Goal: Communication & Community: Answer question/provide support

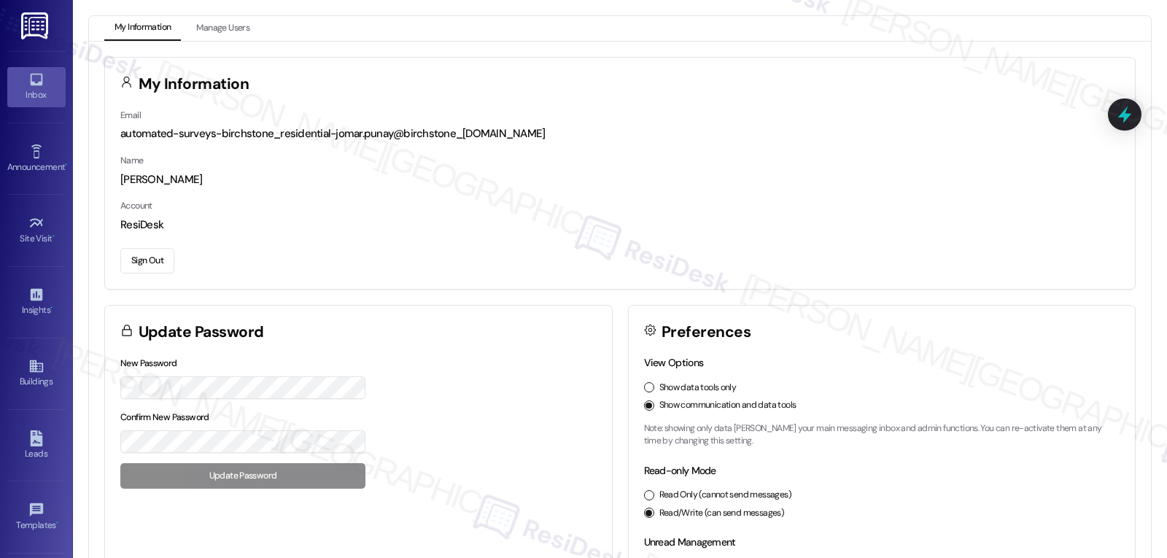
click at [36, 96] on div "Inbox" at bounding box center [36, 95] width 73 height 15
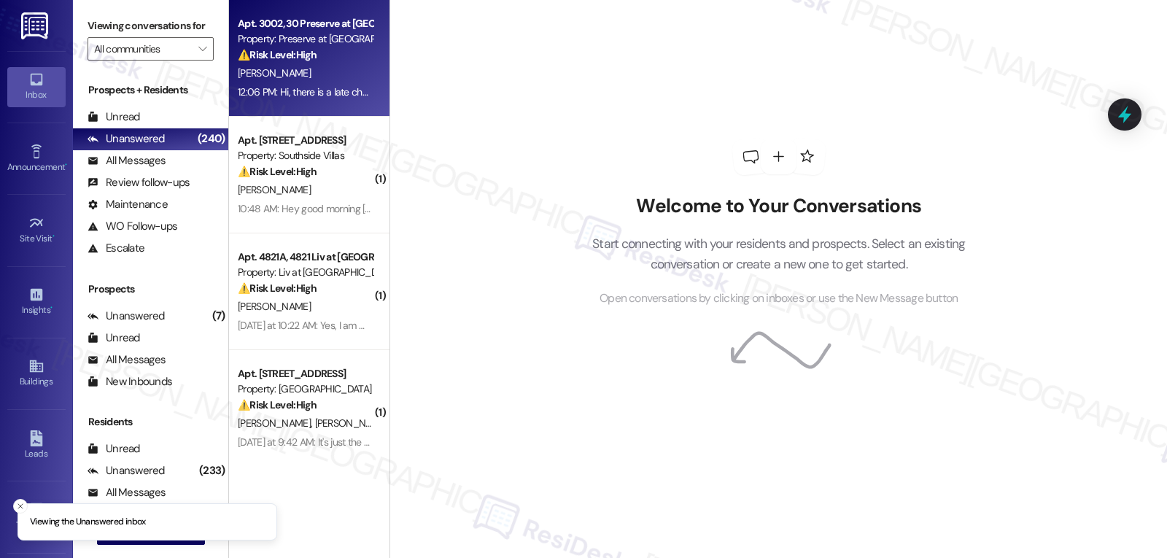
click at [341, 64] on div "[PERSON_NAME]" at bounding box center [305, 73] width 138 height 18
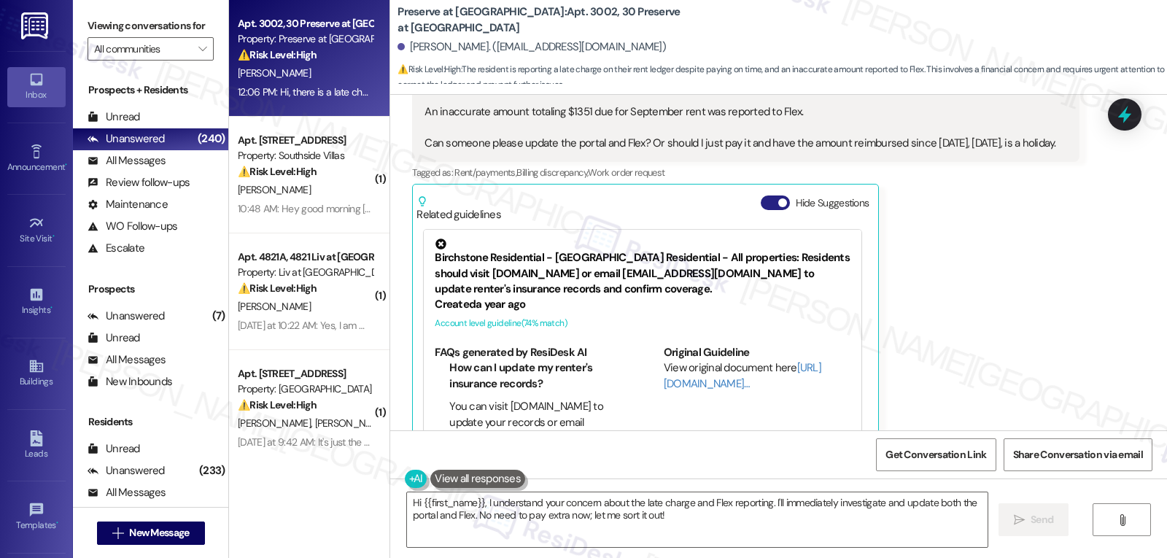
click at [761, 195] on button "Hide Suggestions" at bounding box center [775, 202] width 29 height 15
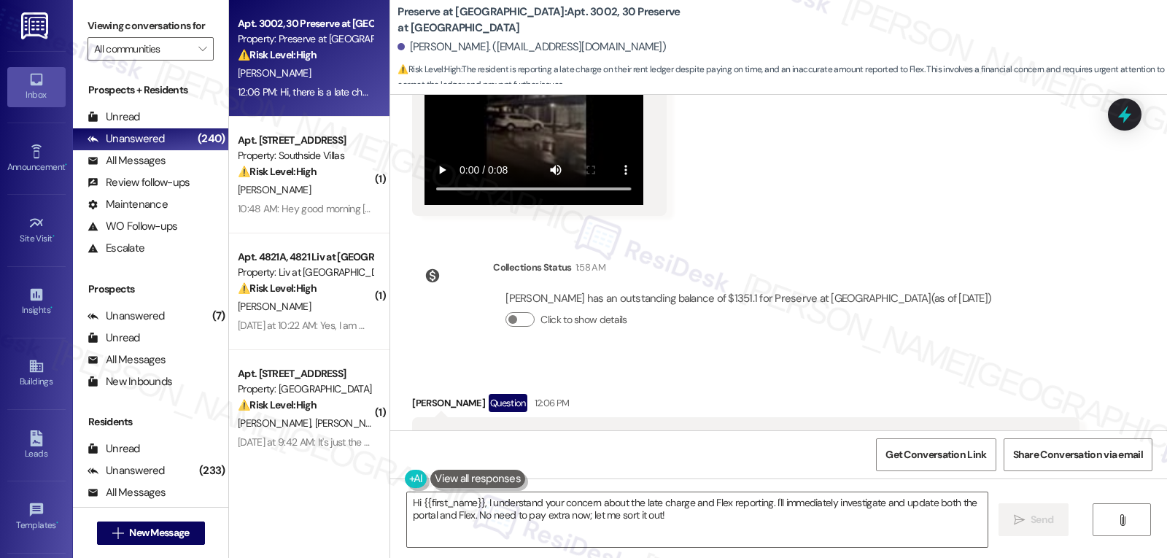
scroll to position [6571, 0]
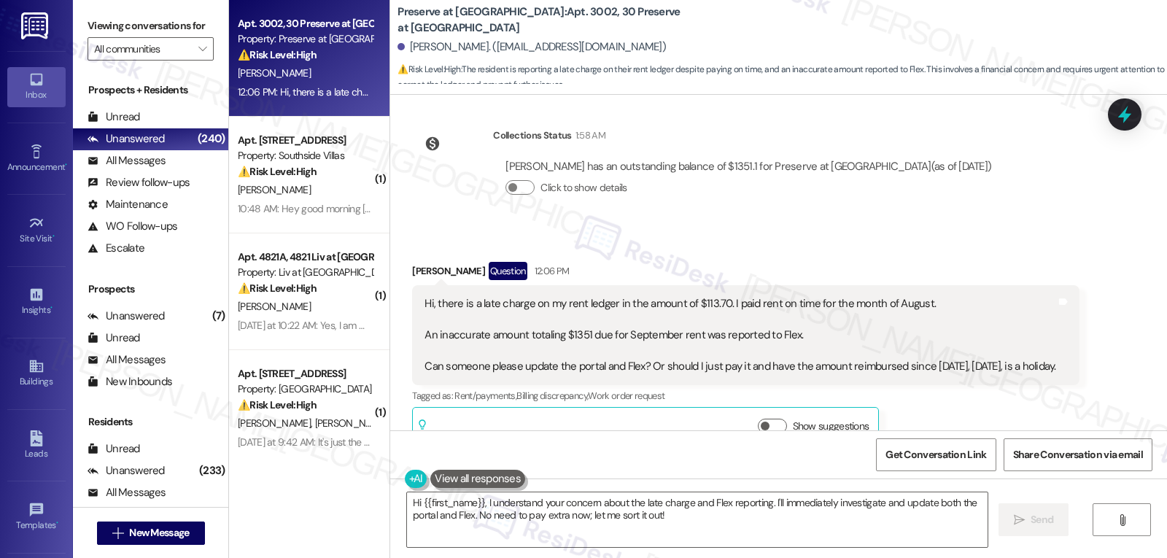
drag, startPoint x: 400, startPoint y: 227, endPoint x: 601, endPoint y: 330, distance: 225.4
click at [601, 330] on div "Received via SMS [PERSON_NAME] Question 12:06 PM Hi, there is a late charge on …" at bounding box center [745, 356] width 689 height 210
copy div "[PERSON_NAME] Question 12:06 PM Hi, there is a late charge on my rent ledger in…"
click at [560, 537] on textarea "Hi {{first_name}}, I understand your concern about the late charge and Flex rep…" at bounding box center [697, 519] width 581 height 55
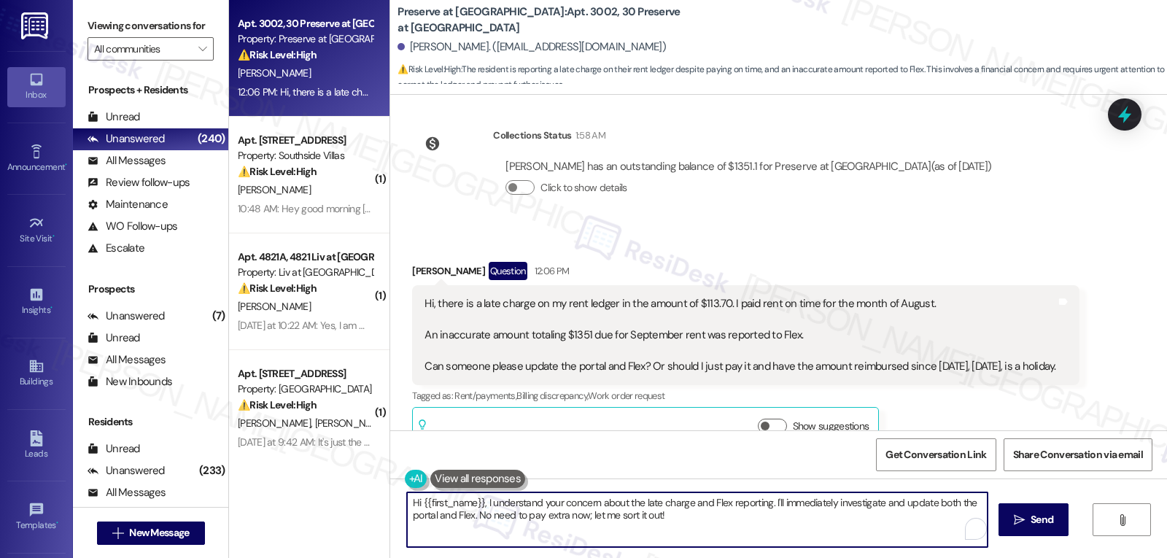
paste textarea "[PERSON_NAME], thank you for bringing this to my attention. I understand how co…"
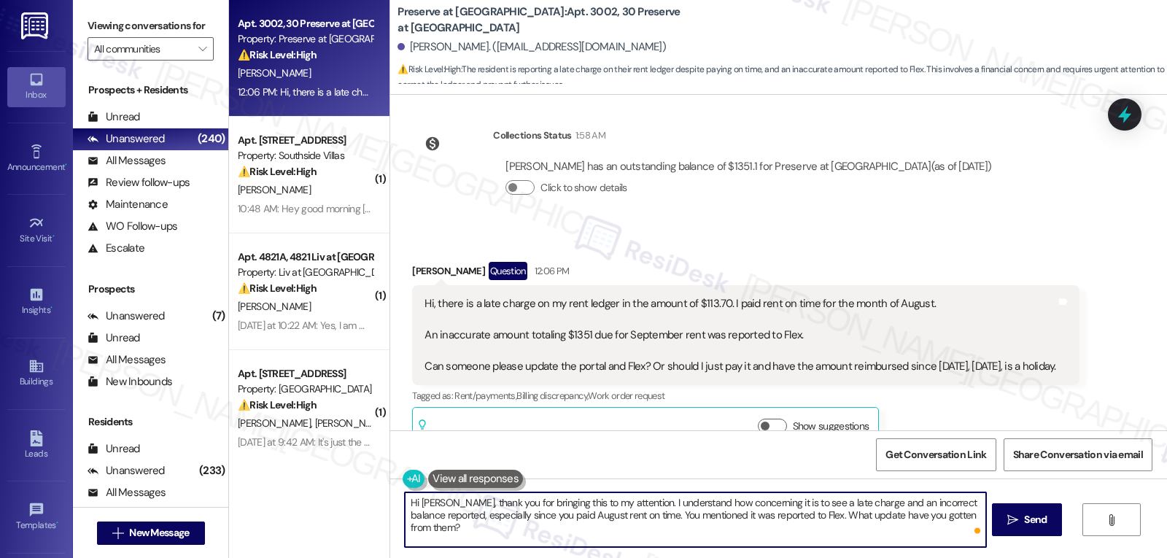
click at [680, 532] on textarea "Hi [PERSON_NAME], thank you for bringing this to my attention. I understand how…" at bounding box center [695, 519] width 581 height 55
drag, startPoint x: 635, startPoint y: 513, endPoint x: 684, endPoint y: 524, distance: 49.5
click at [635, 514] on textarea "Hi [PERSON_NAME], thank you for bringing this to my attention. I understand how…" at bounding box center [695, 519] width 581 height 55
click at [826, 533] on textarea "Hi [PERSON_NAME], thank you for bringing this to my attention. I understand how…" at bounding box center [695, 519] width 581 height 55
type textarea "Hi [PERSON_NAME], thank you for bringing this to my attention. I understand how…"
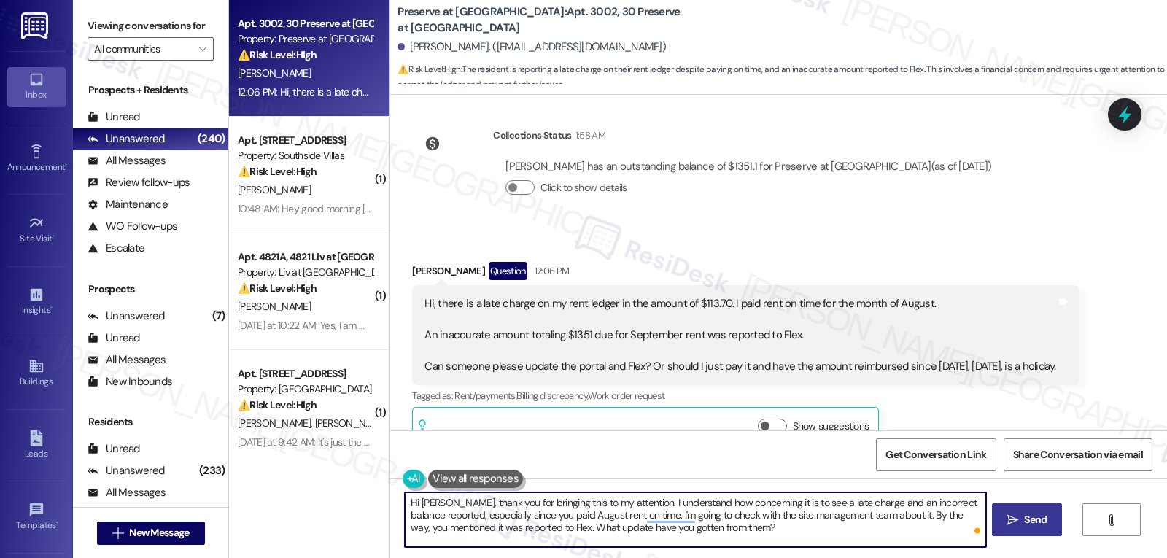
click at [1058, 503] on button " Send" at bounding box center [1027, 519] width 71 height 33
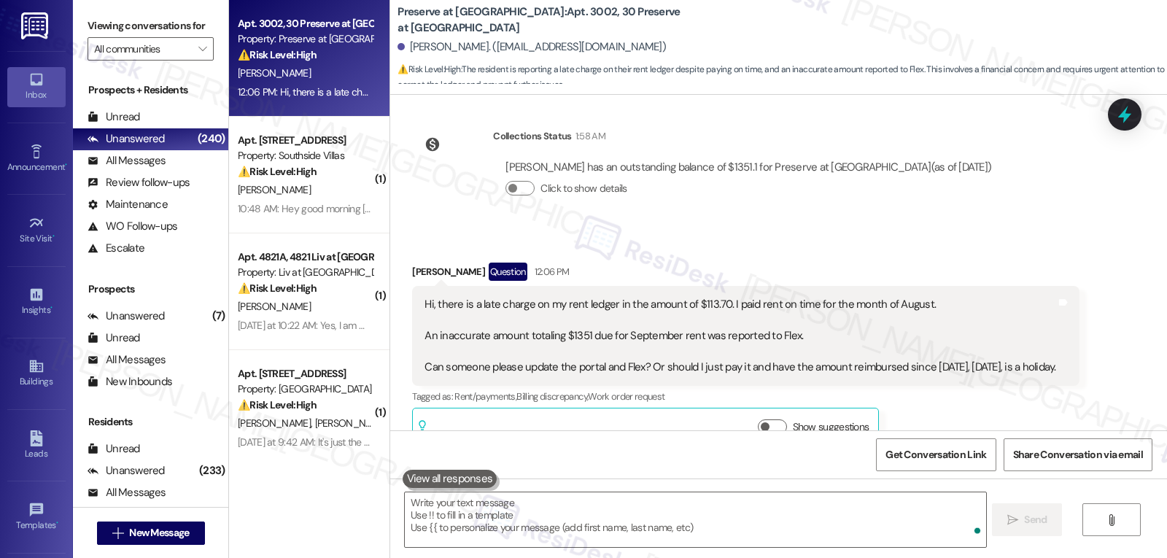
scroll to position [6704, 0]
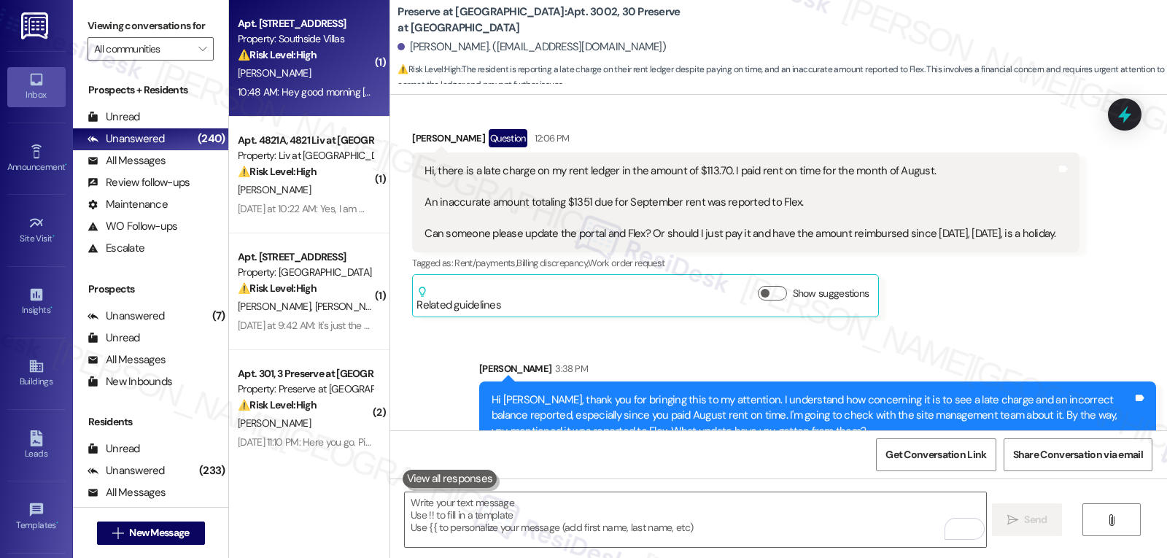
click at [333, 76] on div "[PERSON_NAME]" at bounding box center [305, 73] width 138 height 18
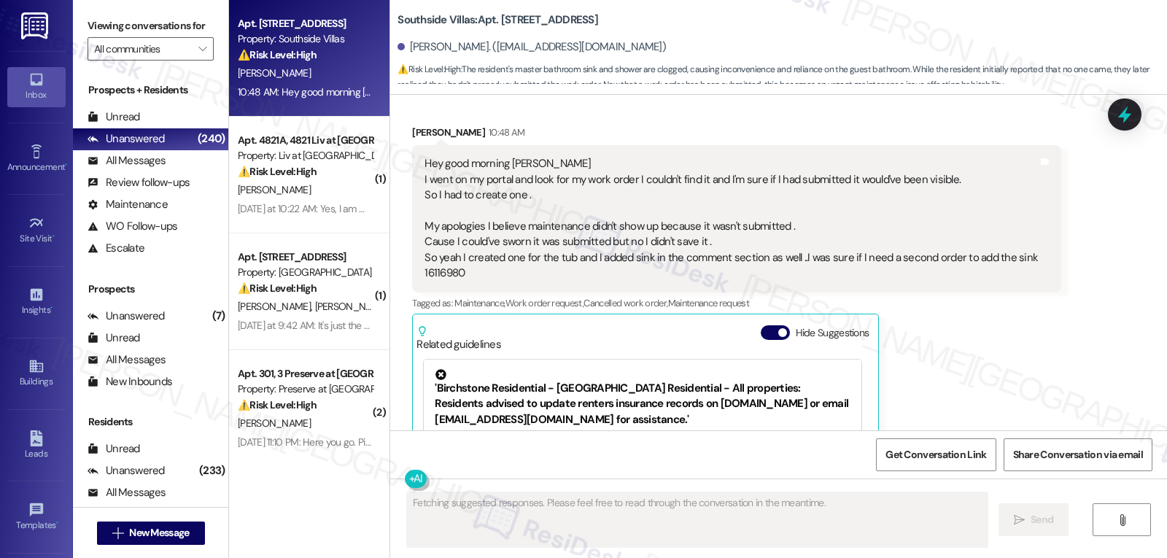
scroll to position [4787, 0]
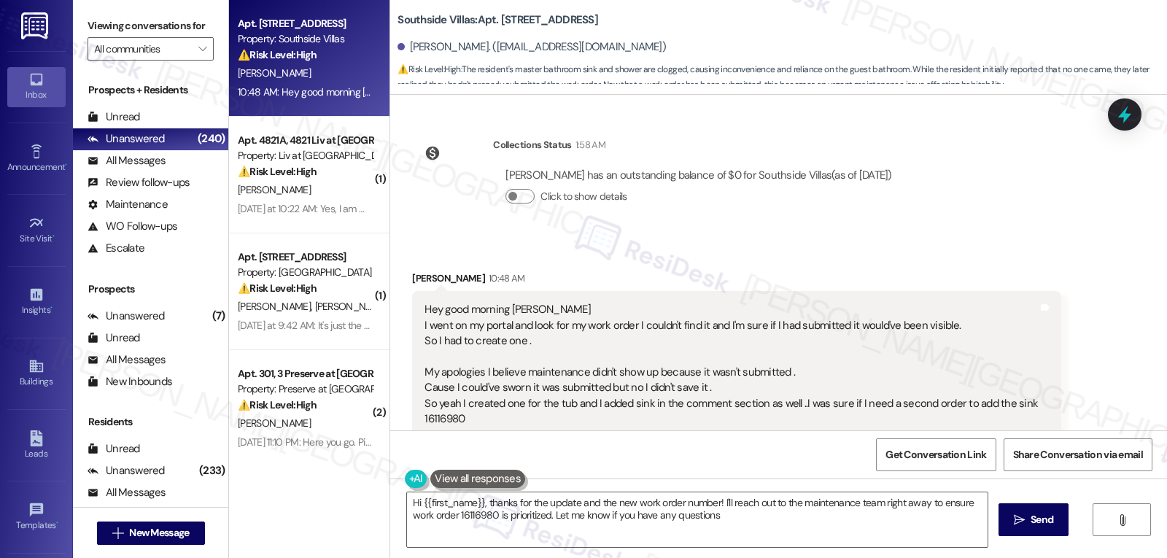
type textarea "Hi {{first_name}}, thanks for the update and the new work order number! I'll re…"
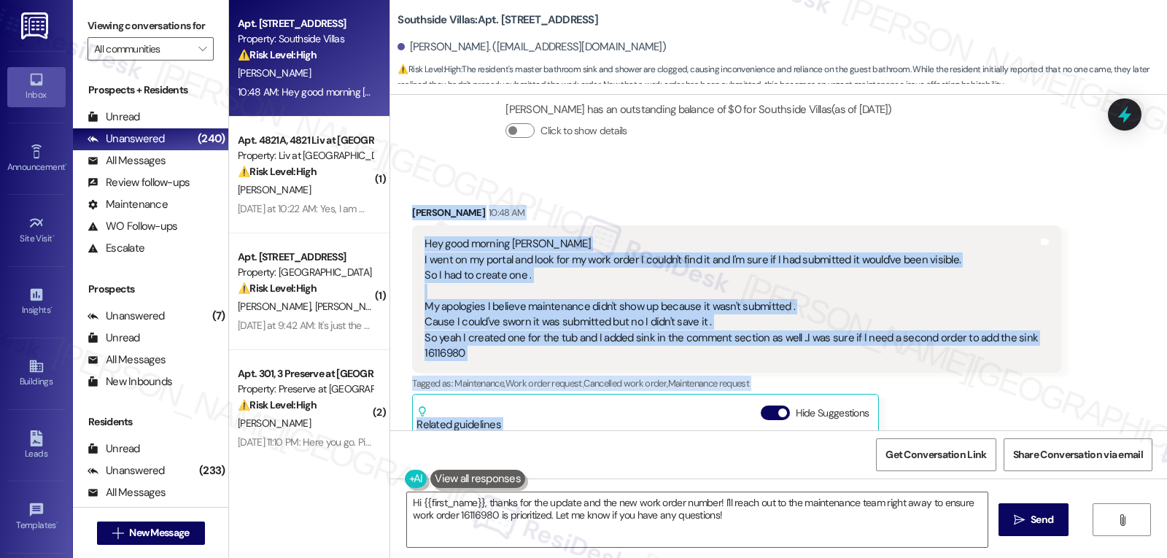
scroll to position [4933, 0]
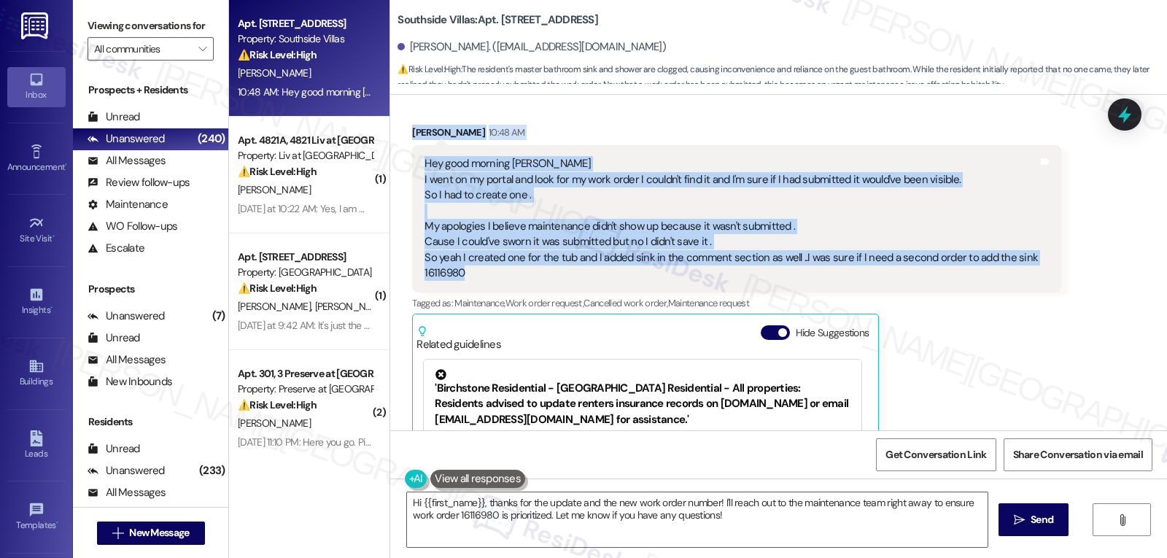
drag, startPoint x: 396, startPoint y: 262, endPoint x: 799, endPoint y: 266, distance: 402.7
click at [799, 266] on div "Received via SMS [PERSON_NAME] 10:48 AM Hey good morning [PERSON_NAME] went on …" at bounding box center [736, 352] width 671 height 477
copy div "[PERSON_NAME] 10:48 AM Hey good morning [PERSON_NAME] went on my portal and loo…"
click at [1115, 124] on icon at bounding box center [1124, 114] width 19 height 19
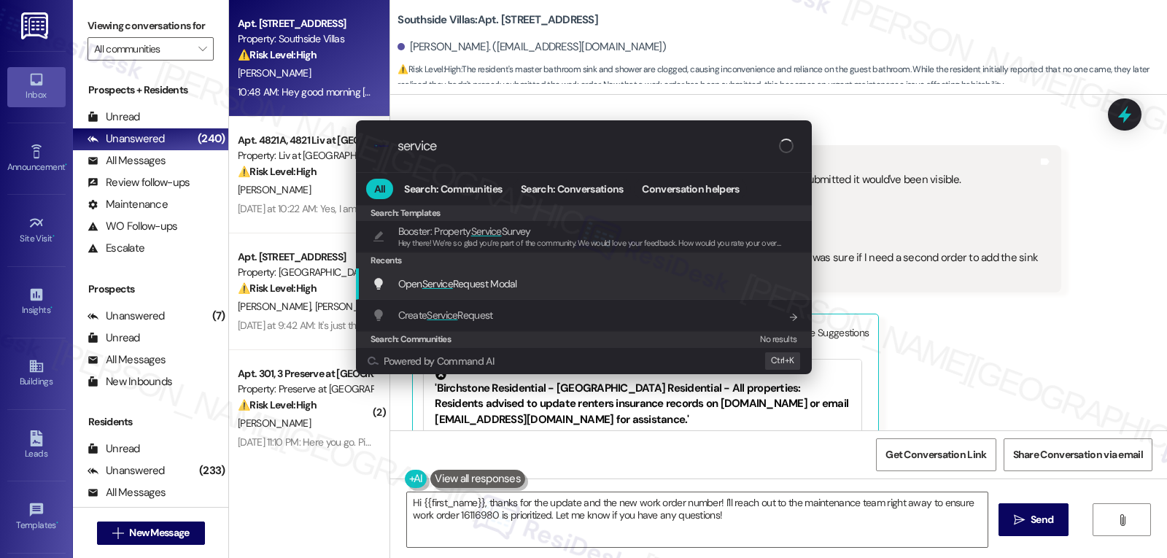
type input "service"
click at [487, 292] on span "Open Service Request Modal" at bounding box center [457, 284] width 119 height 16
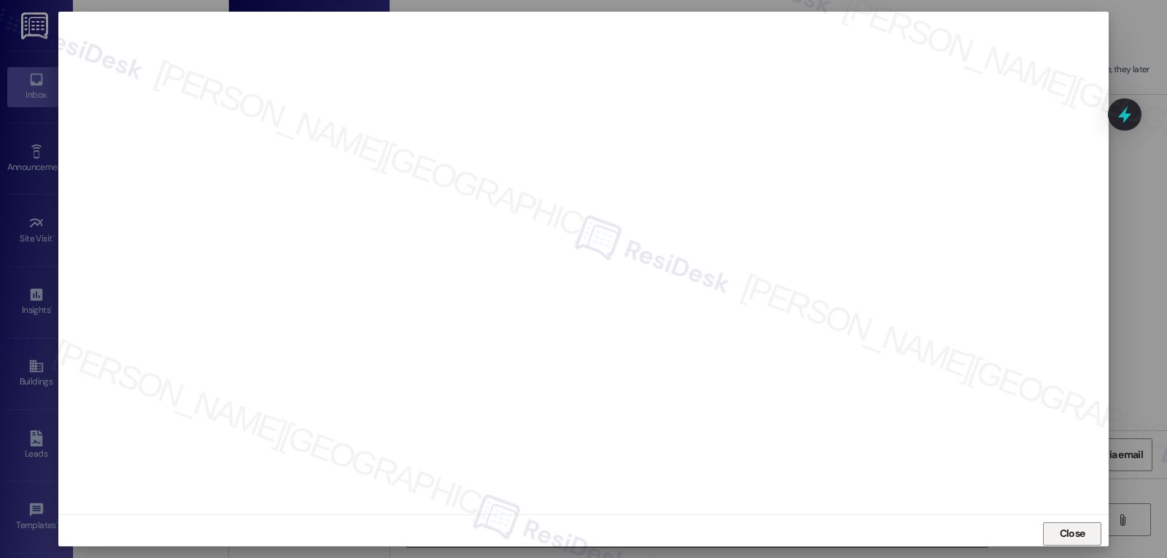
click at [1063, 531] on span "Close" at bounding box center [1073, 533] width 26 height 15
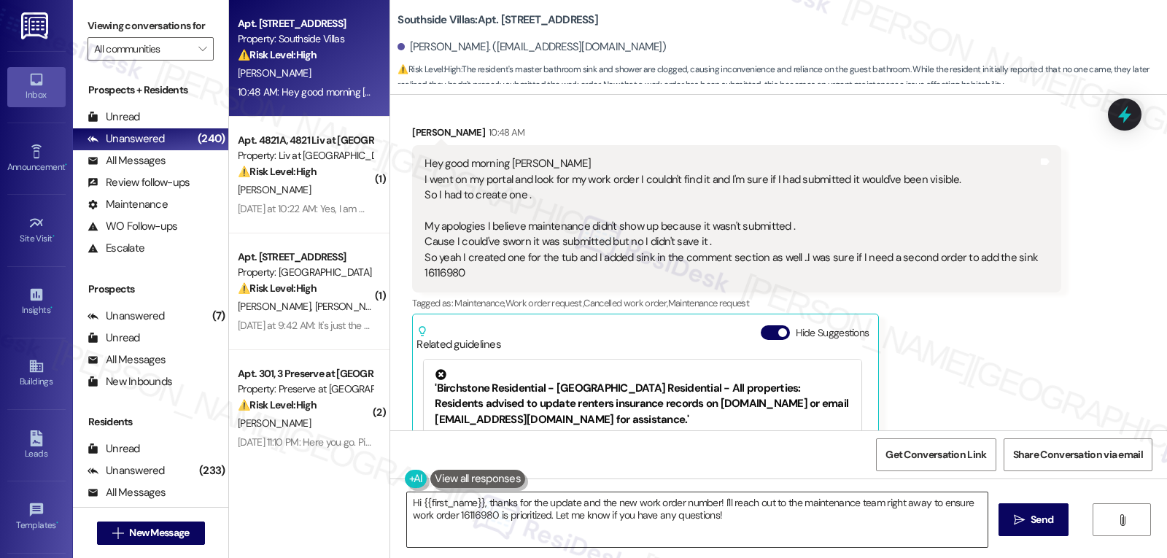
click at [740, 527] on textarea "Hi {{first_name}}, thanks for the update and the new work order number! I'll re…" at bounding box center [697, 519] width 581 height 55
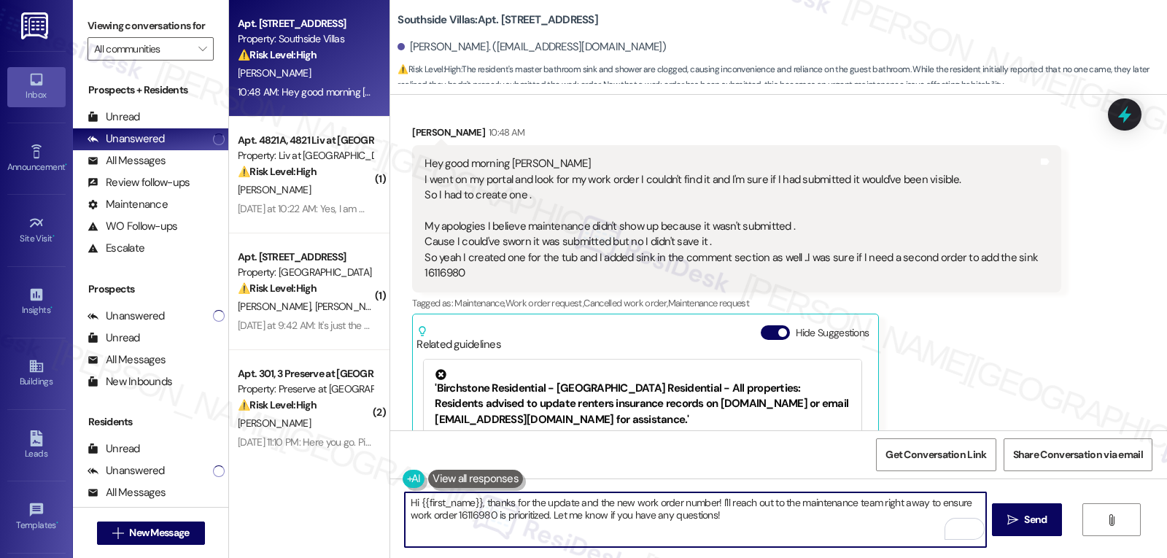
click at [708, 502] on textarea "Hi {{first_name}}, thanks for the update and the new work order number! I'll re…" at bounding box center [695, 519] width 581 height 55
click at [656, 529] on textarea "Hi {{first_name}}, thanks for the update and the new work order number! I'll re…" at bounding box center [695, 519] width 581 height 55
paste textarea "Abigaelle, no need to apologize! It looks like the first work order just didn’t…"
click at [514, 519] on textarea "Abigaelle, no need to apologize! It looks like the first work order just didn’t…" at bounding box center [695, 519] width 581 height 55
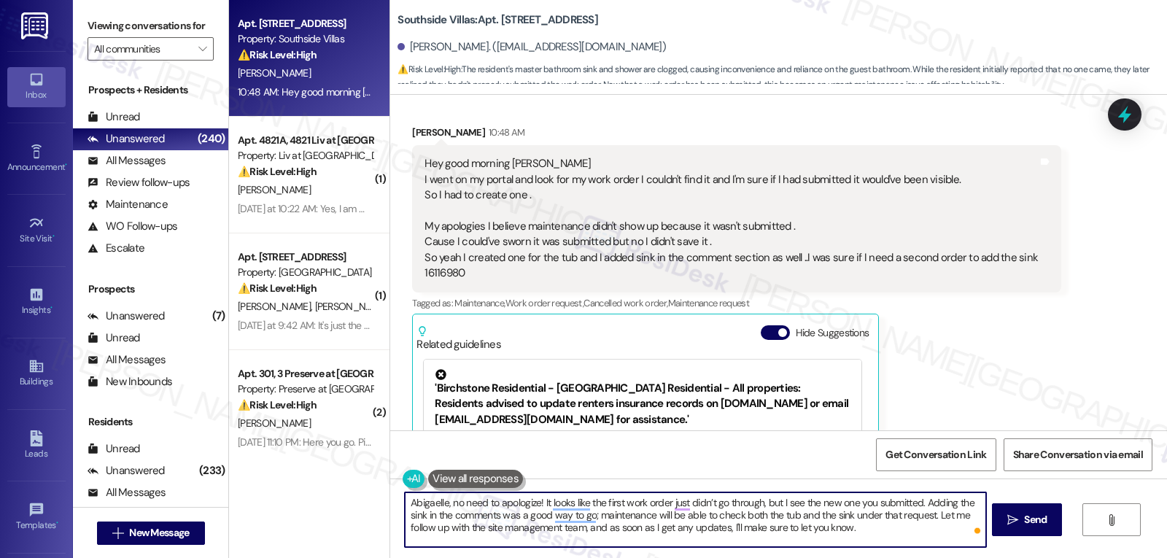
click at [889, 530] on textarea "Abigaelle, no need to apologize! It looks like the first work order just didn’t…" at bounding box center [695, 519] width 581 height 55
type textarea "Abigaelle, no need to apologize! It looks like the first work order just didn’t…"
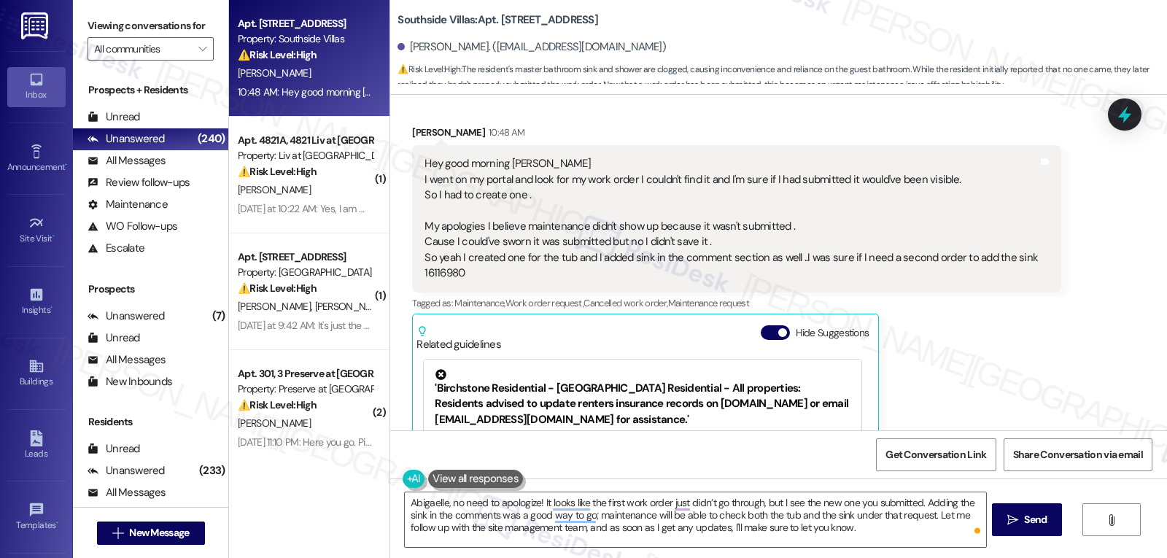
click at [1066, 522] on div "Abigaelle, no need to apologize! It looks like the first work order just didn’t…" at bounding box center [778, 533] width 777 height 109
click at [1040, 516] on span "Send" at bounding box center [1035, 519] width 23 height 15
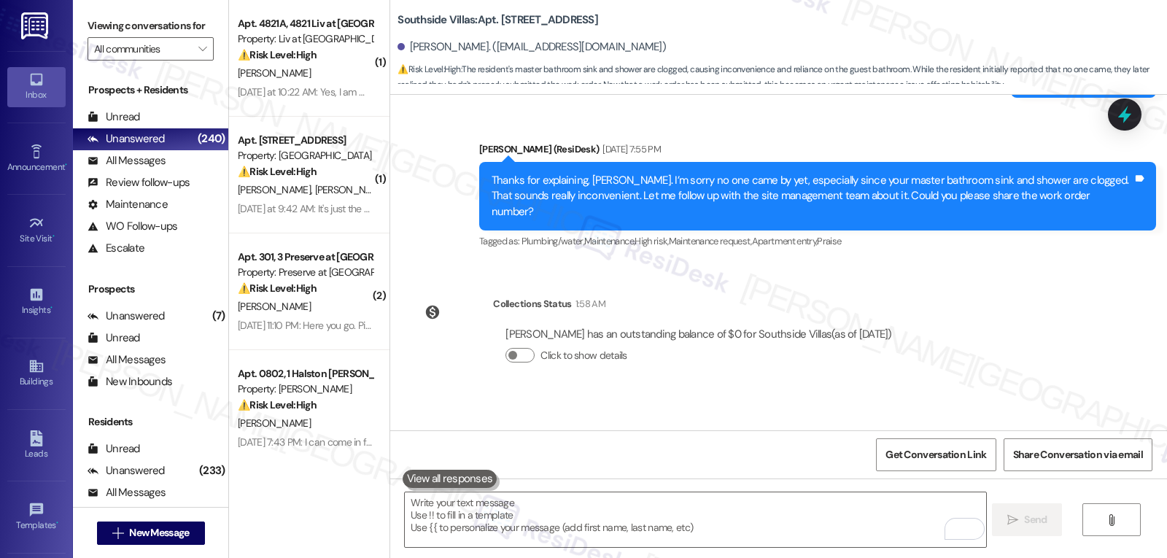
scroll to position [4920, 0]
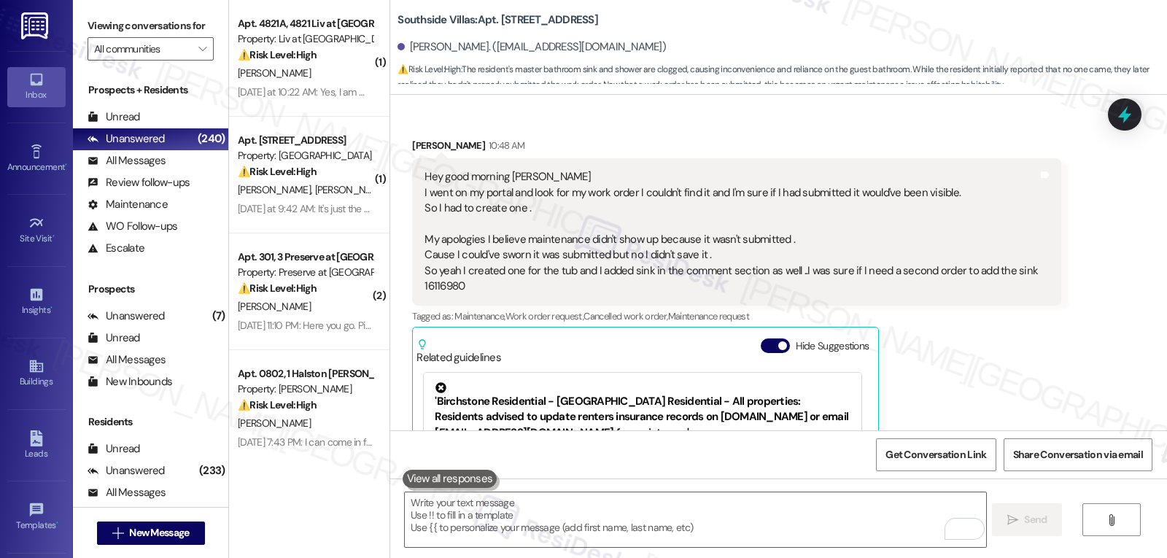
click at [435, 271] on div "Hey good morning [PERSON_NAME] went on my portal and look for my work order I c…" at bounding box center [731, 231] width 613 height 125
click at [435, 270] on div "Hey good morning [PERSON_NAME] went on my portal and look for my work order I c…" at bounding box center [731, 231] width 613 height 125
copy div "16116980"
click at [1128, 113] on icon at bounding box center [1124, 114] width 25 height 25
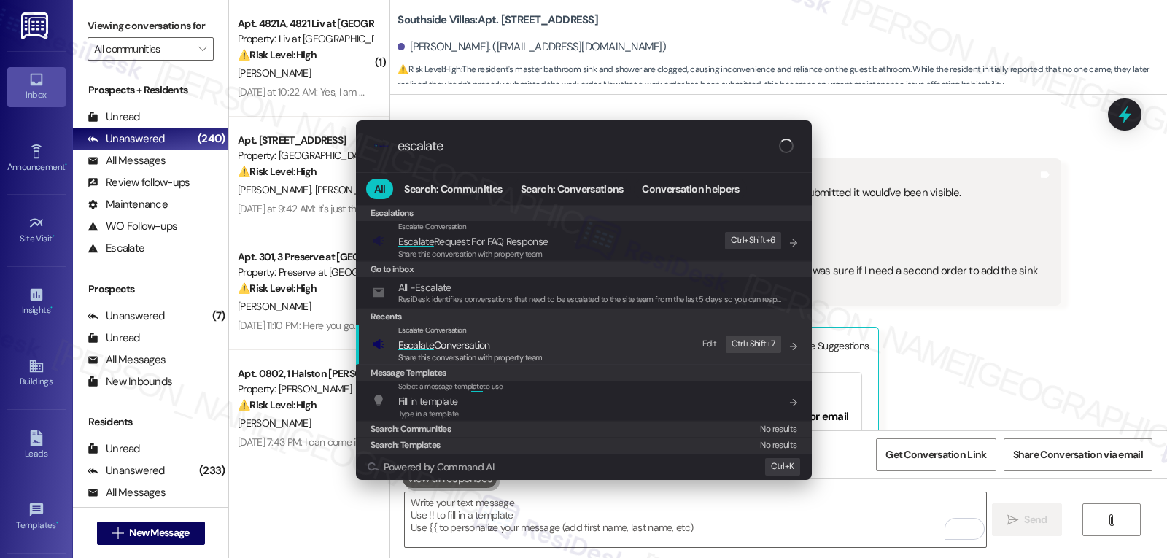
type input "escalate"
click at [464, 357] on span "Share this conversation with property team" at bounding box center [470, 357] width 144 height 10
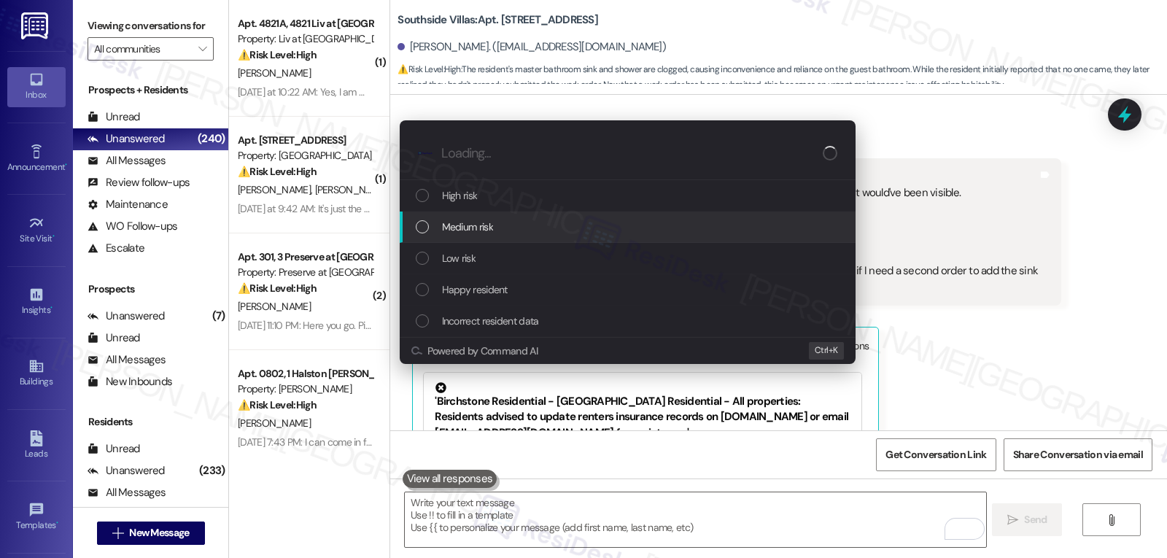
click at [462, 235] on span "Medium risk" at bounding box center [467, 227] width 51 height 16
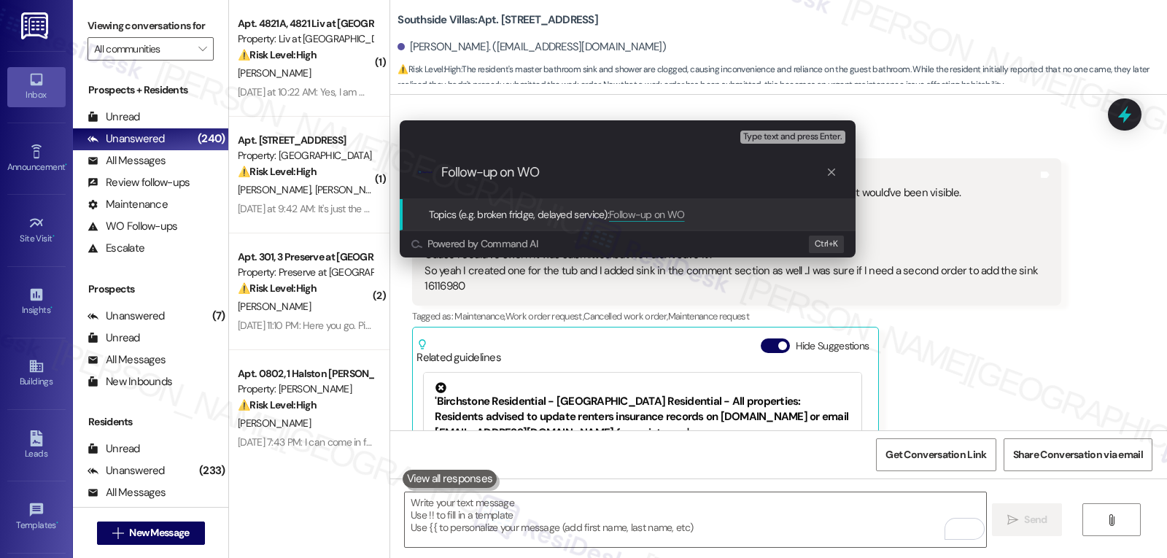
paste input "16116980"
type input "Follow-up on WO 16116980 - Tub and Sink"
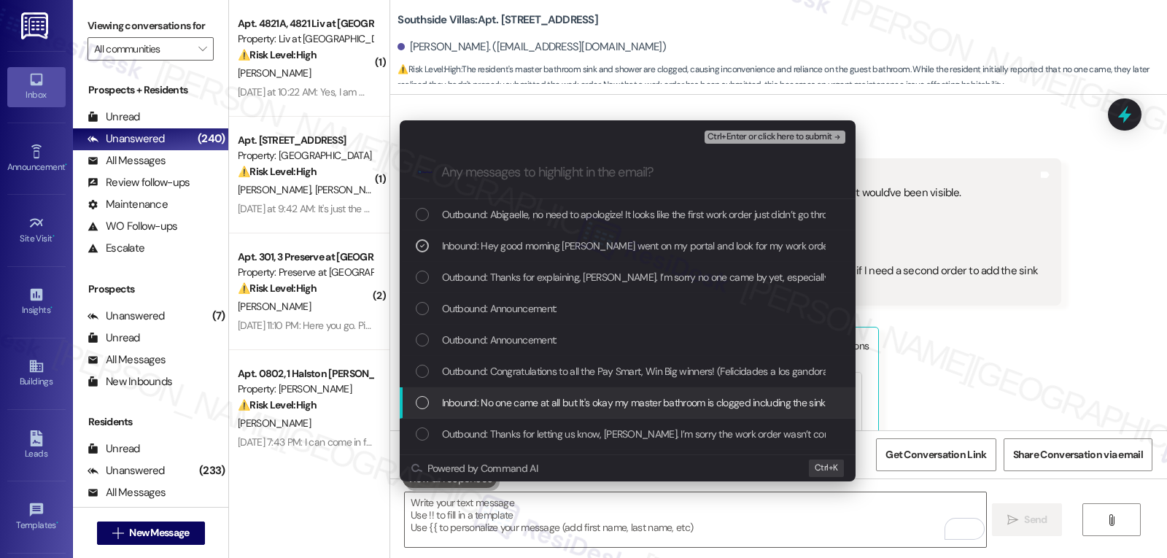
click at [497, 403] on span "Inbound: No one came at all but It's okay my master bathroom is clogged includi…" at bounding box center [860, 403] width 837 height 16
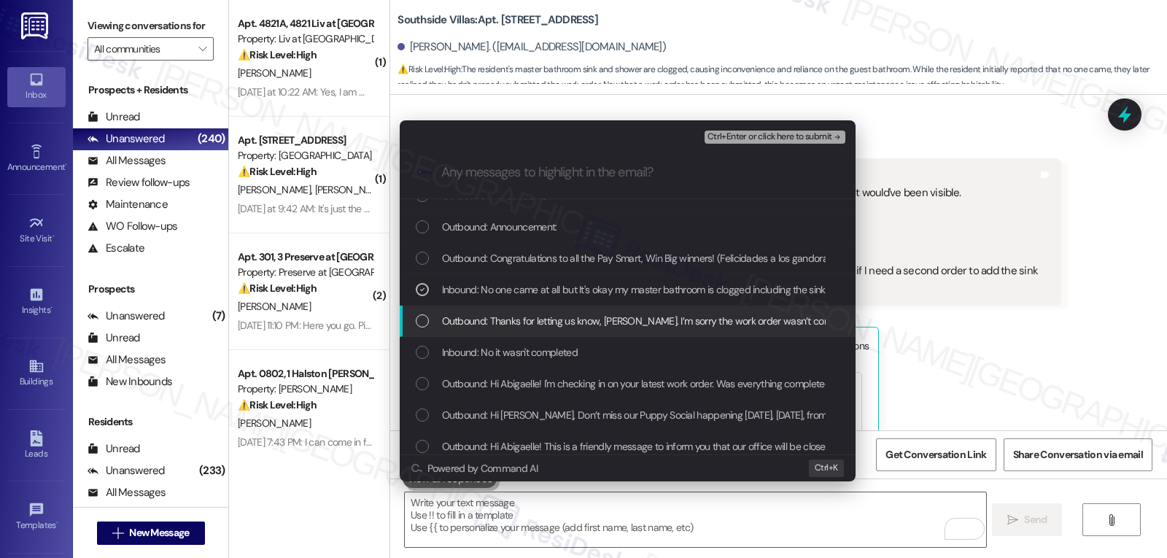
scroll to position [146, 0]
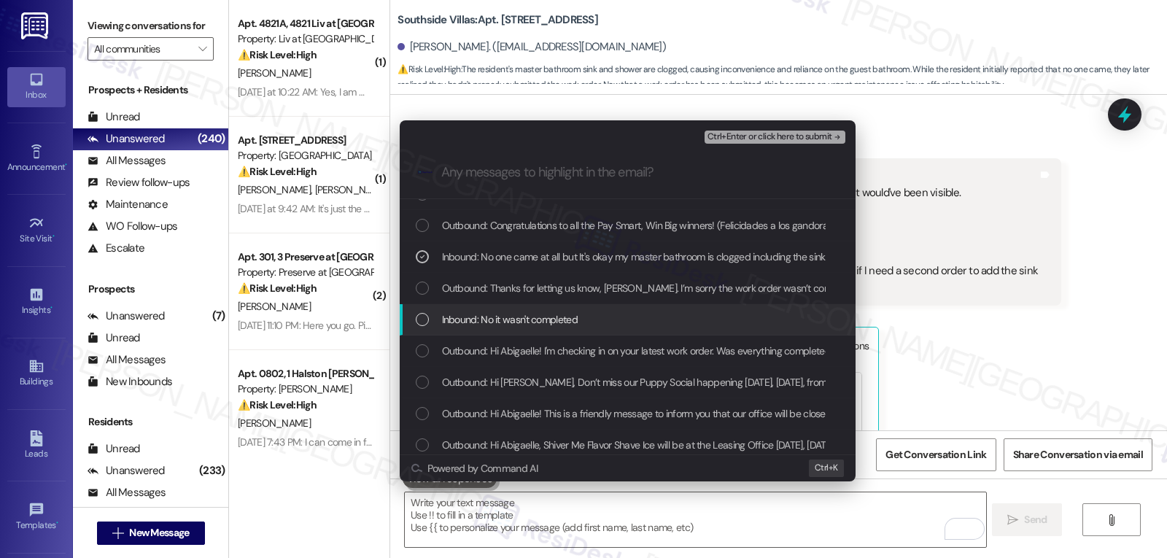
click at [494, 326] on span "Inbound: No it wasn't completed" at bounding box center [510, 319] width 136 height 16
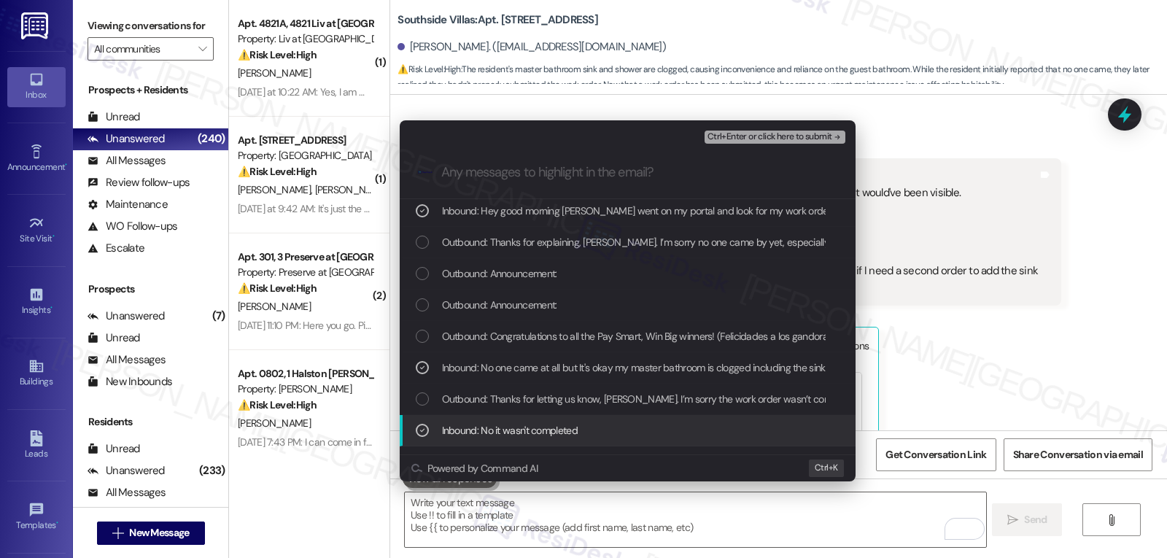
scroll to position [0, 0]
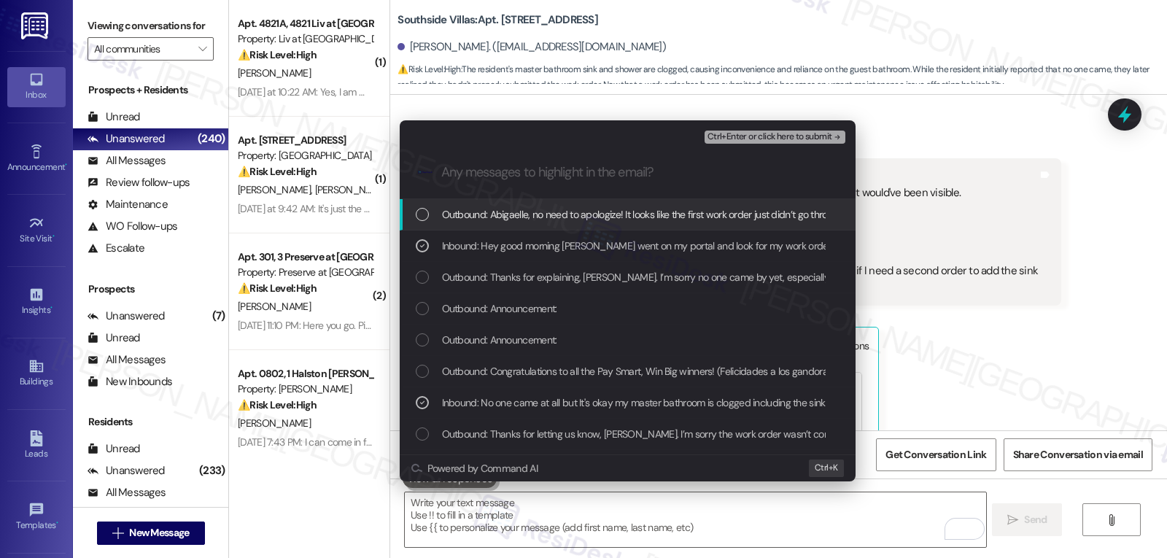
click at [805, 139] on span "Ctrl+Enter or click here to submit" at bounding box center [770, 137] width 125 height 10
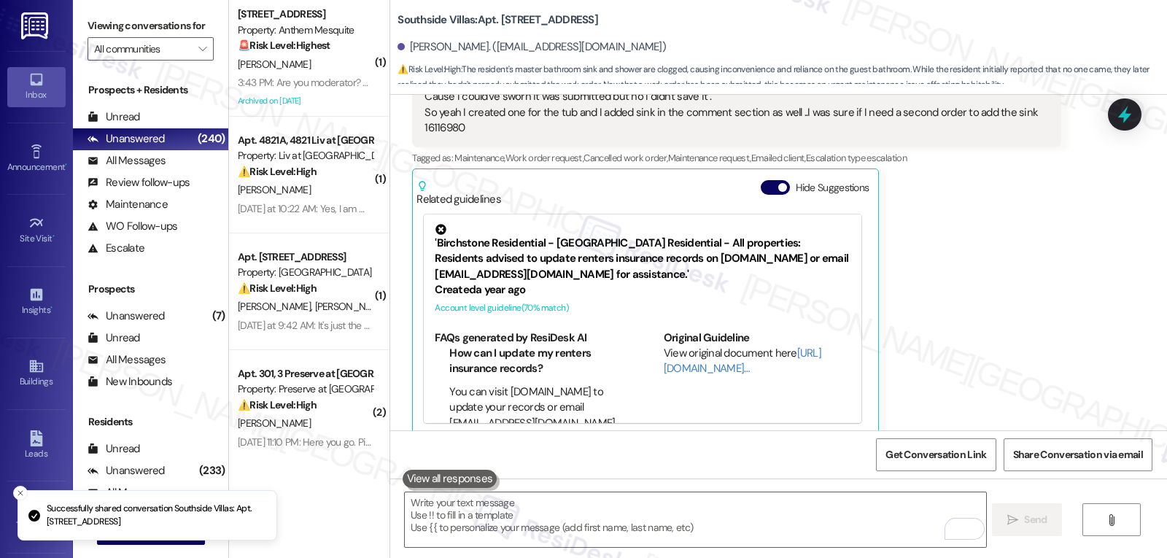
scroll to position [729, 0]
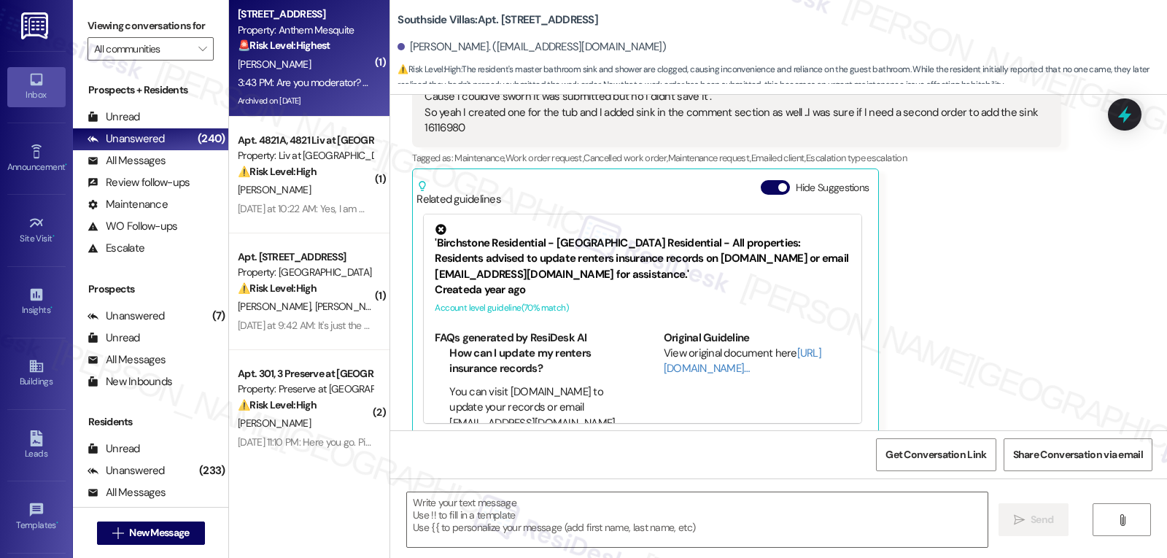
type textarea "Fetching suggested responses. Please feel free to read through the conversation…"
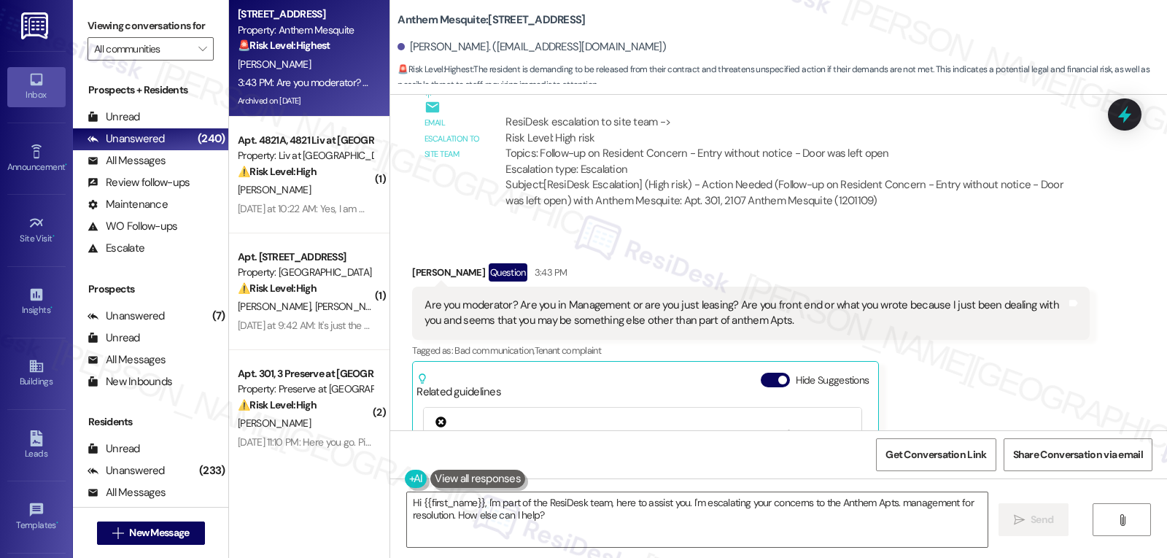
scroll to position [20023, 0]
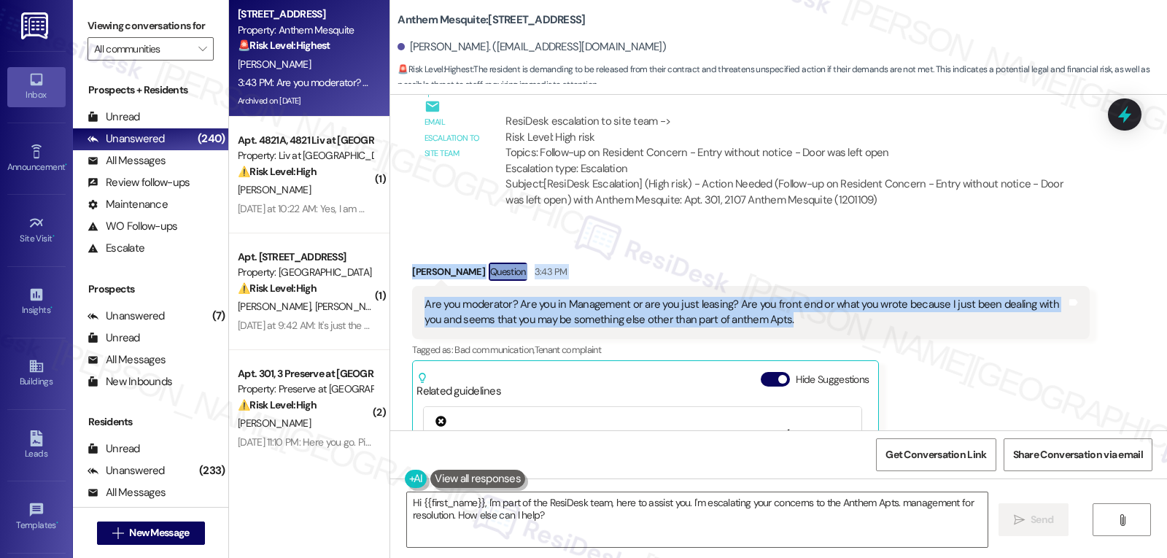
drag, startPoint x: 400, startPoint y: 210, endPoint x: 825, endPoint y: 258, distance: 427.2
click at [825, 258] on div "Received via SMS [PERSON_NAME] Question 3:43 PM Are you moderator? Are you in M…" at bounding box center [750, 445] width 699 height 387
copy div "[PERSON_NAME] Question 3:43 PM Are you moderator? Are you in Management or are …"
click at [592, 511] on textarea "Hi {{first_name}}, I'm part of the ResiDesk team, here to assist you. I'm escal…" at bounding box center [697, 519] width 581 height 55
paste textarea "I totally understand the confusion. I’m part of the support team that helps com…"
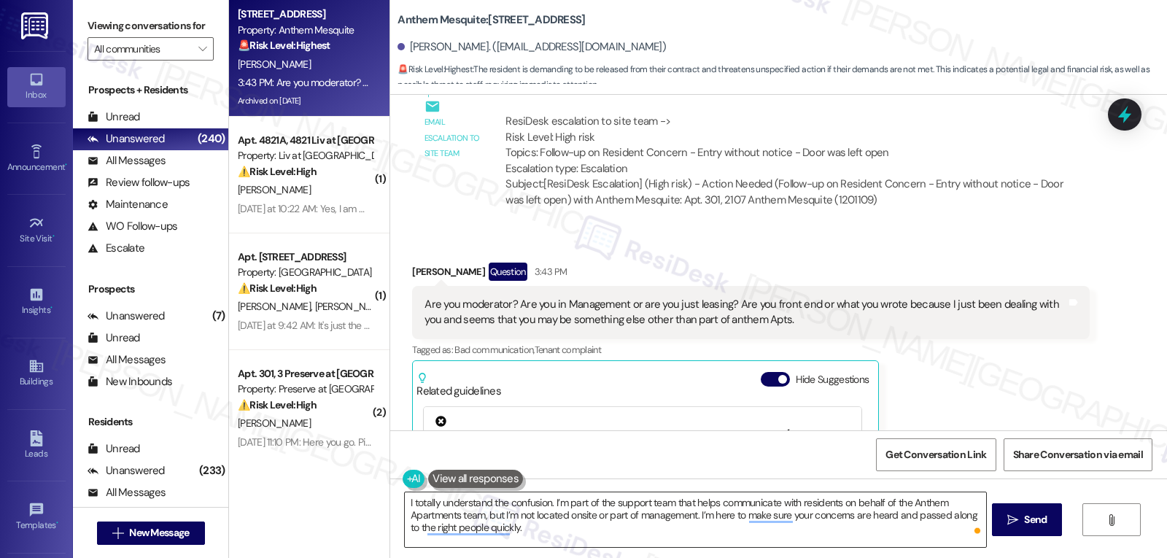
click at [608, 532] on textarea "I totally understand the confusion. I’m part of the support team that helps com…" at bounding box center [695, 519] width 581 height 55
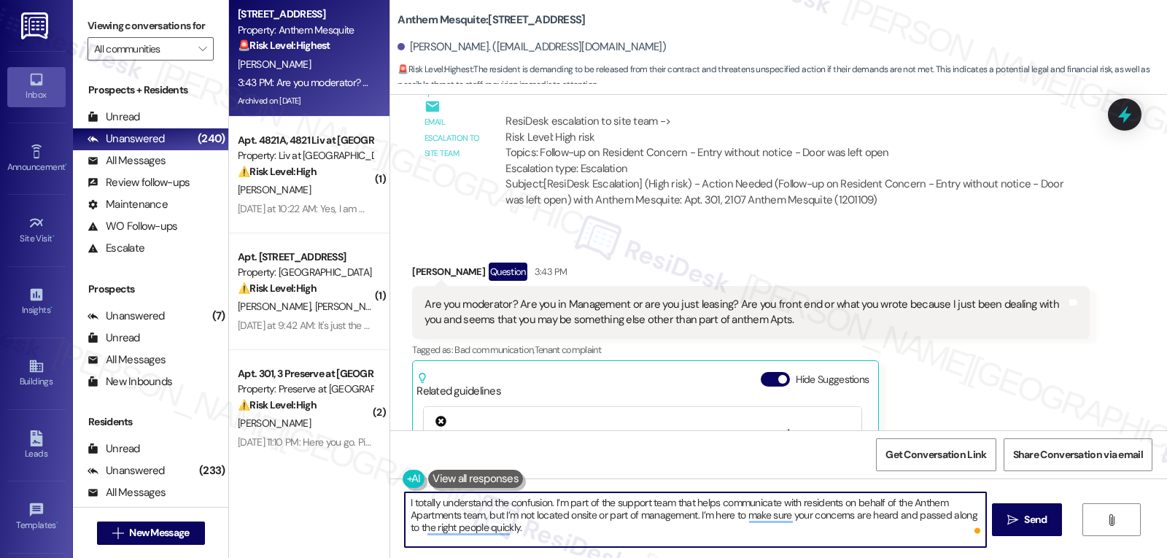
paste textarea "completely understand the confusion. I’m part of the support team that helps co…"
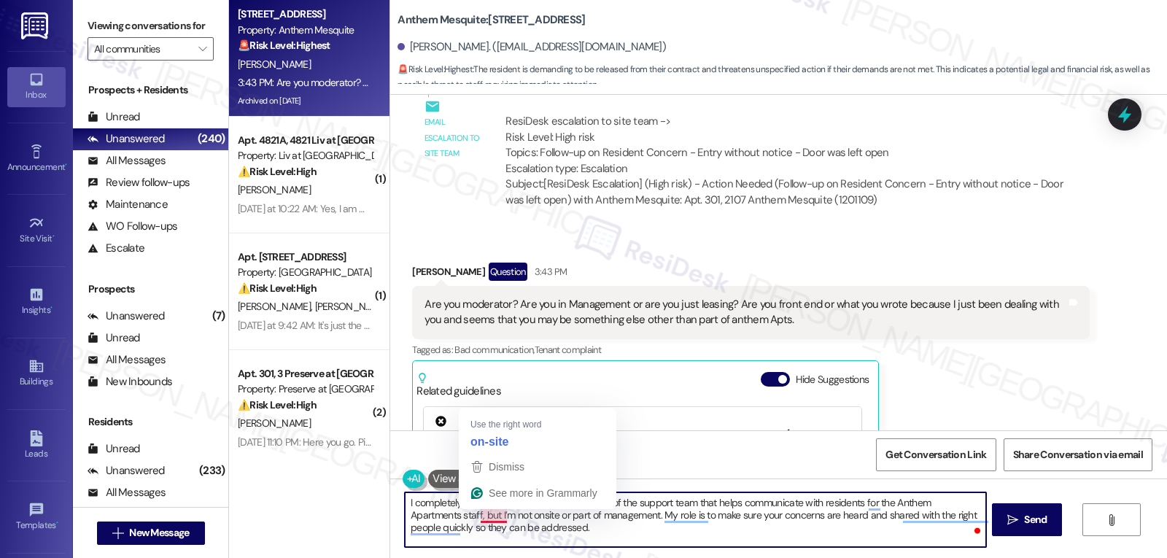
click at [563, 522] on textarea "I completely understand the confusion. I’m part of the support team that helps …" at bounding box center [695, 519] width 581 height 55
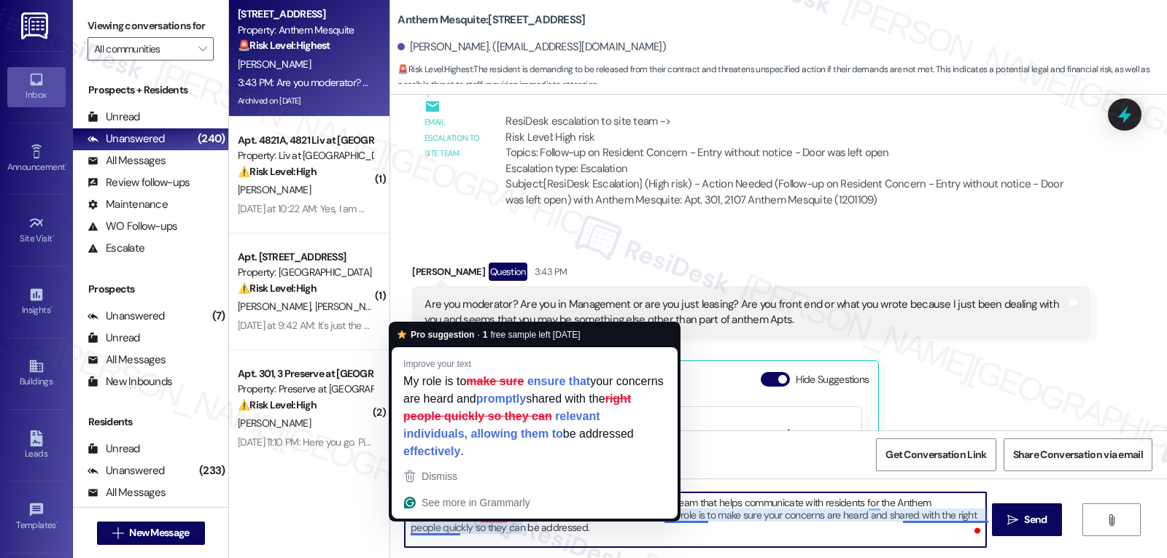
drag, startPoint x: 570, startPoint y: 547, endPoint x: 572, endPoint y: 537, distance: 10.4
click at [570, 546] on textarea "I completely understand the confusion. I’m part of the support team that helps …" at bounding box center [695, 519] width 581 height 55
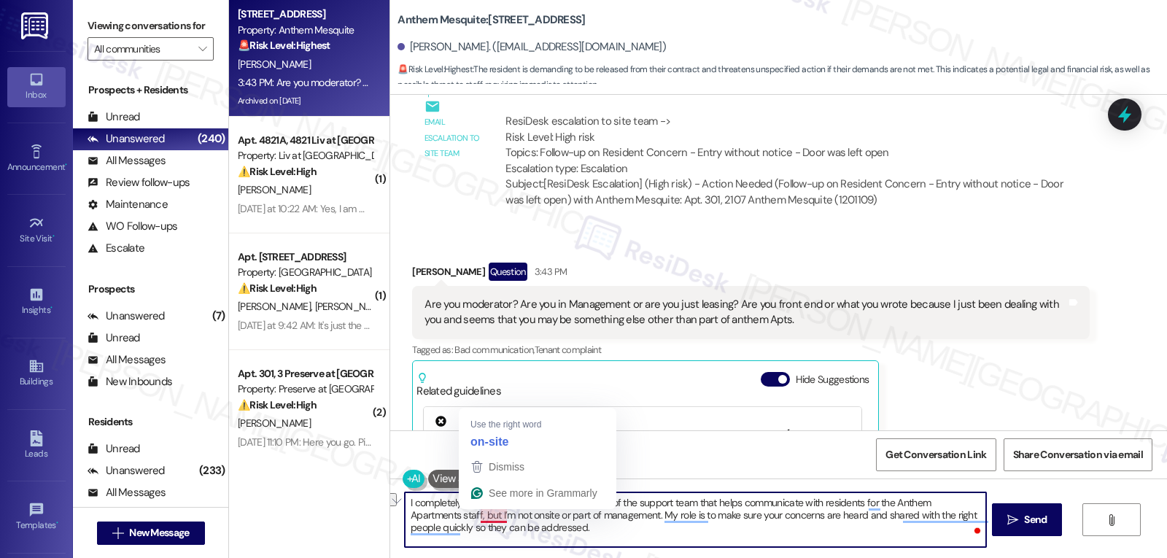
drag, startPoint x: 508, startPoint y: 513, endPoint x: 472, endPoint y: 515, distance: 35.8
click at [472, 515] on textarea "I completely understand the confusion. I’m part of the support team that helps …" at bounding box center [695, 519] width 581 height 55
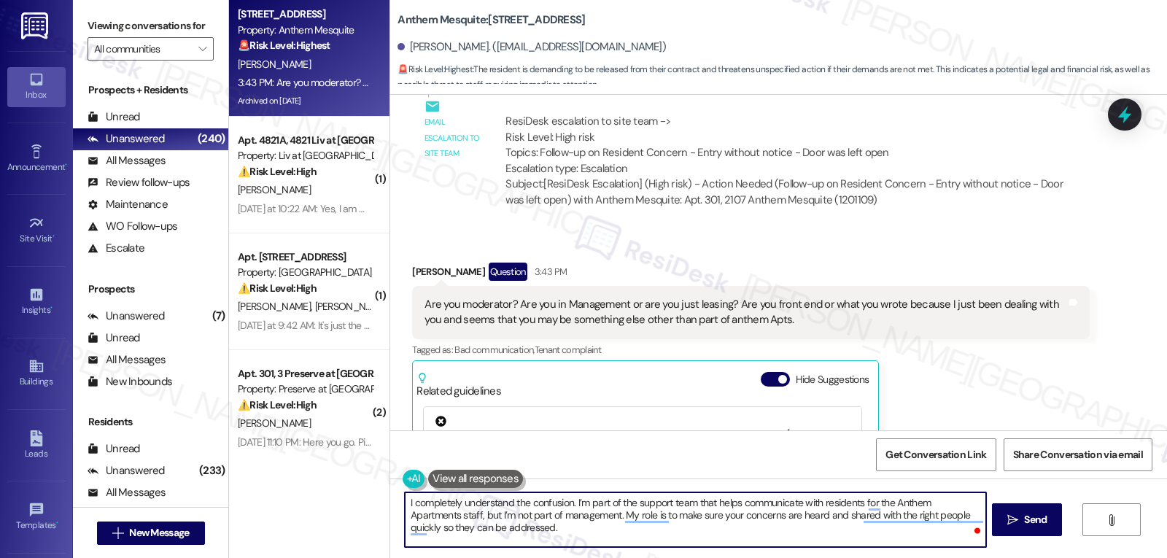
click at [630, 500] on textarea "I completely understand the confusion. I’m part of the support team that helps …" at bounding box center [695, 519] width 581 height 55
click at [605, 544] on textarea "I completely understand the confusion. I’m part of the resident support team th…" at bounding box center [695, 519] width 581 height 55
type textarea "I completely understand the confusion. I’m part of the resident support team th…"
click at [1068, 531] on div "I completely understand the confusion. I’m part of the resident support team th…" at bounding box center [778, 533] width 777 height 109
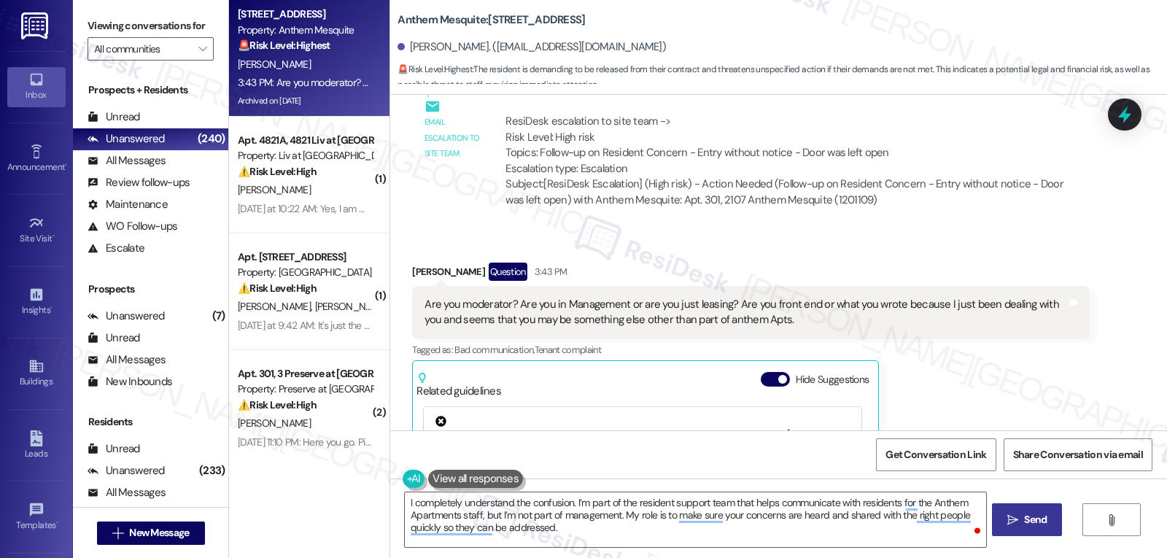
click at [1011, 516] on icon "" at bounding box center [1012, 520] width 11 height 12
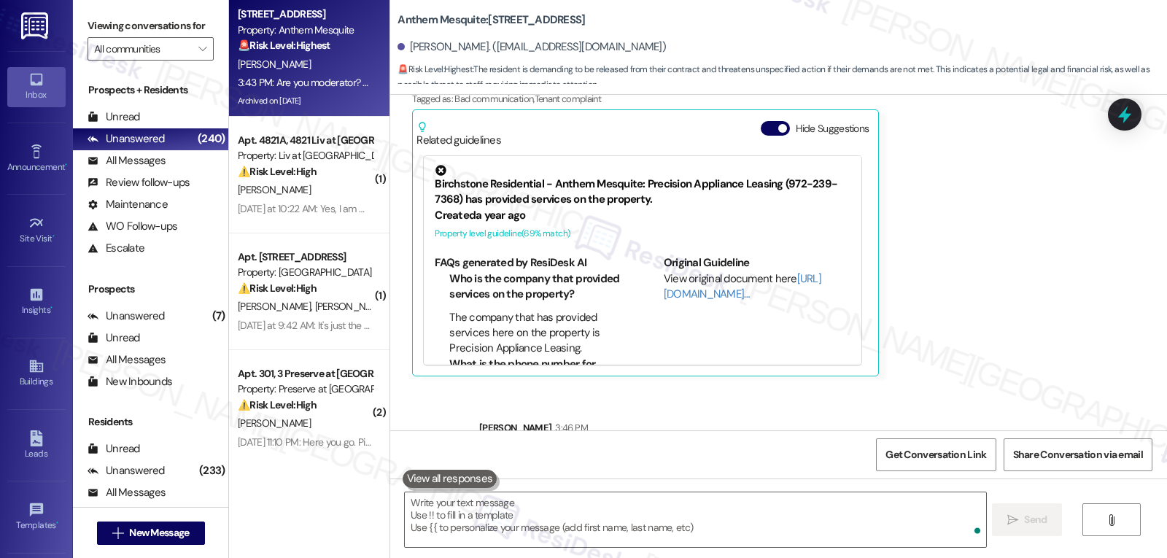
scroll to position [20302, 0]
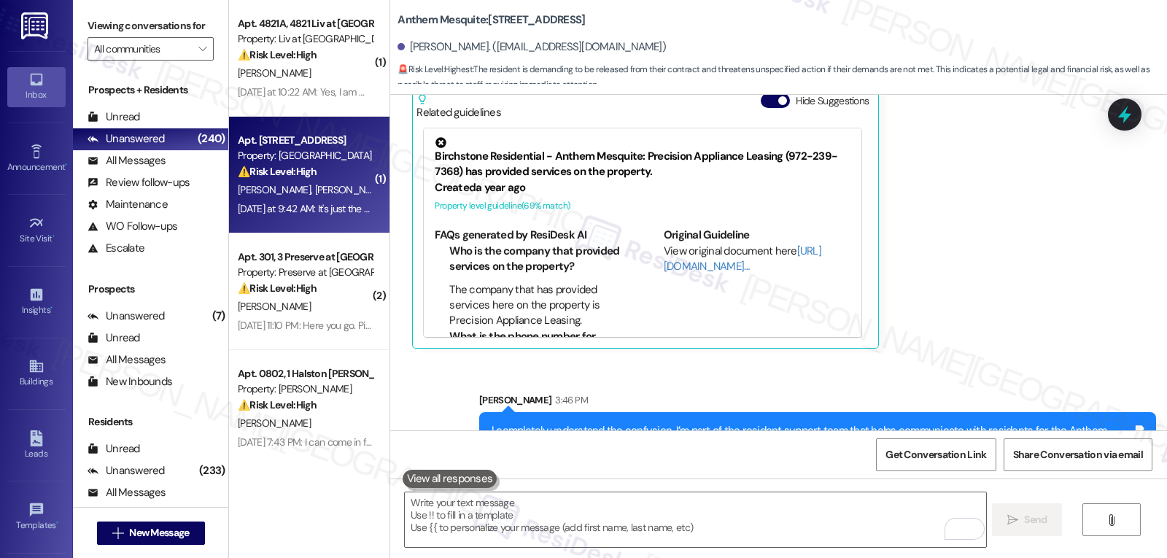
click at [337, 185] on div "[PERSON_NAME] [PERSON_NAME]" at bounding box center [305, 190] width 138 height 18
type textarea "Fetching suggested responses. Please feel free to read through the conversation…"
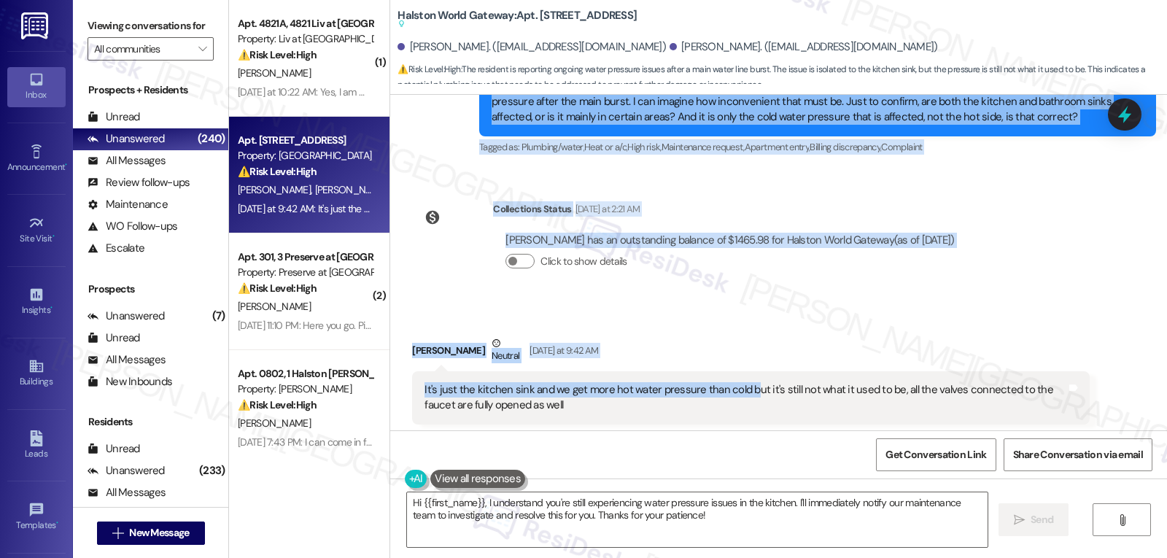
scroll to position [3418, 0]
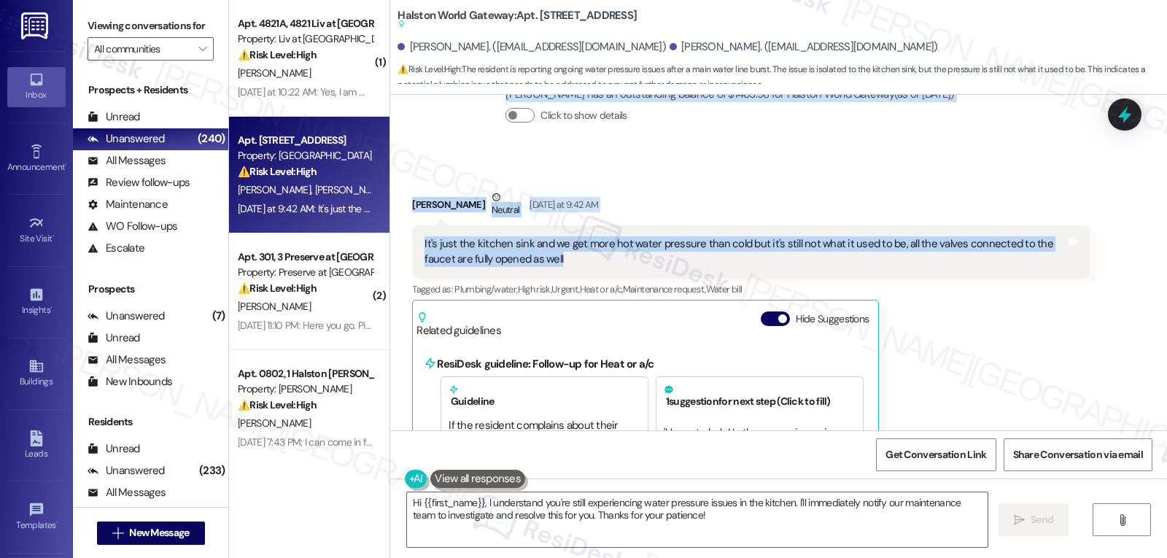
drag, startPoint x: 401, startPoint y: 298, endPoint x: 557, endPoint y: 237, distance: 167.0
click at [557, 237] on div "WO Lease started [DATE] 8:00 PM Show details Survey, sent via SMS Residesk Auto…" at bounding box center [778, 263] width 777 height 336
copy div "Lorem Ipsumd Sitametc Adi 85, 2701 el 67:65 SE Doei tempori, ut lab Etdol mag a…"
click at [708, 533] on textarea "Hi {{first_name}}, I understand you're still experiencing water pressure issues…" at bounding box center [697, 519] width 581 height 55
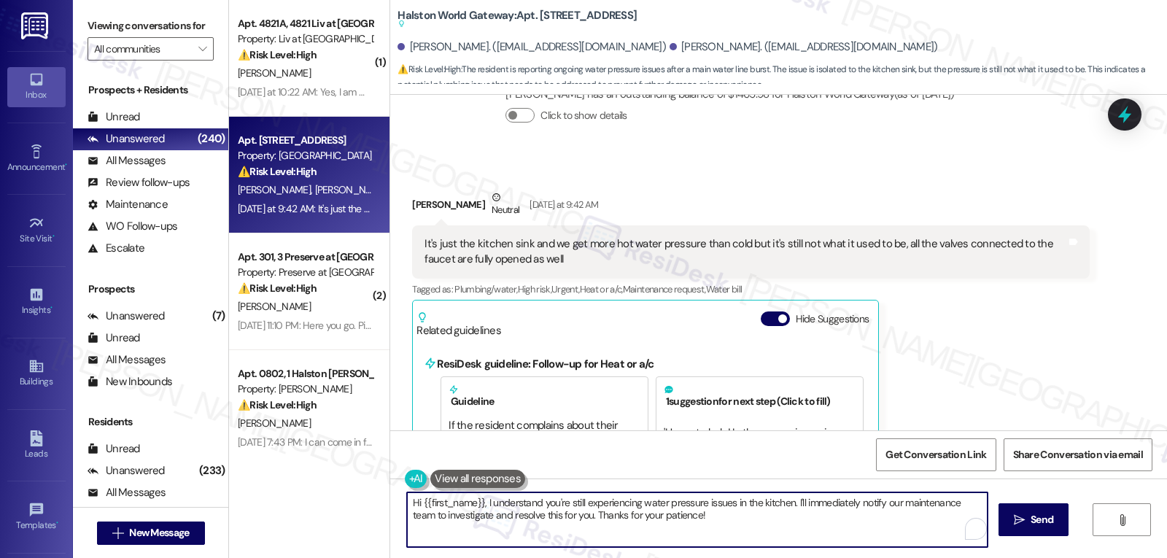
drag, startPoint x: 704, startPoint y: 532, endPoint x: 255, endPoint y: 503, distance: 450.3
click at [255, 503] on div "( 1 ) Apt. 4821A, 4821 Liv at [GEOGRAPHIC_DATA] Property: Liv at [GEOGRAPHIC_DA…" at bounding box center [698, 279] width 938 height 558
paste textarea "Thanks for the details, [PERSON_NAME]. I’ve noted that it’s mainly the kitchen …"
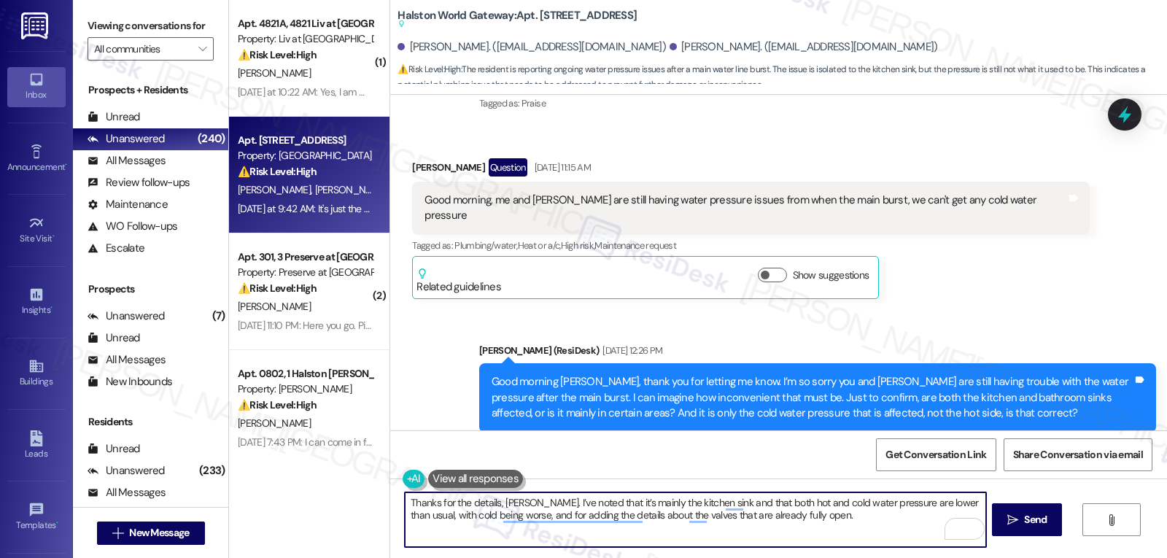
scroll to position [2980, 0]
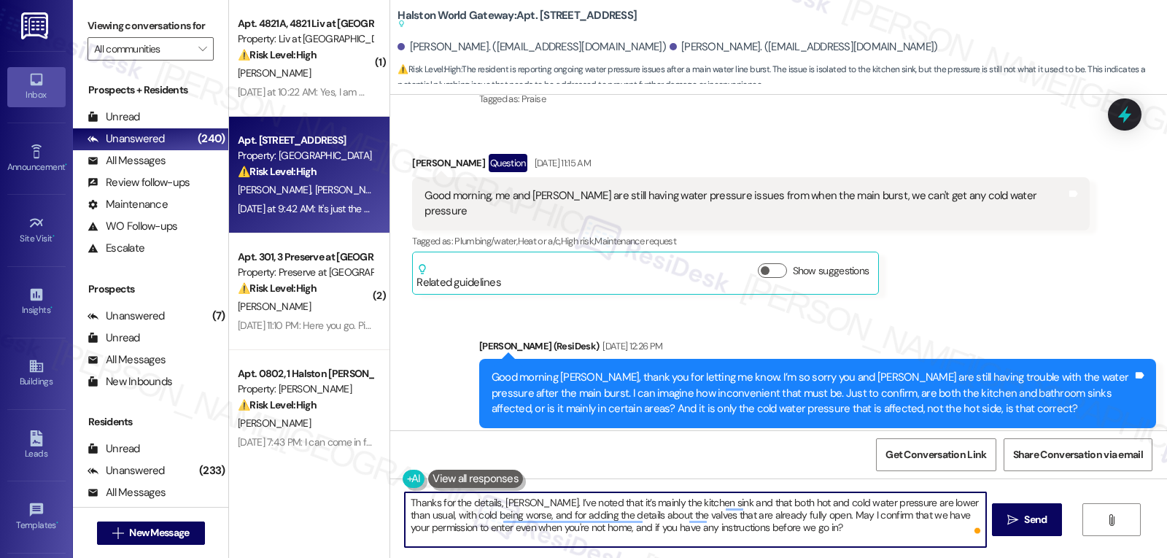
type textarea "Thanks for the details, [PERSON_NAME]. I’ve noted that it’s mainly the kitchen …"
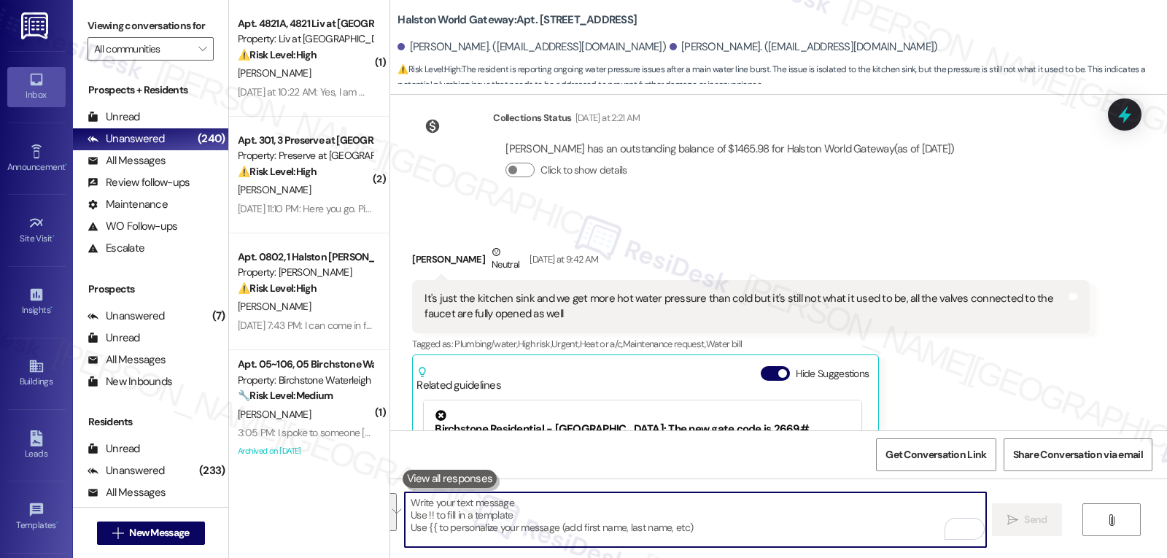
scroll to position [3801, 0]
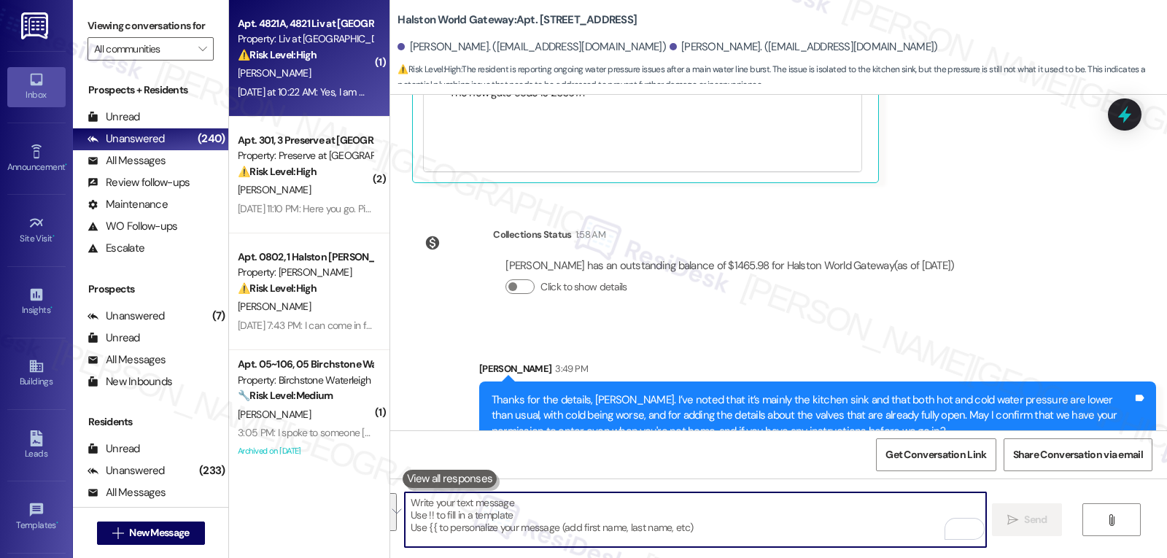
click at [359, 65] on div "Apt. 4821A, 4821 Liv at [GEOGRAPHIC_DATA] Property: Liv at [GEOGRAPHIC_DATA] ⚠️…" at bounding box center [309, 58] width 160 height 117
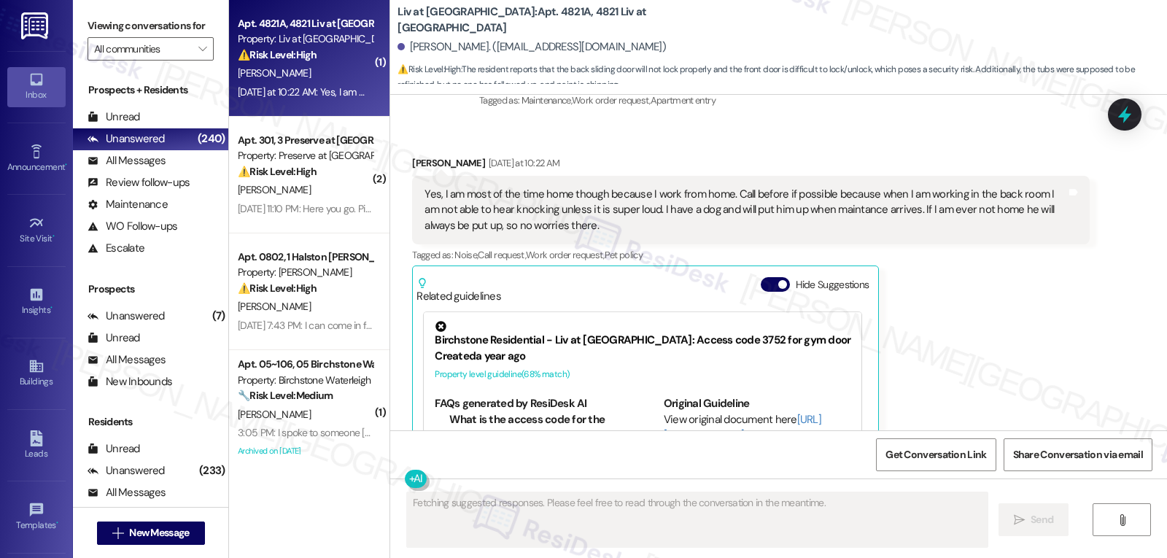
scroll to position [2773, 0]
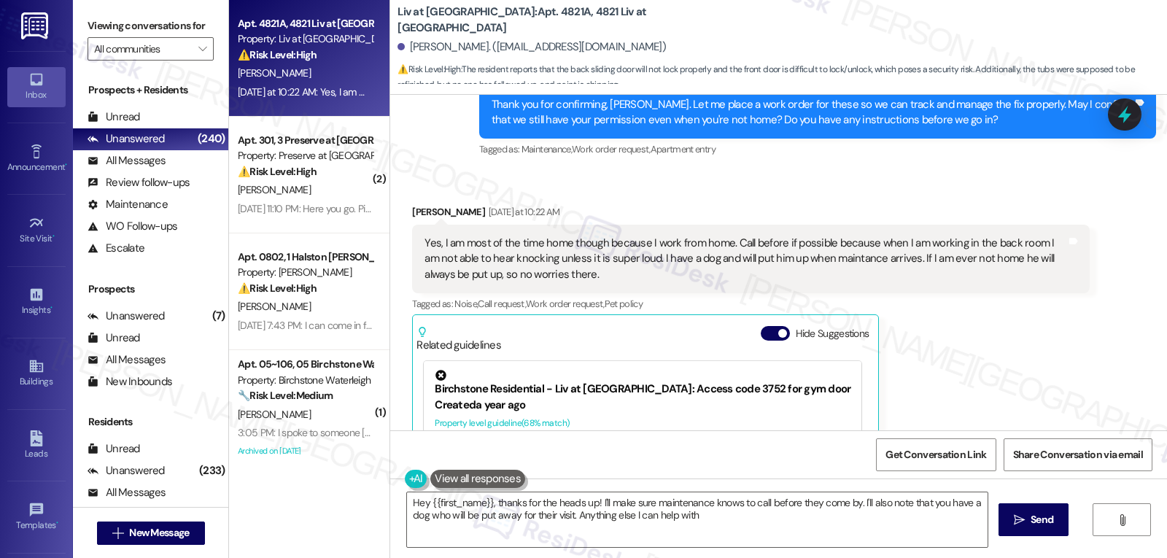
type textarea "Hey {{first_name}}, thanks for the heads up! I'll make sure maintenance knows t…"
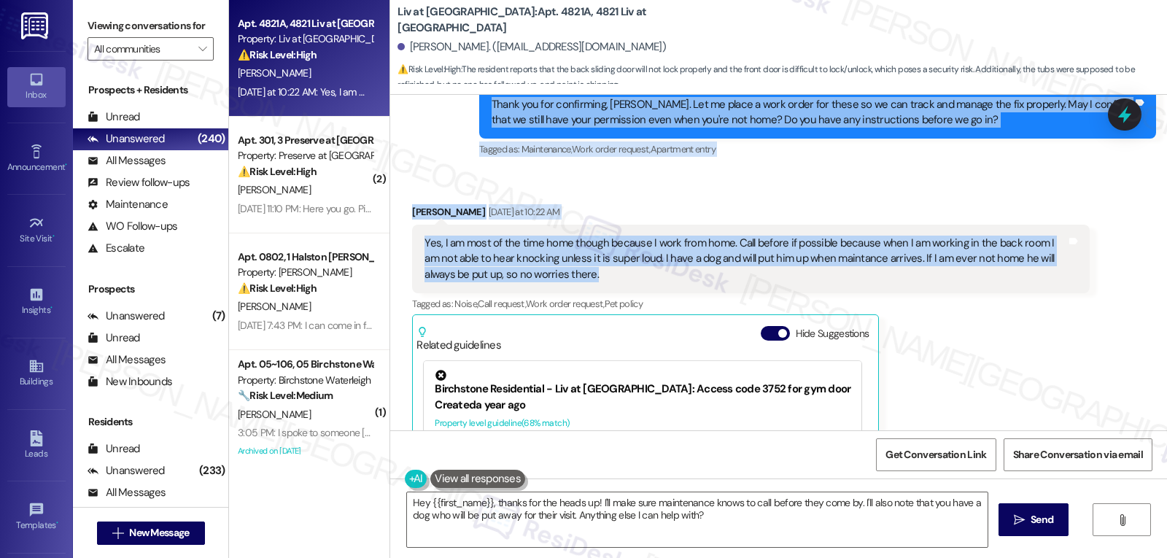
drag, startPoint x: 468, startPoint y: 219, endPoint x: 634, endPoint y: 258, distance: 170.0
click at [634, 258] on div "WO Lease started [DATE] 8:00 PM Show details Announcement, sent via SMS [PERSON…" at bounding box center [778, 263] width 777 height 336
copy div "Lorem (IpsuMdol) Sit 90, 7482 am 4:10 CO Ad Elitsedd, eiusm tem in utla etd mag…"
click at [1115, 116] on icon at bounding box center [1124, 114] width 19 height 19
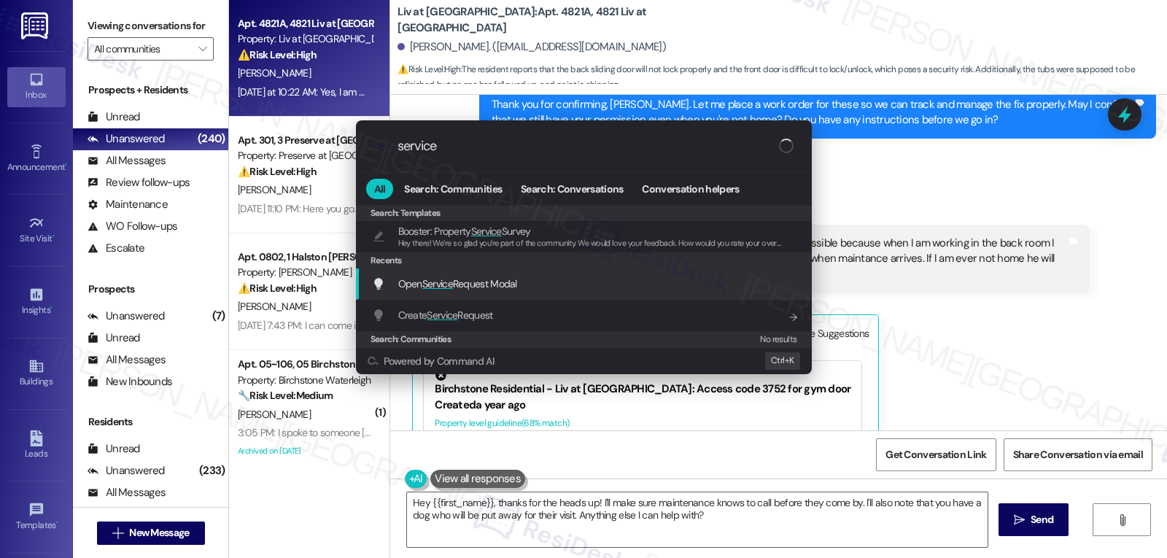
click at [491, 290] on span "Open Service Request Modal" at bounding box center [457, 283] width 119 height 13
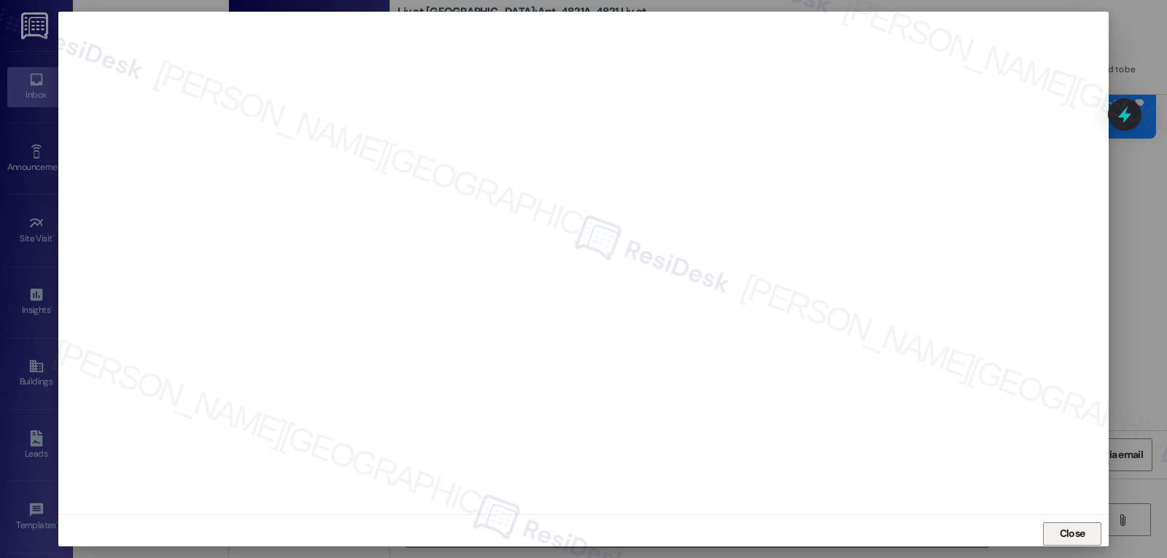
click at [1063, 529] on span "Close" at bounding box center [1073, 533] width 26 height 15
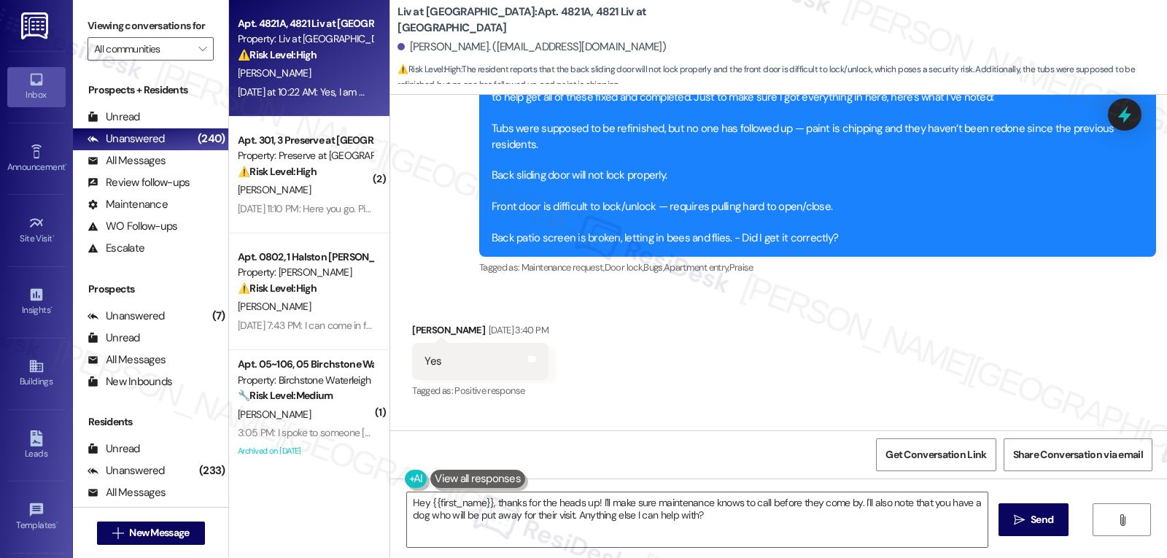
scroll to position [2336, 0]
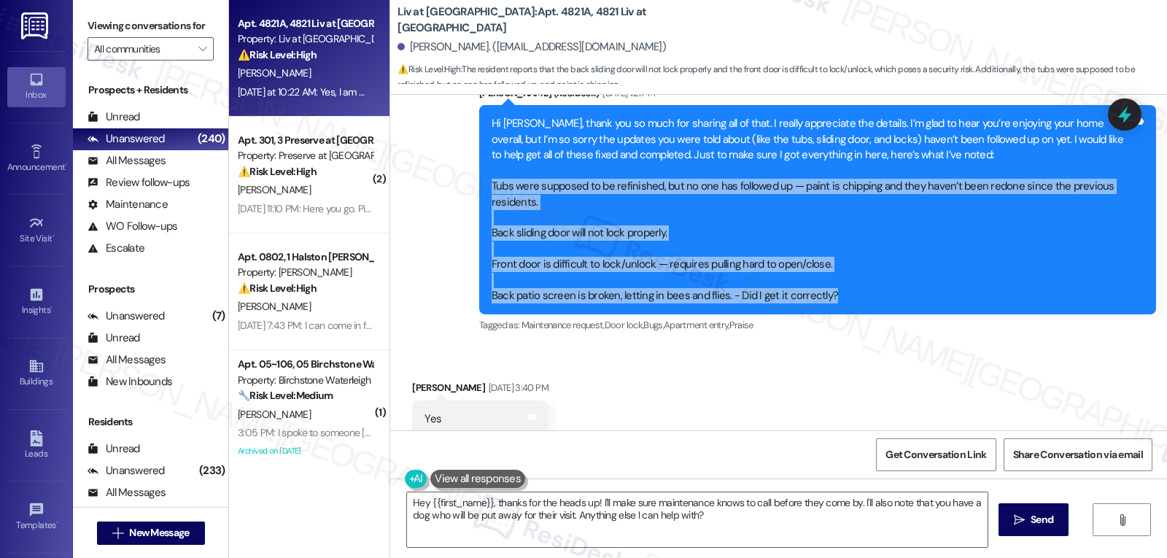
drag, startPoint x: 476, startPoint y: 167, endPoint x: 873, endPoint y: 291, distance: 415.8
click at [873, 291] on div "Hi [PERSON_NAME], thank you so much for sharing all of that. I really appreciat…" at bounding box center [817, 209] width 677 height 209
copy div "Tubs were supposed to be refinished, but no one has followed up — paint is chip…"
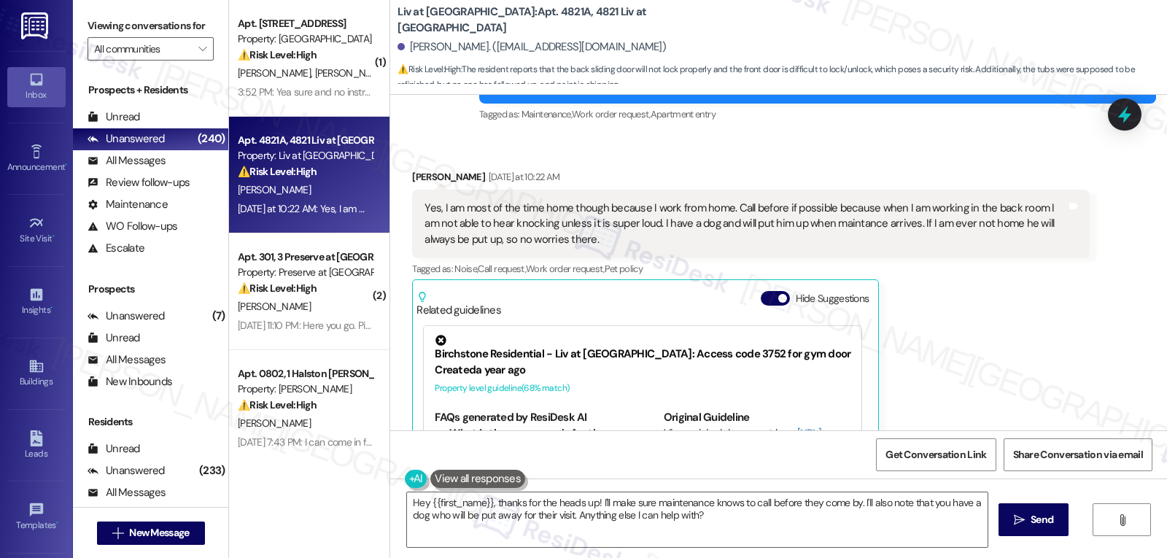
scroll to position [2774, 0]
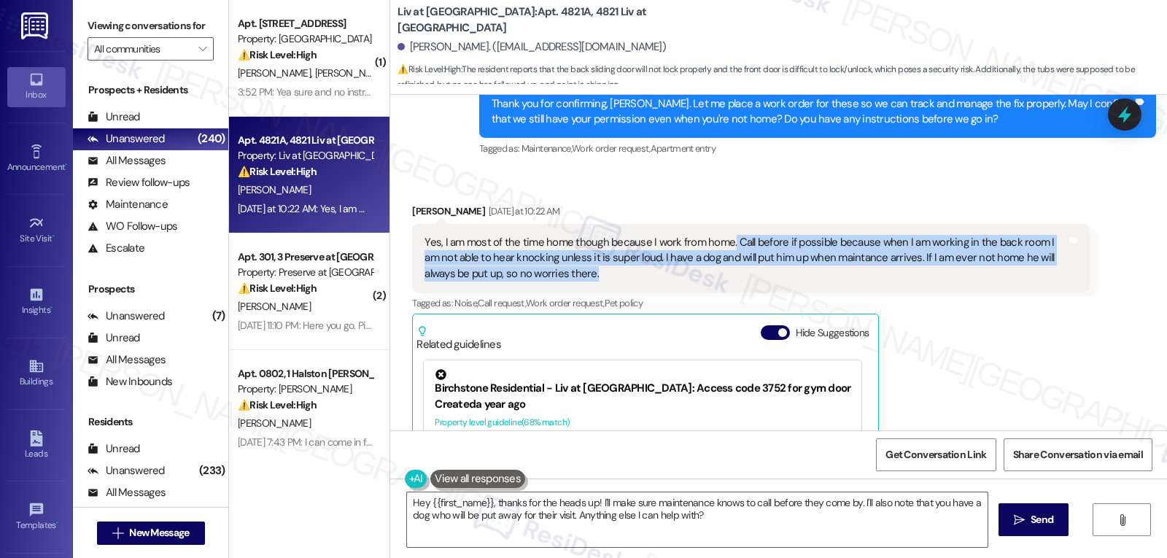
drag, startPoint x: 719, startPoint y: 226, endPoint x: 740, endPoint y: 262, distance: 41.5
click at [740, 262] on div "Yes, I am most of the time home though because I work from home. Call before if…" at bounding box center [745, 258] width 641 height 47
copy div "Call before if possible because when I am working in the back room I am not abl…"
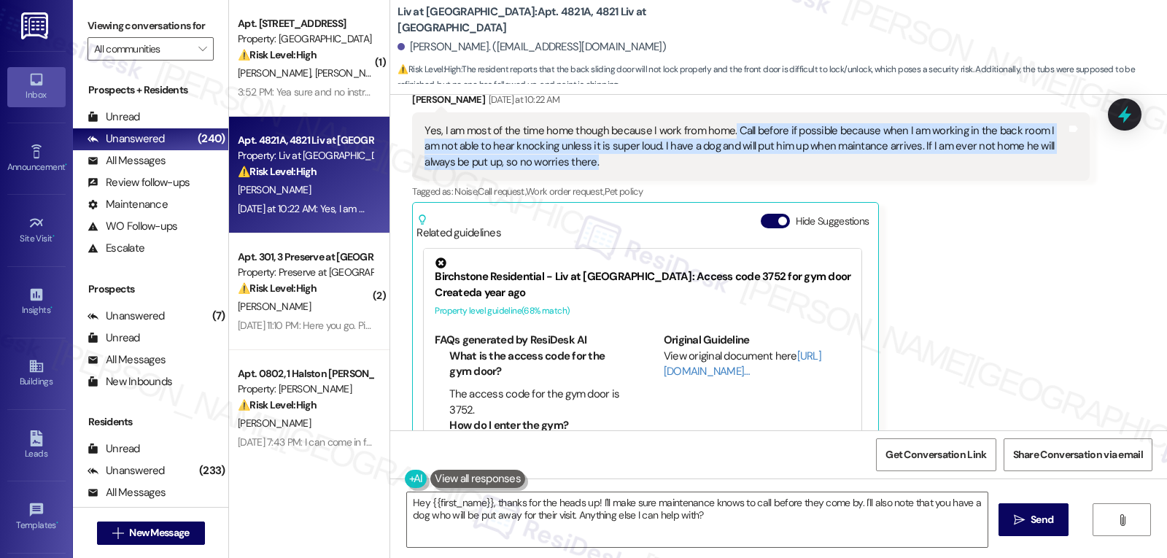
scroll to position [2920, 0]
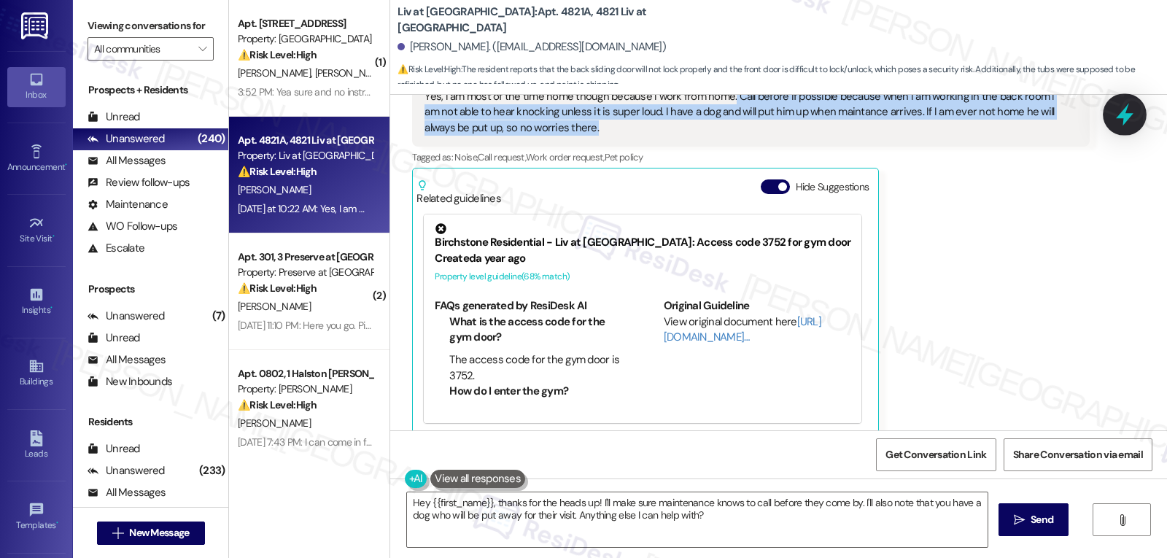
click at [1134, 113] on icon at bounding box center [1124, 114] width 25 height 25
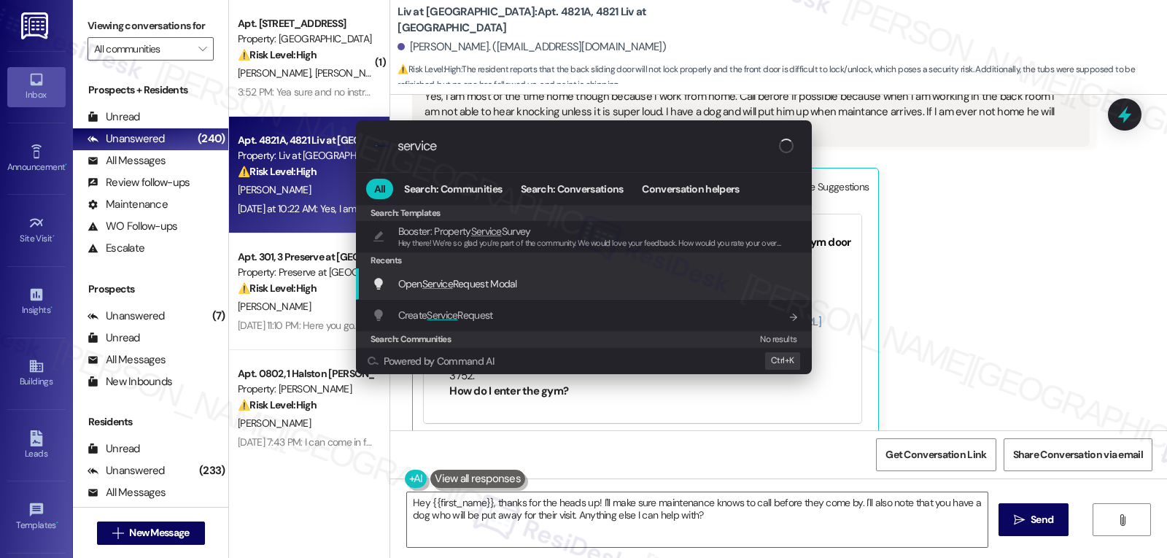
click at [475, 283] on span "Open Service Request Modal" at bounding box center [457, 283] width 119 height 13
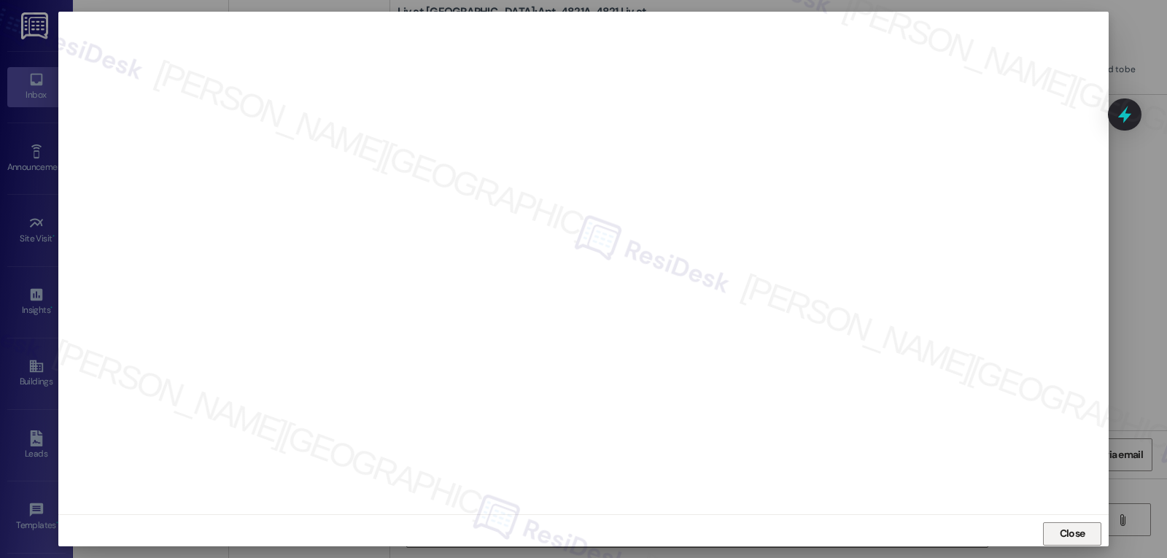
click at [1071, 541] on span "Close" at bounding box center [1073, 533] width 26 height 15
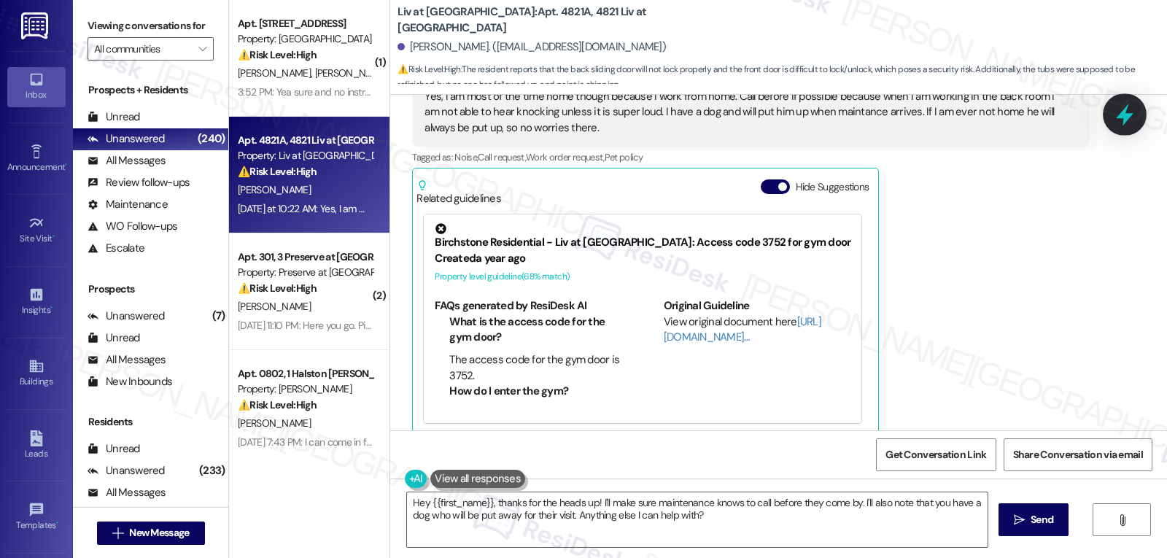
click at [1123, 115] on icon at bounding box center [1125, 115] width 18 height 23
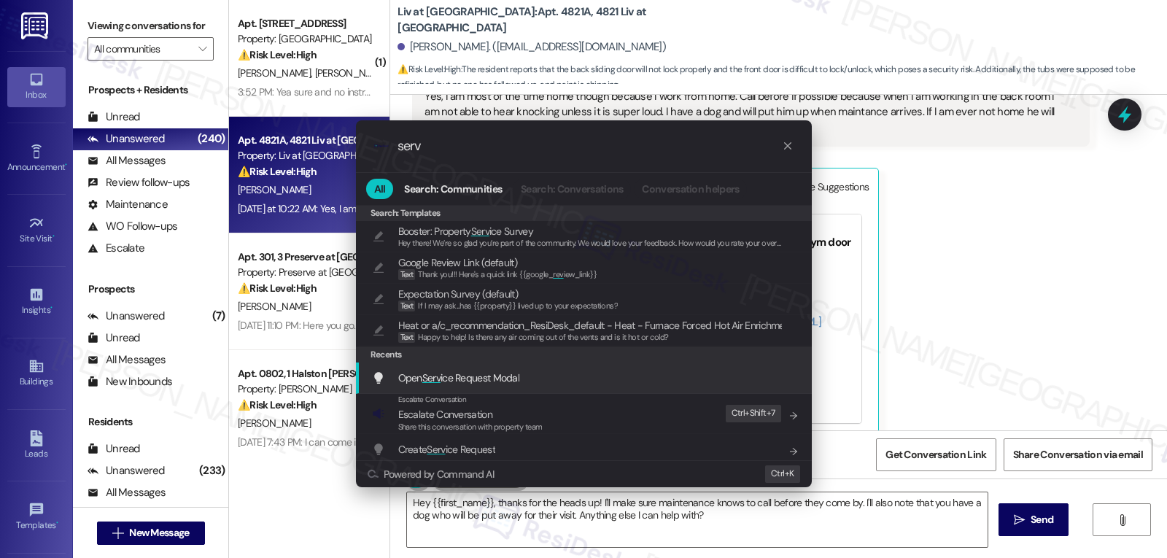
click at [471, 386] on span "Open Serv ice Request Modal" at bounding box center [459, 378] width 122 height 16
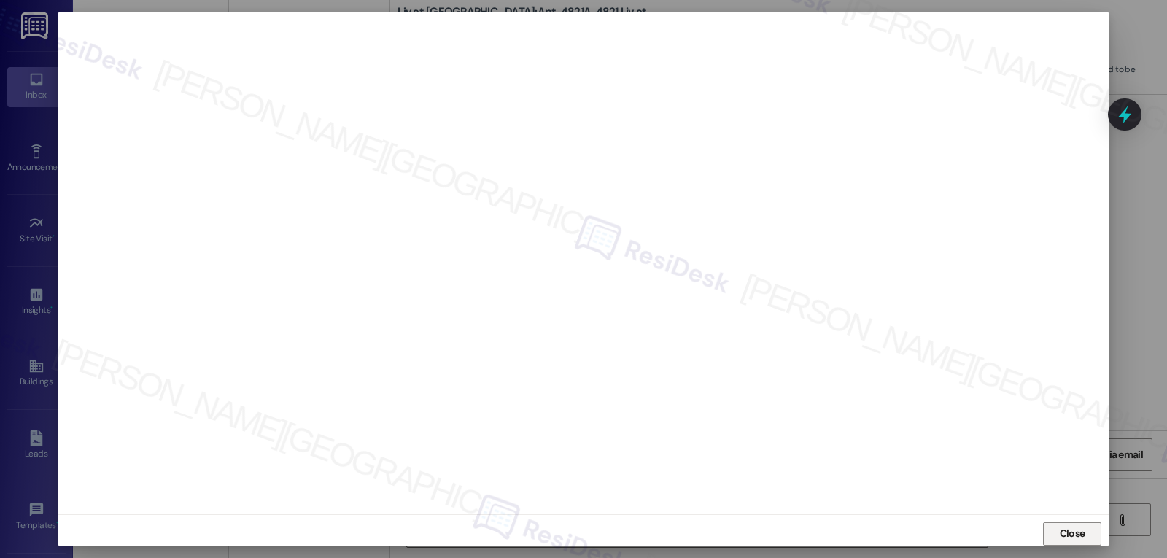
click at [1083, 535] on span "Close" at bounding box center [1072, 533] width 31 height 15
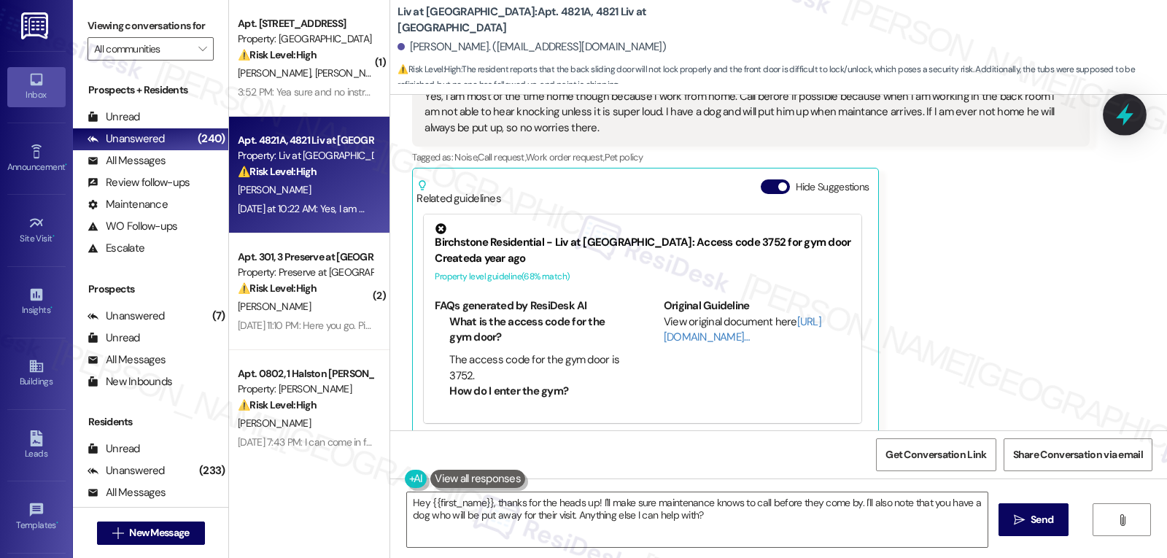
click at [1124, 127] on div at bounding box center [1125, 114] width 44 height 42
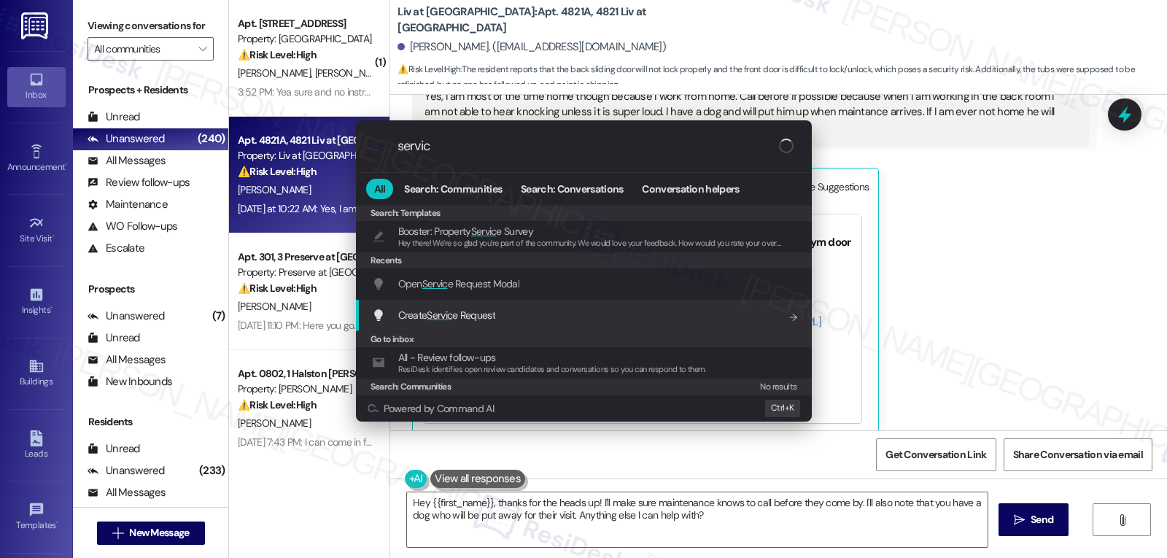
type input "servic"
click at [465, 321] on span "Create Servic e Request" at bounding box center [446, 315] width 97 height 13
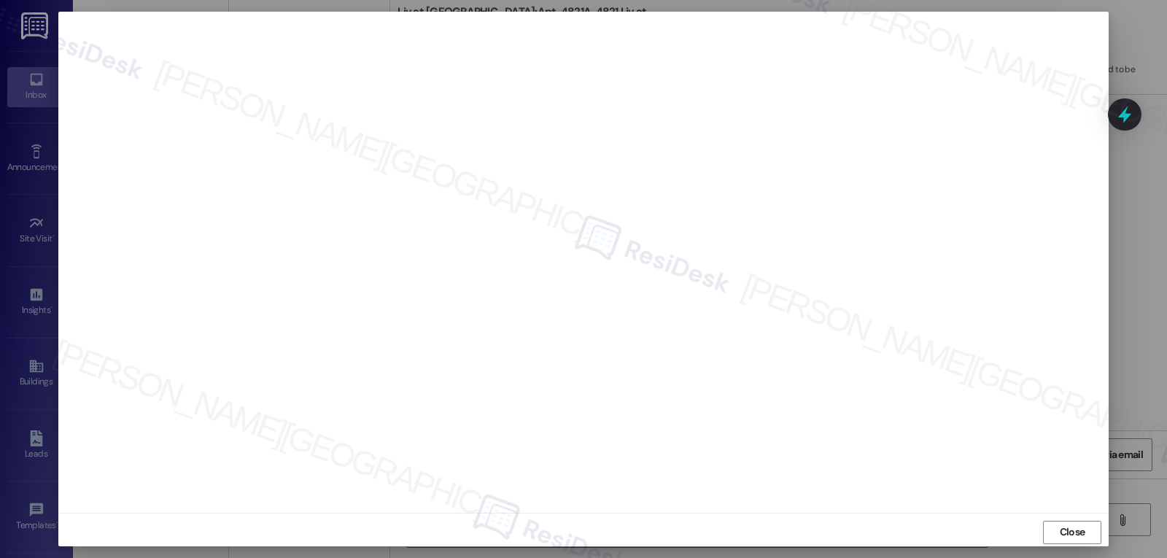
scroll to position [0, 0]
drag, startPoint x: 1074, startPoint y: 540, endPoint x: 1021, endPoint y: 498, distance: 67.0
click at [1077, 539] on span "Close" at bounding box center [1073, 533] width 26 height 15
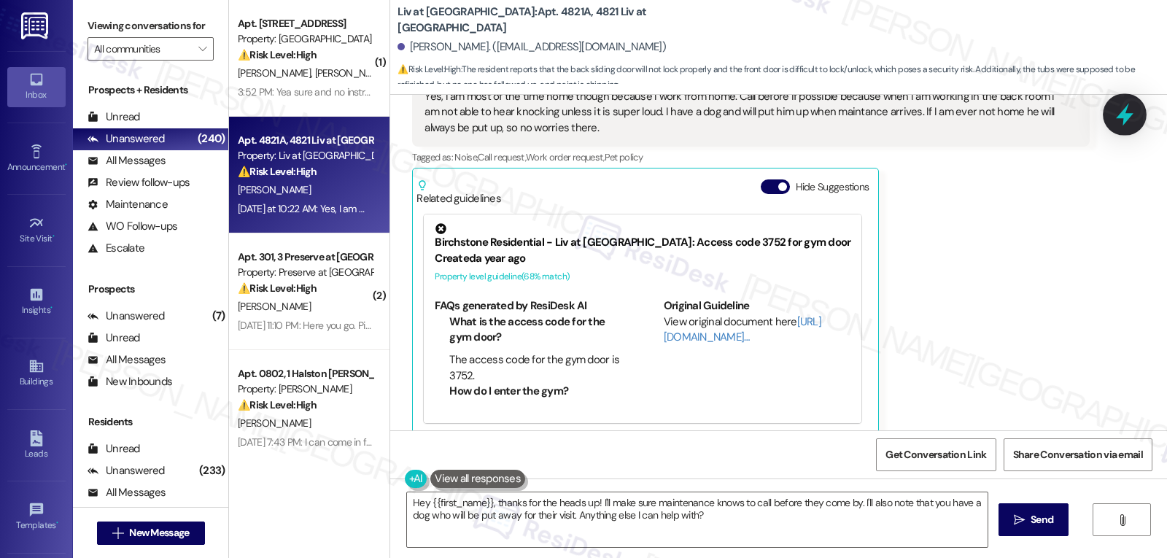
click at [1138, 112] on div at bounding box center [1125, 114] width 44 height 42
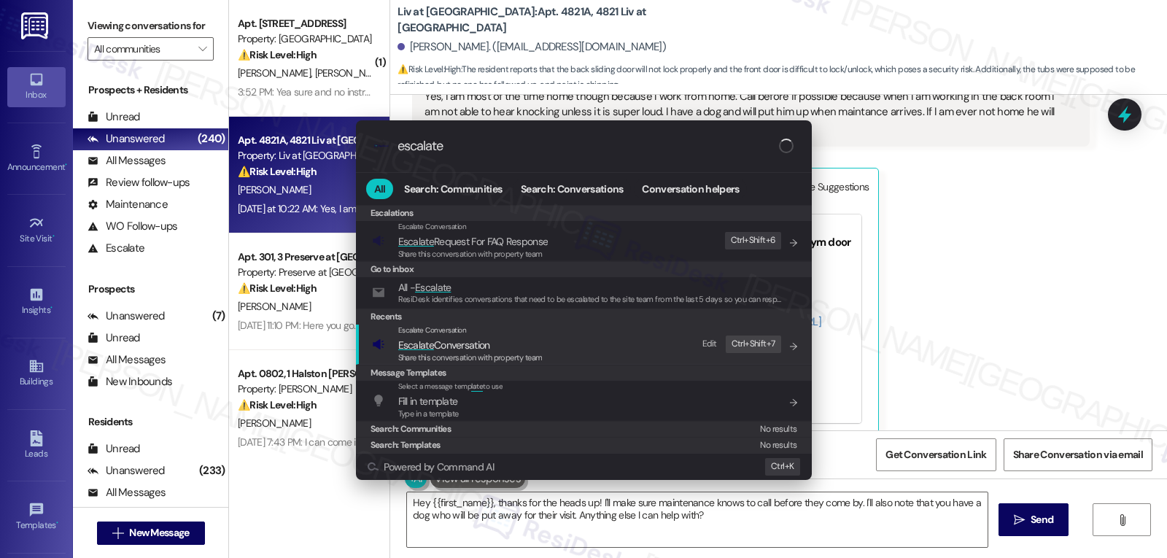
type input "escalate"
click at [483, 344] on span "Escalate Conversation" at bounding box center [444, 344] width 92 height 13
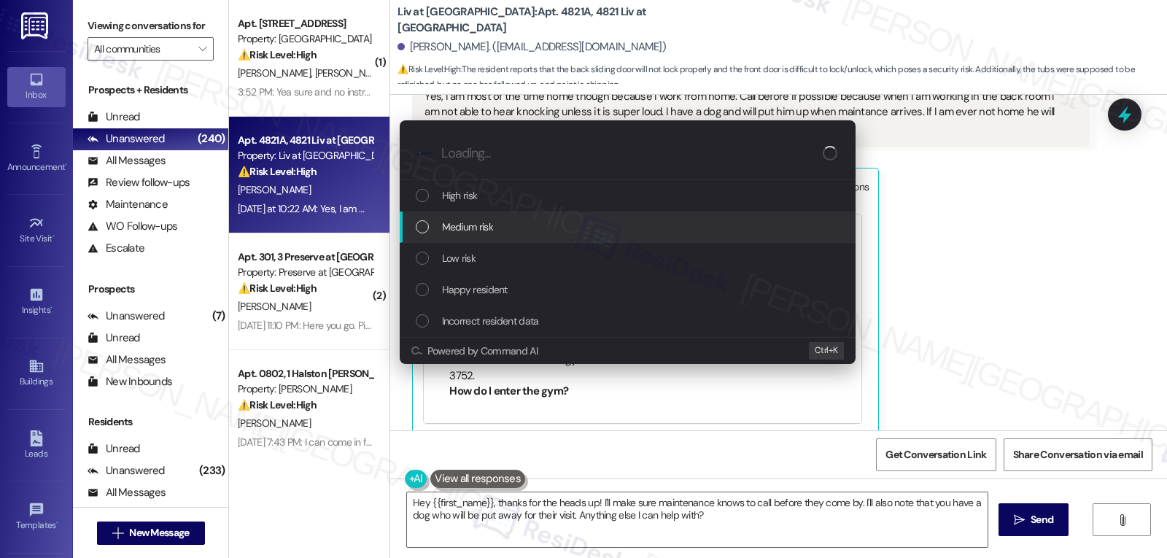
click at [476, 231] on span "Medium risk" at bounding box center [467, 227] width 51 height 16
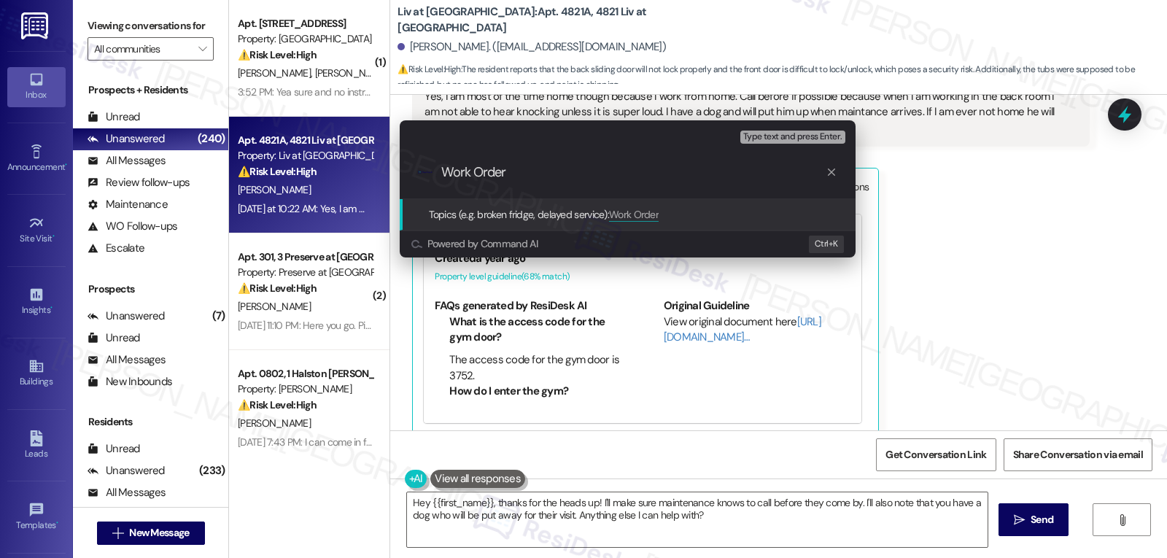
paste input "16117586"
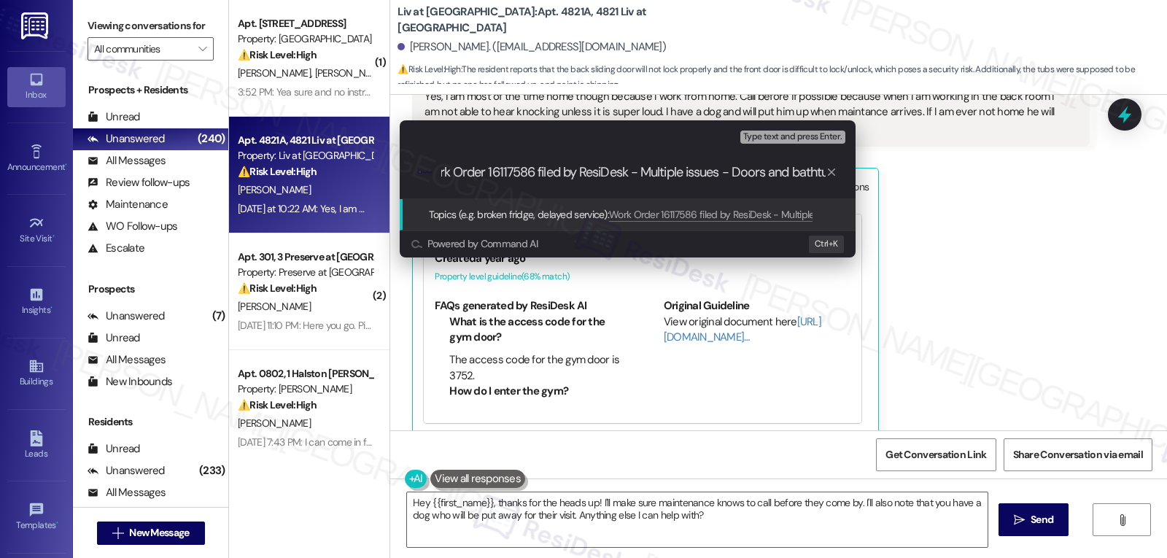
type input "Work Order 16117586 filed by ResiDesk - Multiple issues - Doors and bathtub"
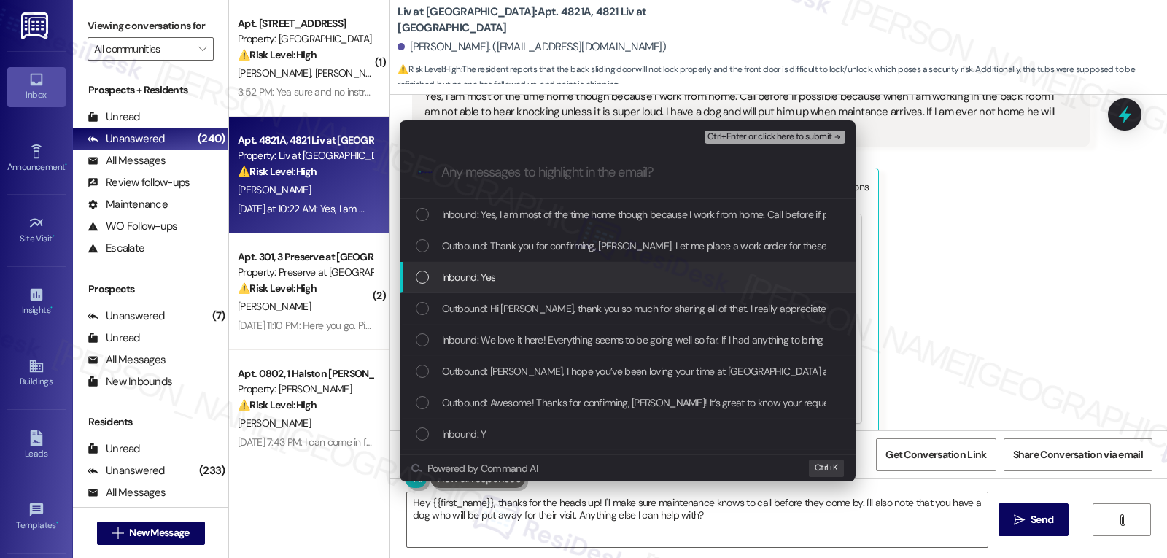
click at [473, 282] on span "Inbound: Yes" at bounding box center [469, 277] width 54 height 16
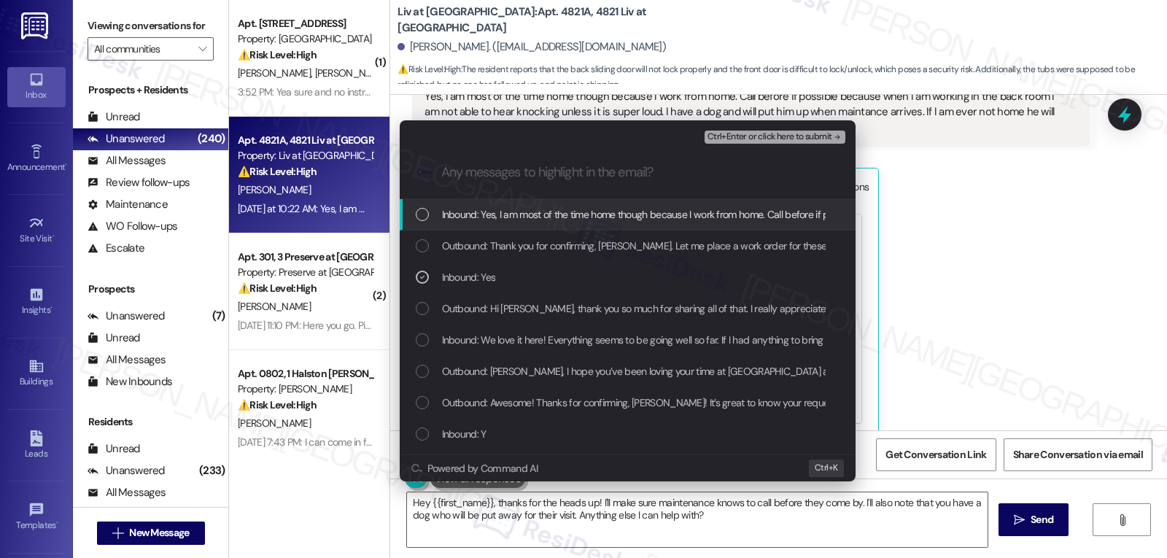
click at [476, 215] on span "Inbound: Yes, I am most of the time home though because I work from home. Call …" at bounding box center [1121, 214] width 1359 height 16
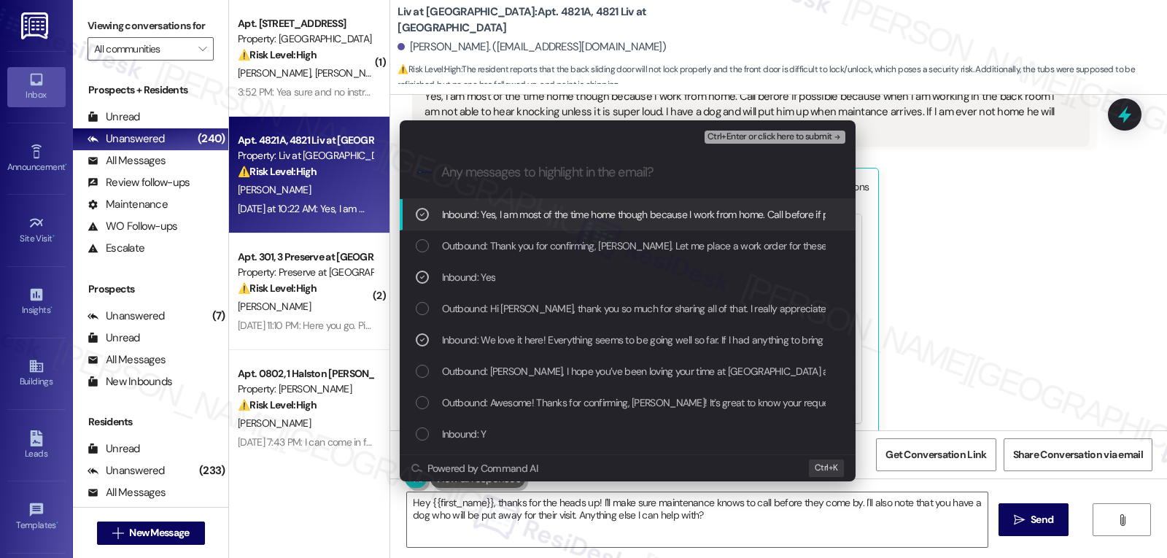
click at [811, 133] on span "Ctrl+Enter or click here to submit" at bounding box center [770, 137] width 125 height 10
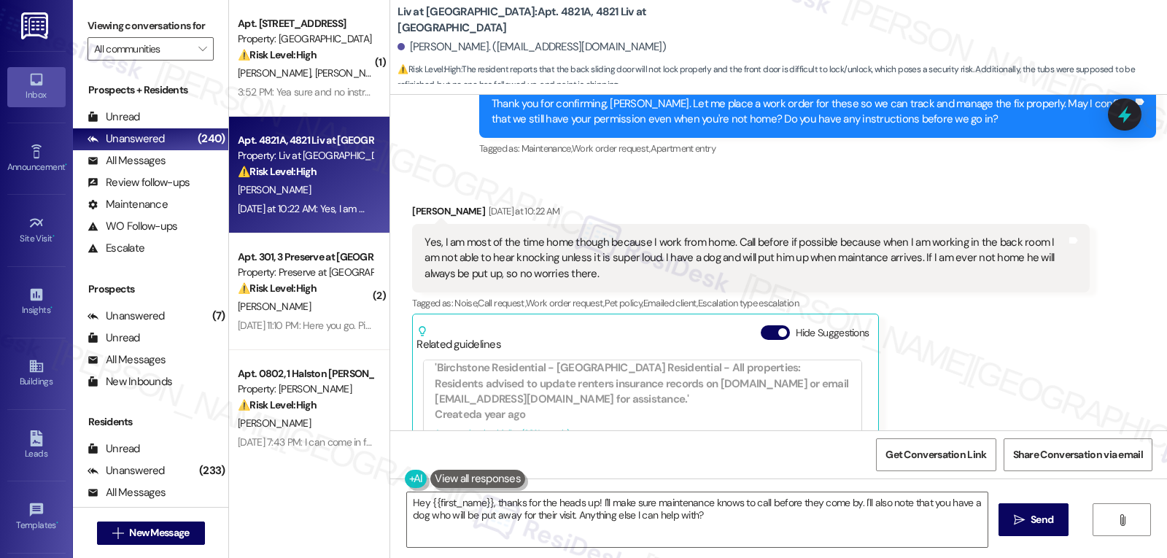
scroll to position [438, 0]
click at [781, 520] on textarea "Hey {{first_name}}, thanks for the heads up! I'll make sure maintenance knows t…" at bounding box center [697, 519] width 581 height 55
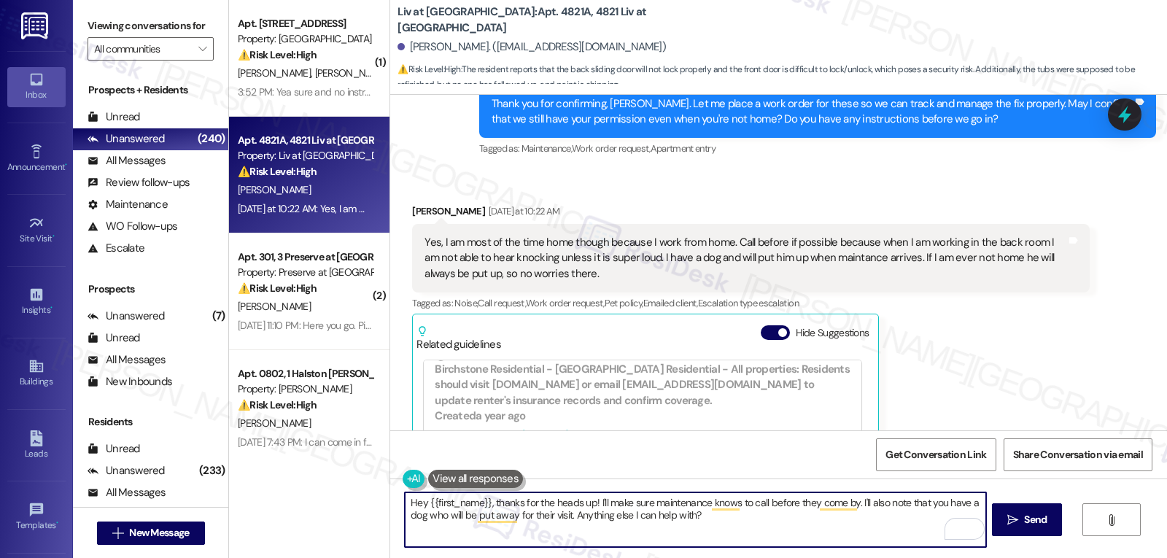
click at [590, 503] on textarea "Hey {{first_name}}, thanks for the heads up! I'll make sure maintenance knows t…" at bounding box center [695, 519] width 581 height 55
click at [589, 505] on textarea "Hey {{first_name}}, thanks for the heads up! I'll make sure maintenance knows t…" at bounding box center [695, 519] width 581 height 55
click at [613, 507] on textarea "Hey {{first_name}}, thanks for the heads up! I'll make sure maintenance knows t…" at bounding box center [695, 519] width 581 height 55
drag, startPoint x: 622, startPoint y: 505, endPoint x: 592, endPoint y: 503, distance: 29.3
click at [592, 503] on textarea "Hey {{first_name}}, thanks for the heads up! I'll make sure maintenance knows t…" at bounding box center [695, 519] width 581 height 55
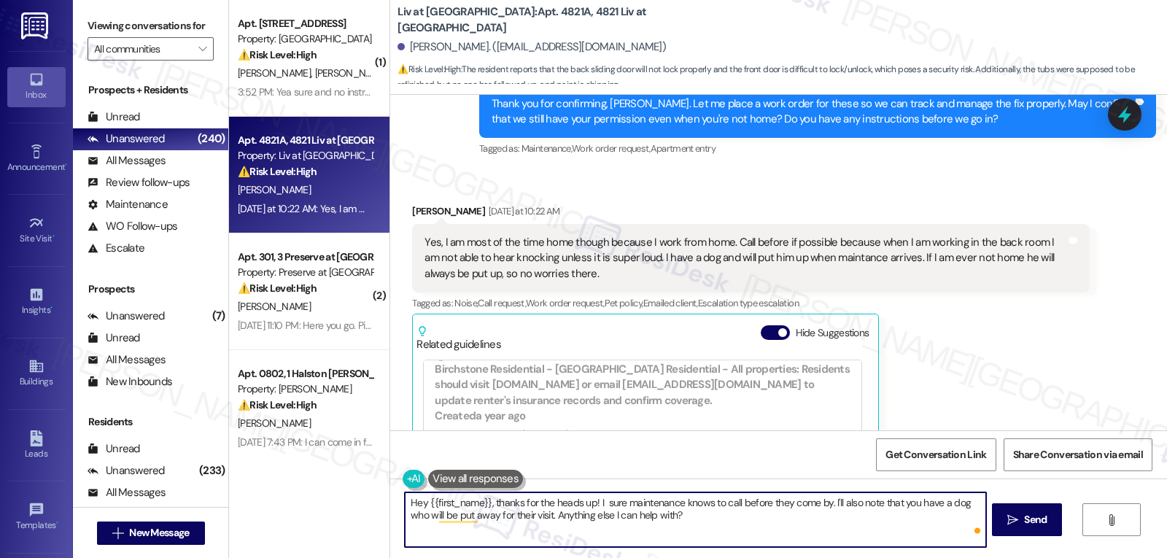
type textarea "Hey {{first_name}}, thanks for the heads up! I n sure maintenance knows to call…"
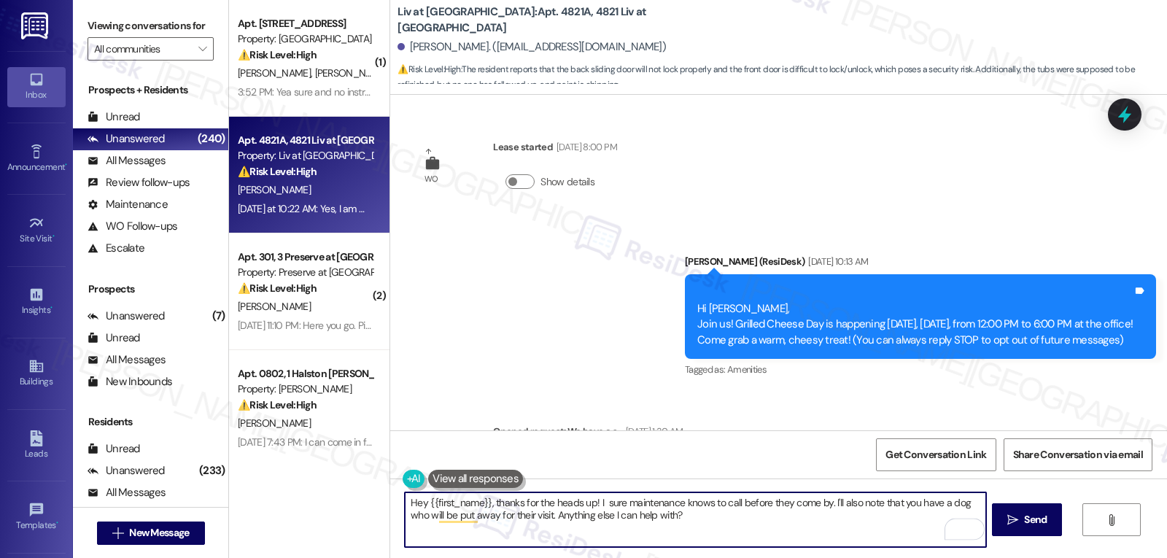
scroll to position [438, 0]
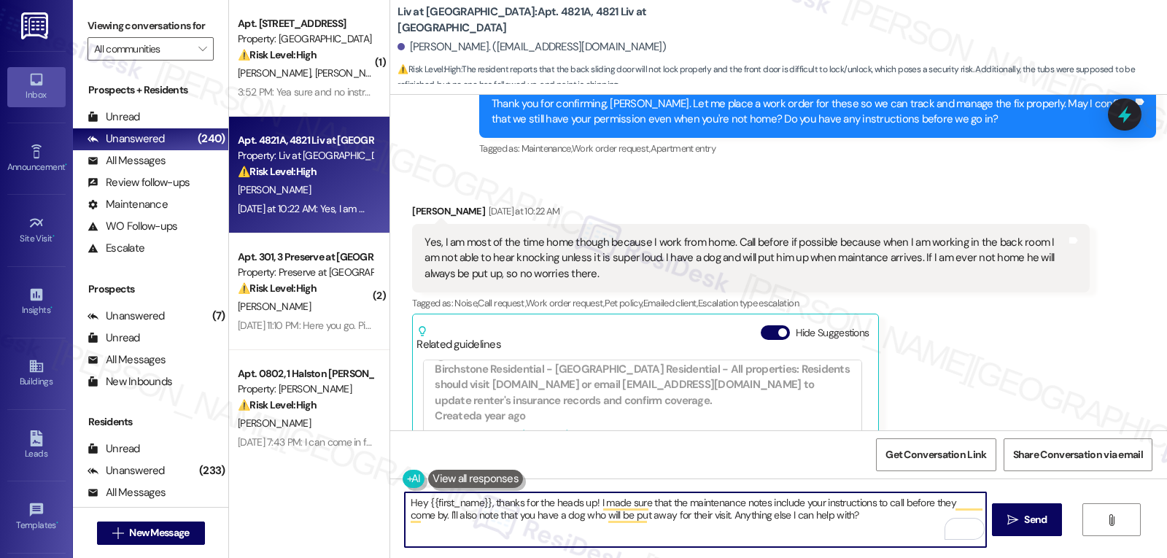
click at [418, 516] on textarea "Hey {{first_name}}, thanks for the heads up! I made sure that the maintenance n…" at bounding box center [695, 519] width 581 height 55
drag, startPoint x: 700, startPoint y: 516, endPoint x: 1296, endPoint y: 524, distance: 595.3
click at [1166, 524] on html "Inbox Go to Inbox Announcement • Send A Text Announcement Site Visit • Go to Si…" at bounding box center [583, 279] width 1167 height 558
click at [937, 533] on textarea "Hey {{first_name}}, thanks for the heads up! I made sure that the maintenance n…" at bounding box center [695, 519] width 581 height 55
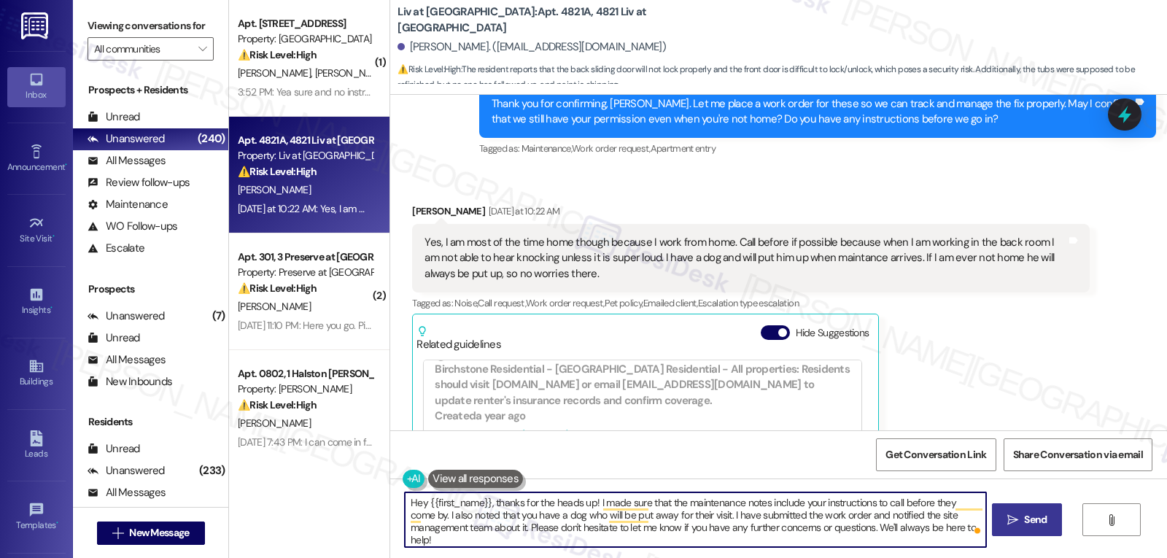
type textarea "Hey {{first_name}}, thanks for the heads up! I made sure that the maintenance n…"
click at [1007, 511] on button " Send" at bounding box center [1027, 519] width 71 height 33
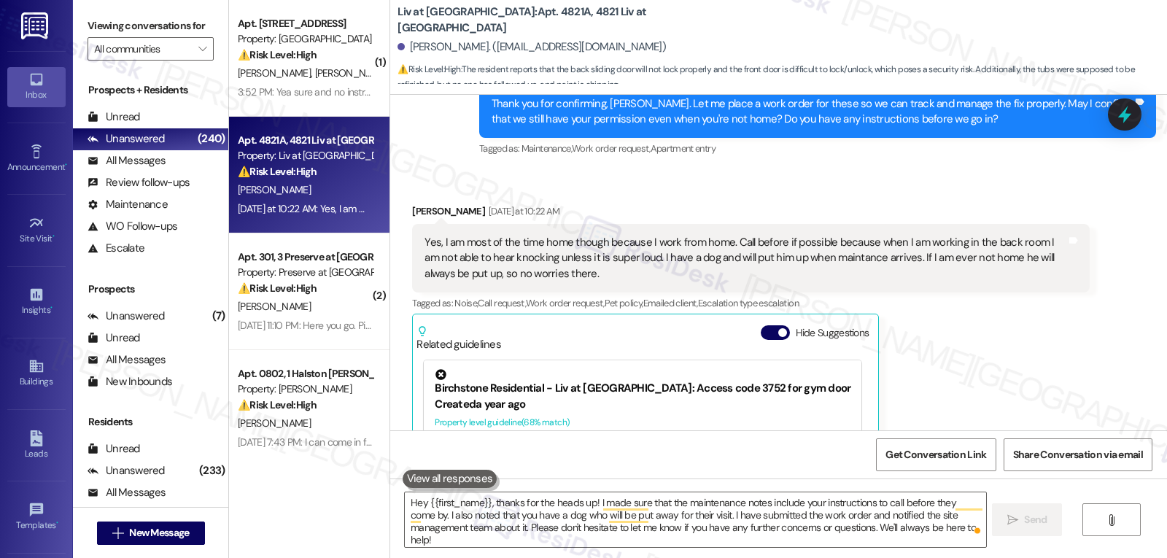
scroll to position [2919, 0]
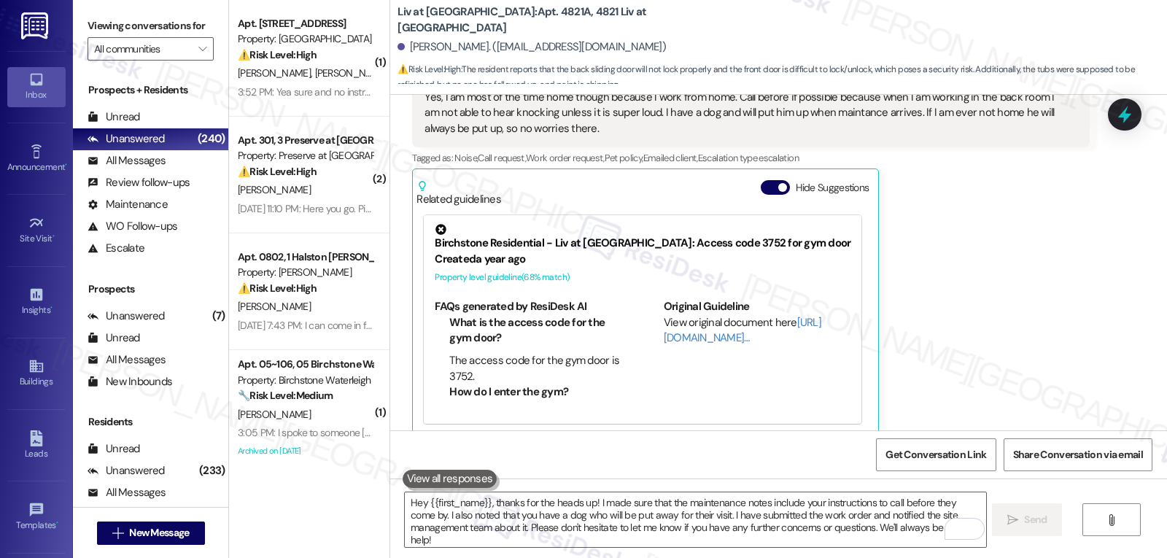
click at [315, 74] on span "[PERSON_NAME]" at bounding box center [351, 72] width 73 height 13
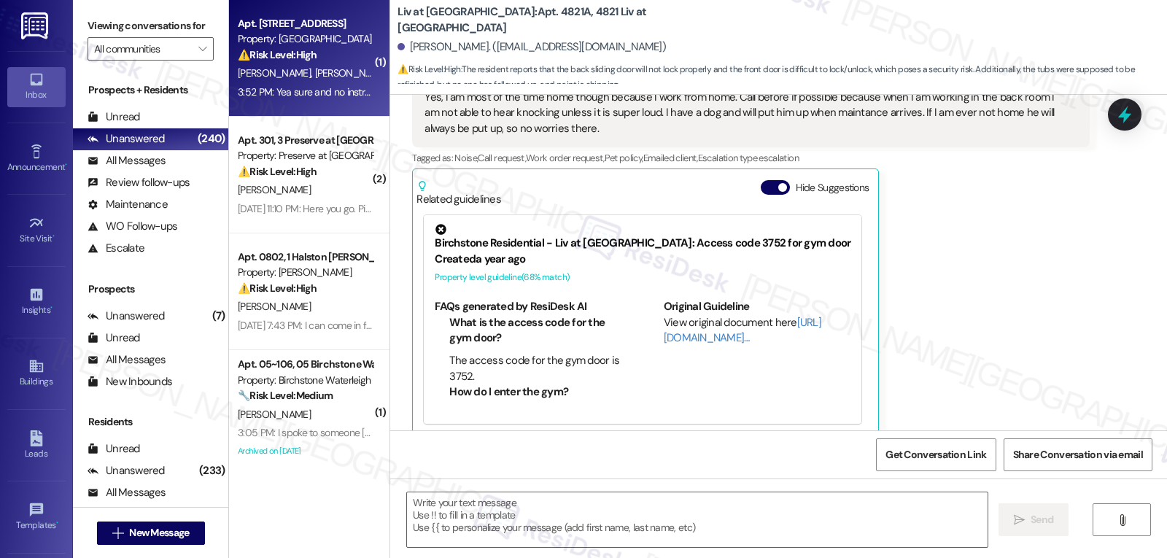
type textarea "Fetching suggested responses. Please feel free to read through the conversation…"
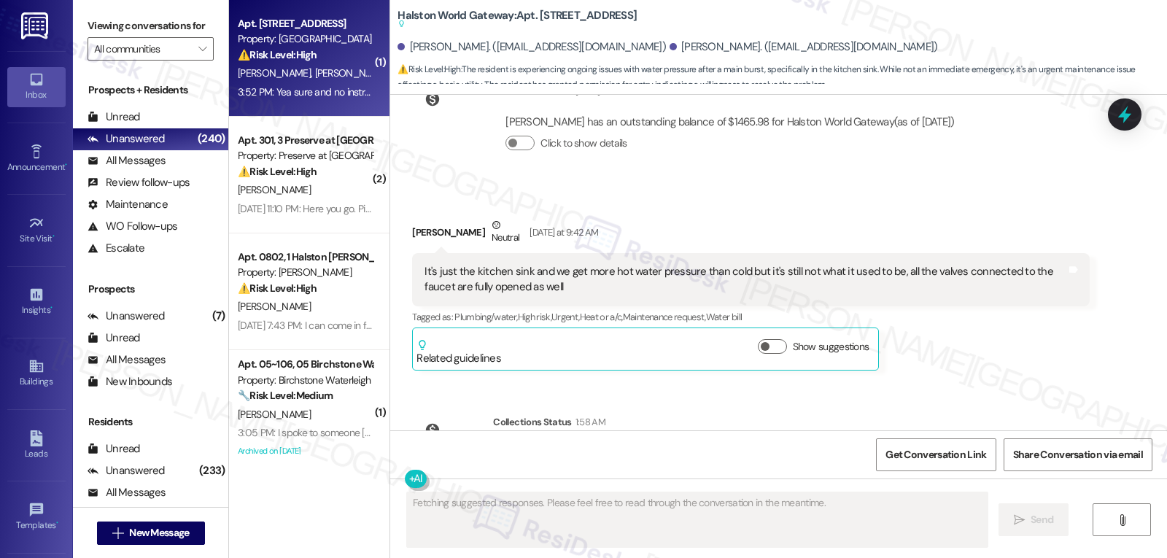
scroll to position [3737, 0]
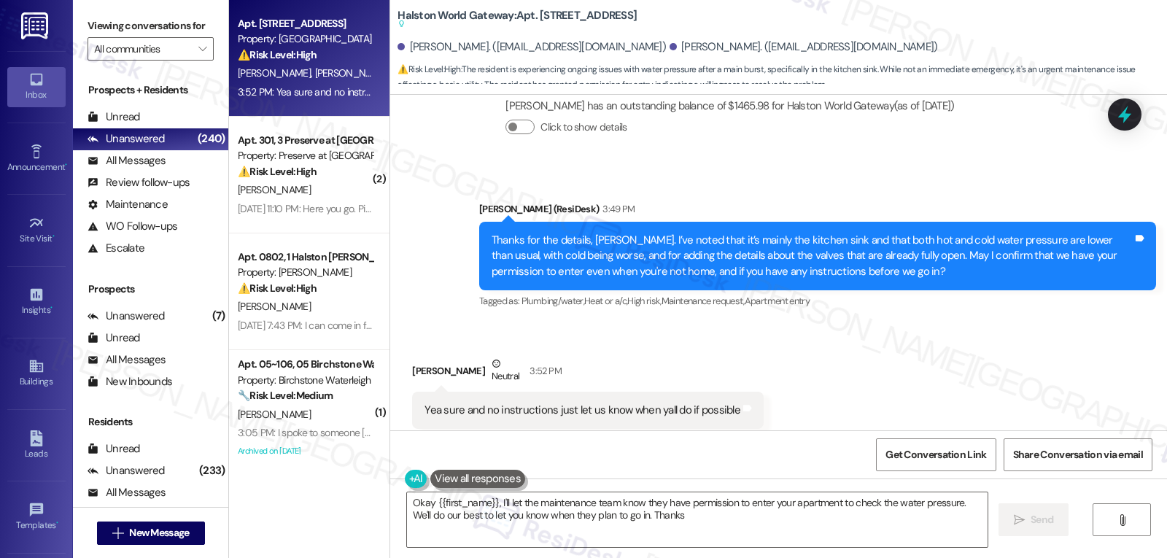
type textarea "Okay {{first_name}}, I'll let the maintenance team know they have permission to…"
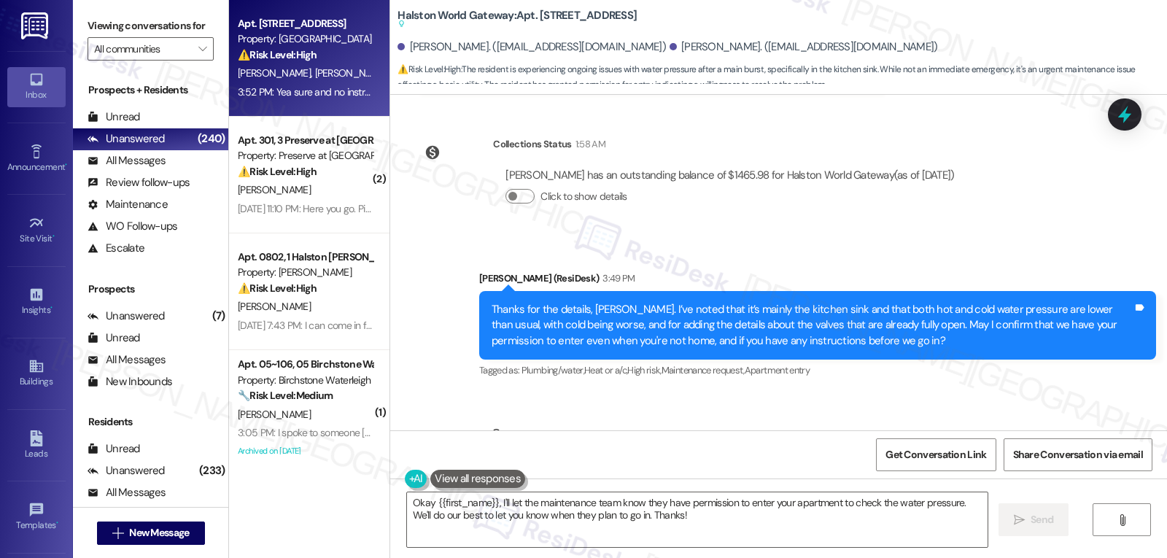
scroll to position [3738, 0]
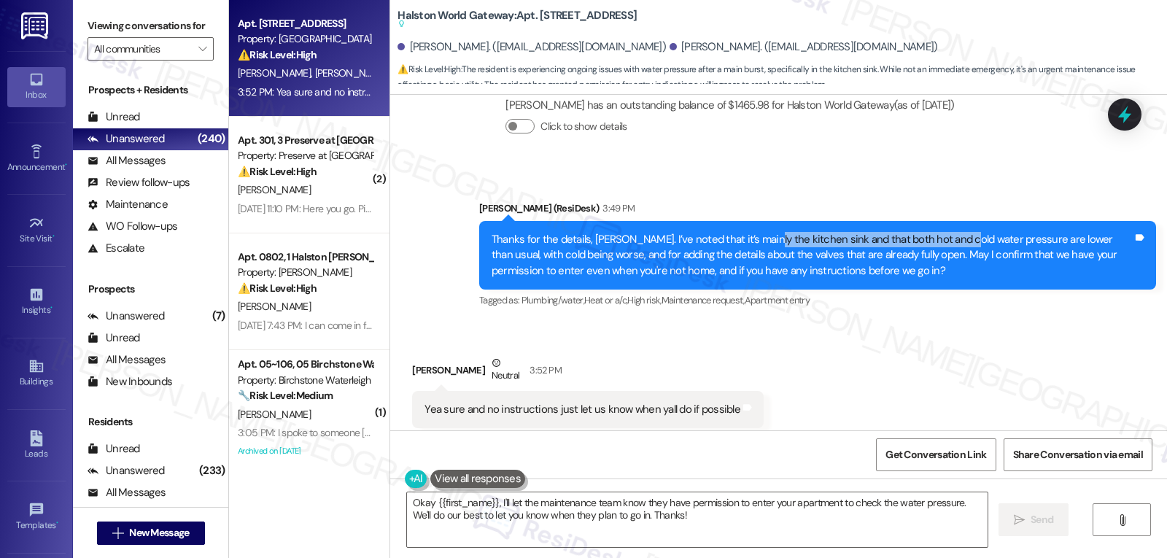
drag, startPoint x: 747, startPoint y: 207, endPoint x: 947, endPoint y: 204, distance: 199.9
click at [947, 232] on div "Thanks for the details, [PERSON_NAME]. I’ve noted that it’s mainly the kitchen …" at bounding box center [812, 255] width 641 height 47
click at [638, 402] on div "Yea sure and no instructions just let us know when yall do if possible" at bounding box center [583, 409] width 316 height 15
click at [721, 322] on div "Received via SMS Jaxon Mcleod Neutral 3:52 PM Yea sure and no instructions just…" at bounding box center [778, 391] width 777 height 139
click at [1129, 122] on icon at bounding box center [1124, 114] width 25 height 25
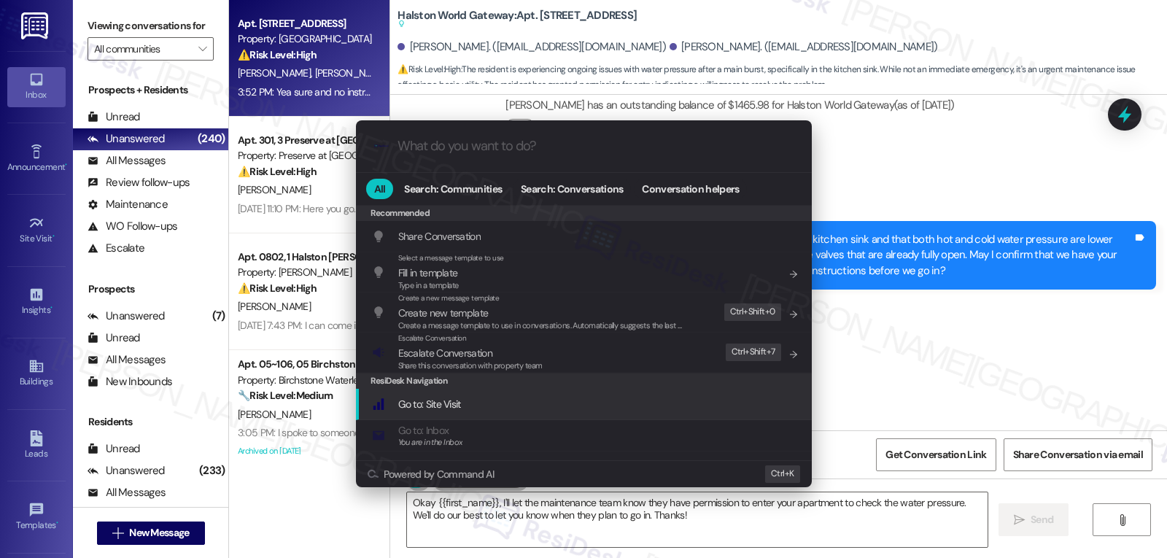
click at [864, 394] on div ".cls-1{fill:#0a055f;}.cls-2{fill:#0cc4c4;} resideskLogoBlueOrange All Search: C…" at bounding box center [583, 279] width 1167 height 558
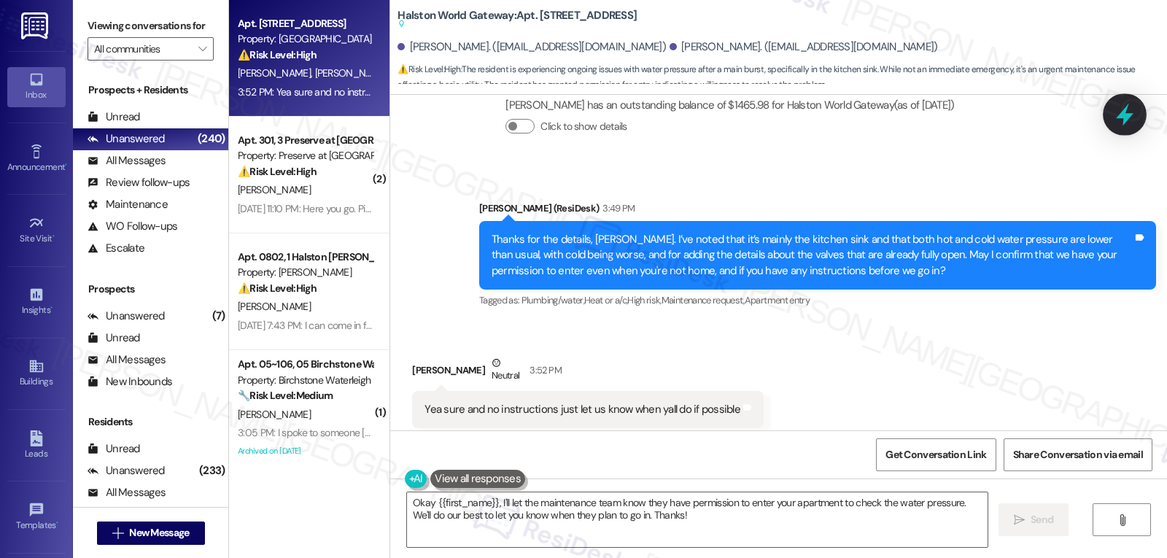
click at [1120, 116] on icon at bounding box center [1125, 115] width 18 height 23
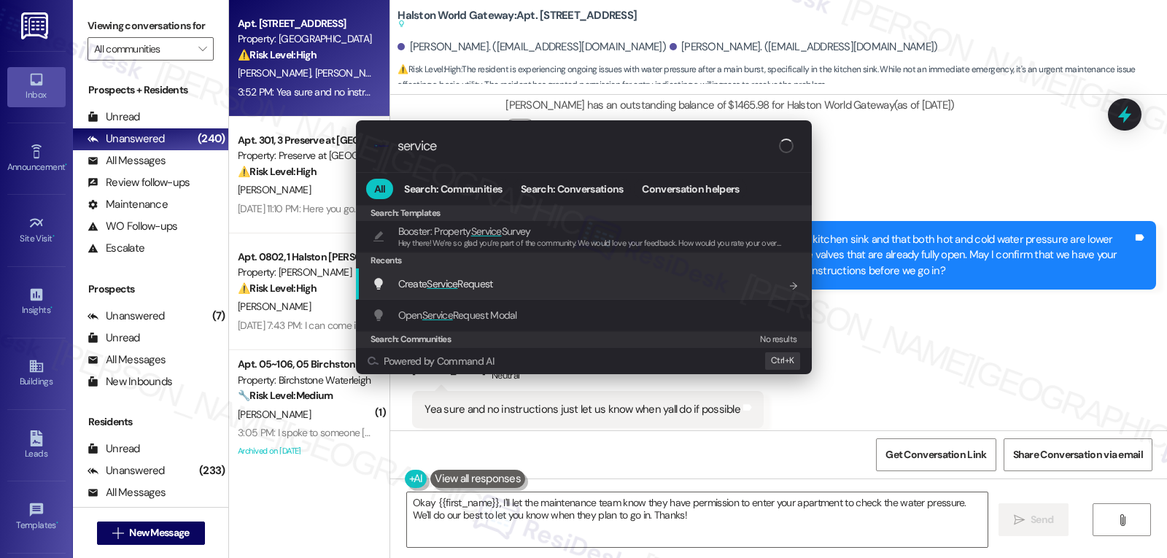
type input "service"
click at [492, 289] on span "Create Service Request" at bounding box center [445, 283] width 95 height 13
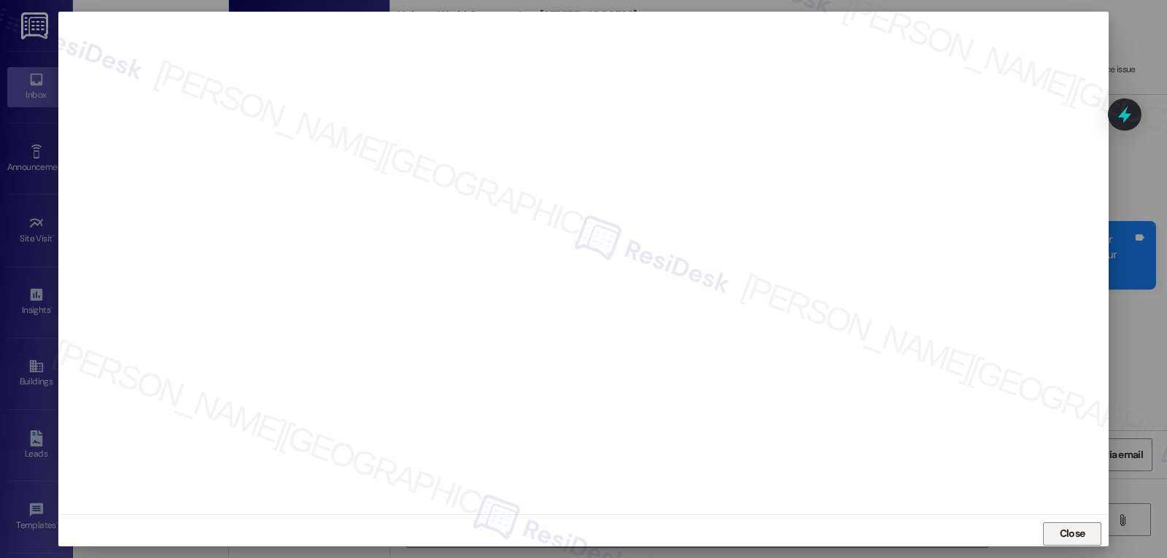
click at [1072, 541] on span "Close" at bounding box center [1073, 533] width 26 height 15
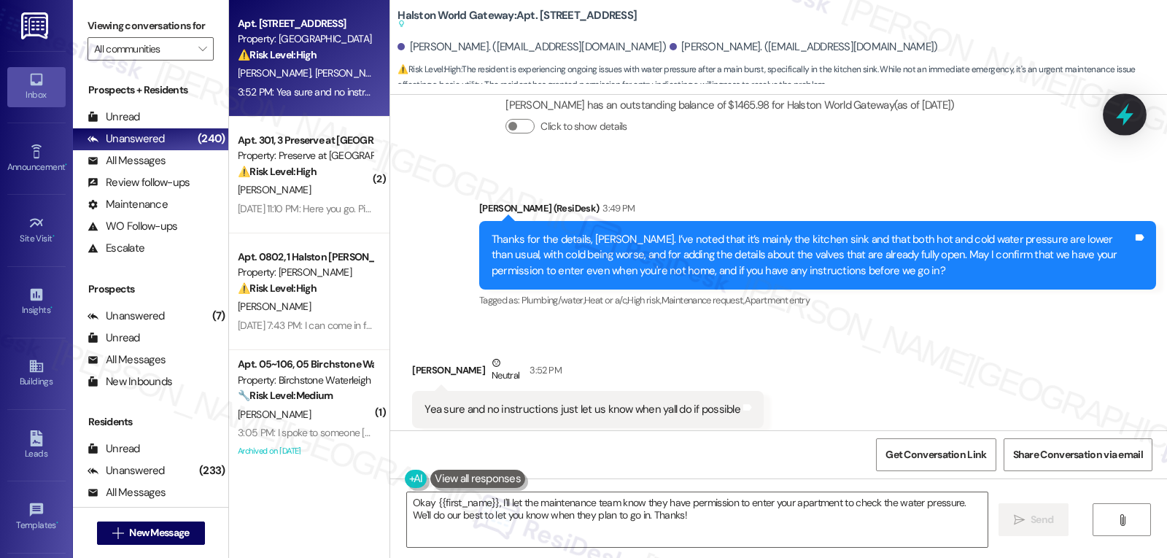
click at [1118, 116] on icon at bounding box center [1124, 114] width 25 height 25
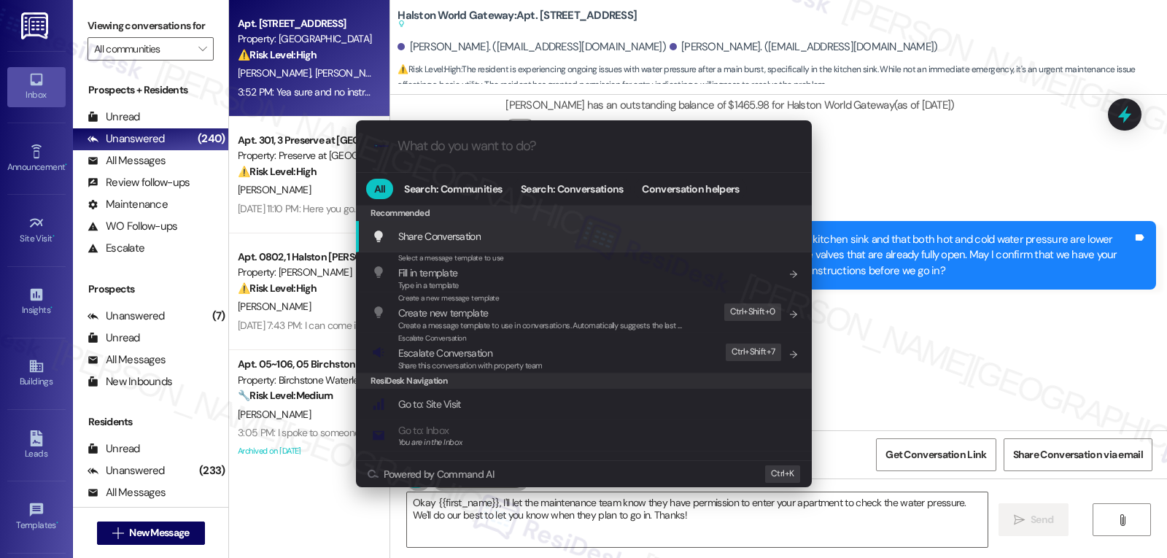
type input "s"
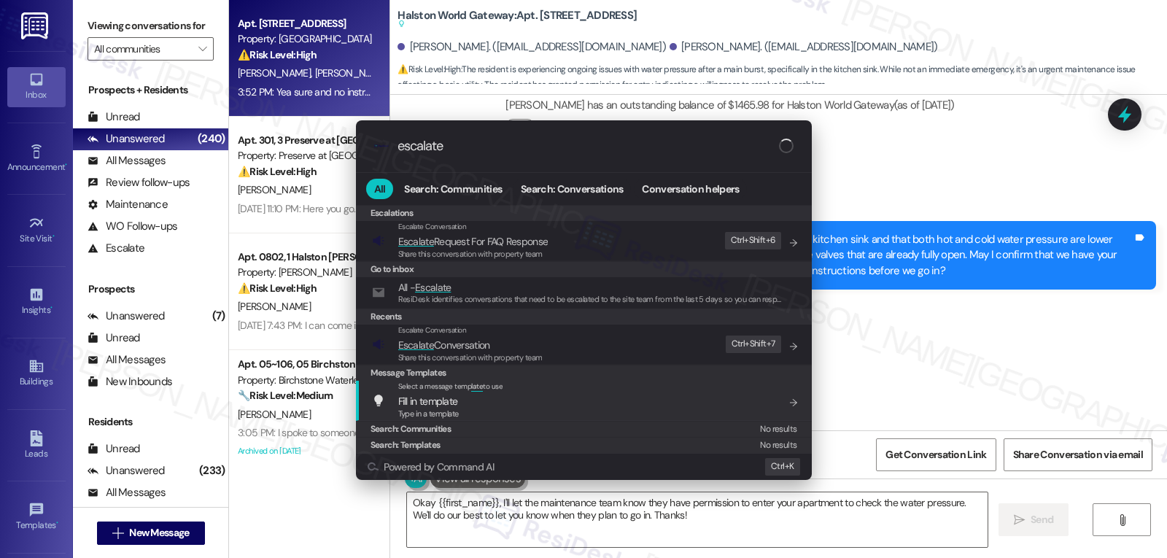
type input "escalate"
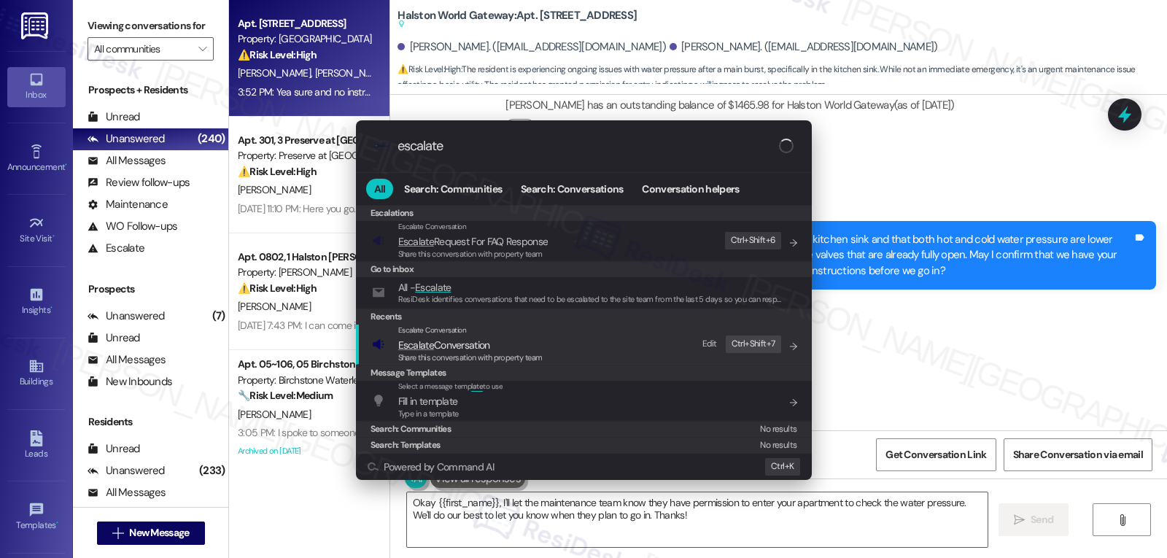
click at [525, 354] on span "Share this conversation with property team" at bounding box center [470, 357] width 144 height 10
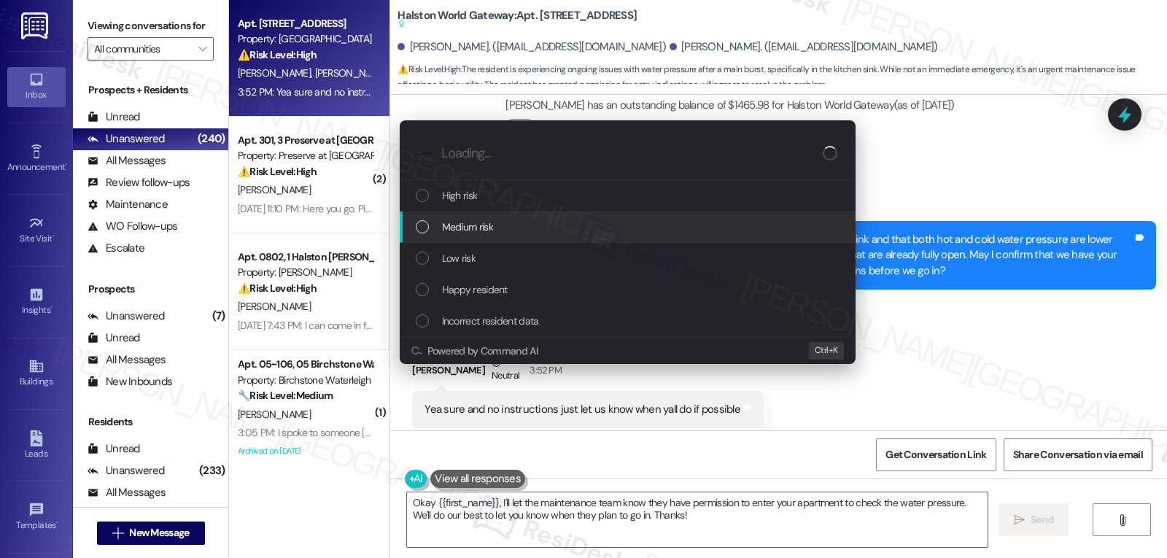
click at [530, 222] on div "Medium risk" at bounding box center [629, 227] width 427 height 16
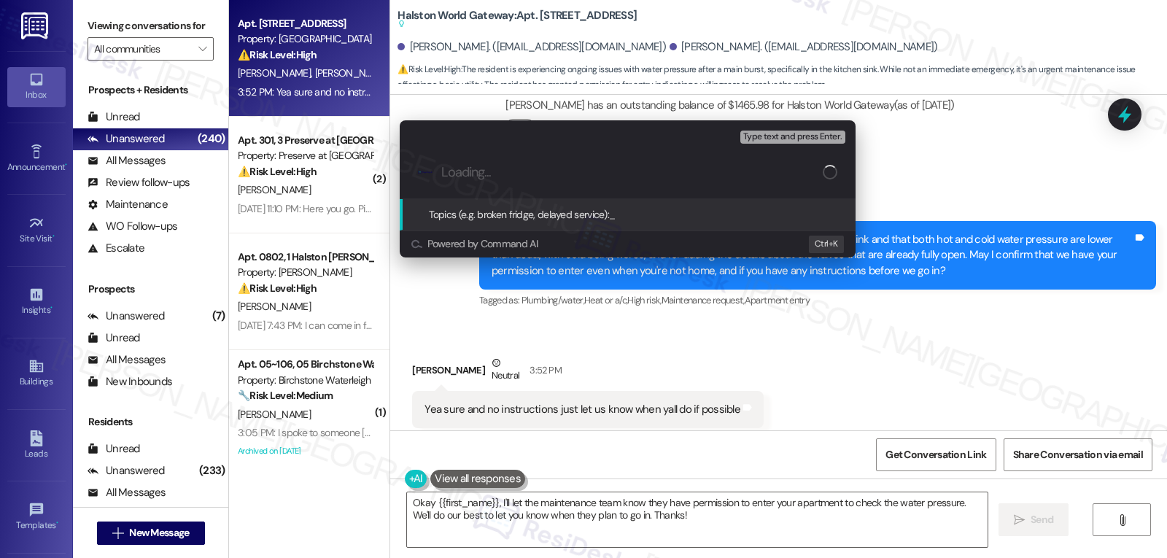
paste input "16117593"
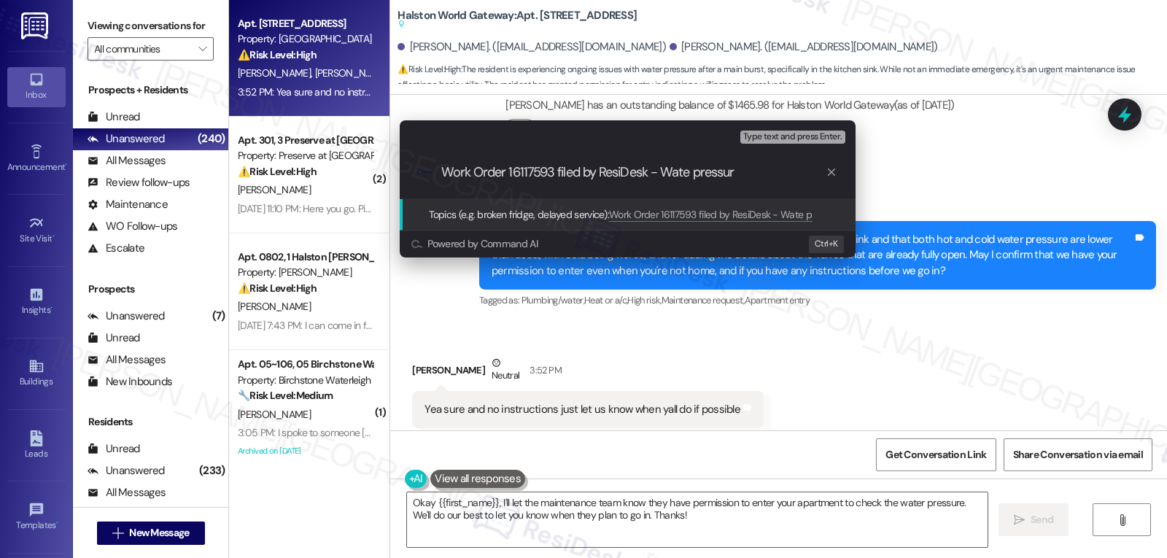
type input "Work Order 16117593 filed by ResiDesk - Wate pressure"
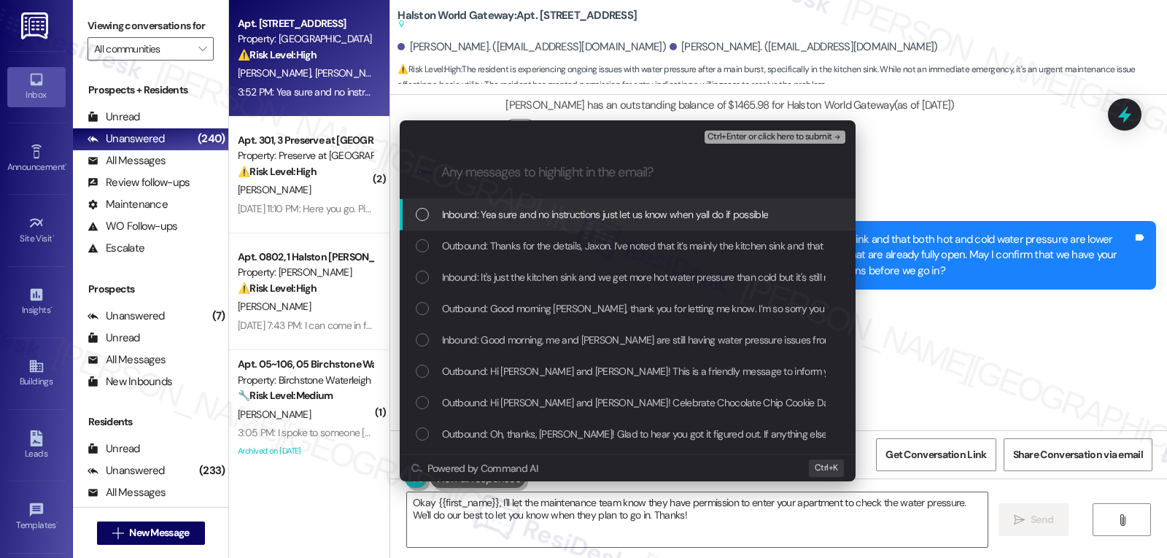
click at [533, 226] on div "Inbound: Yea sure and no instructions just let us know when yall do if possible" at bounding box center [628, 214] width 456 height 31
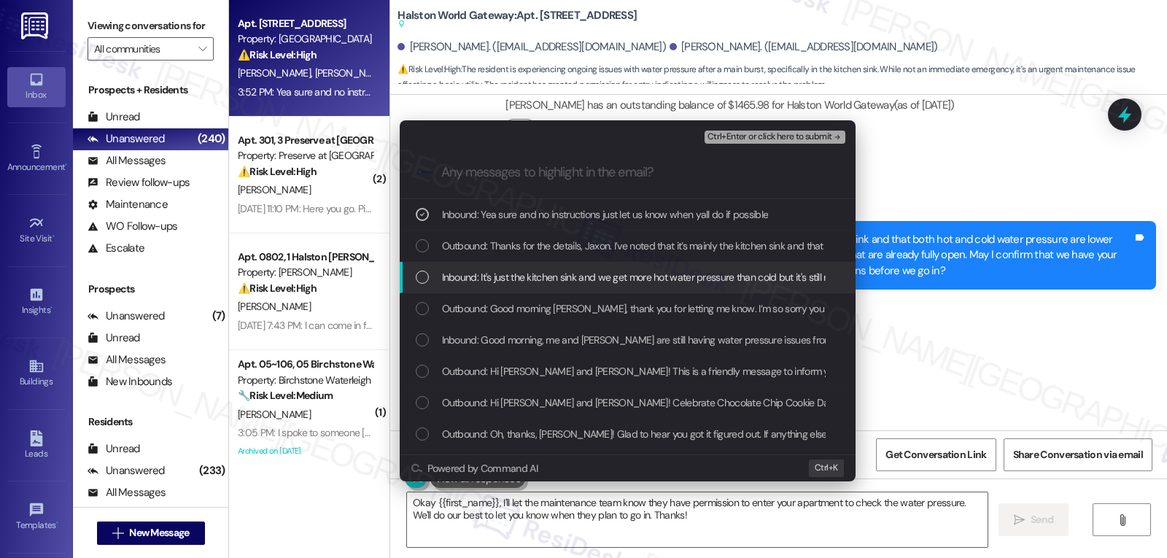
click at [531, 288] on div "Inbound: It's just the kitchen sink and we get more hot water pressure than col…" at bounding box center [628, 277] width 456 height 31
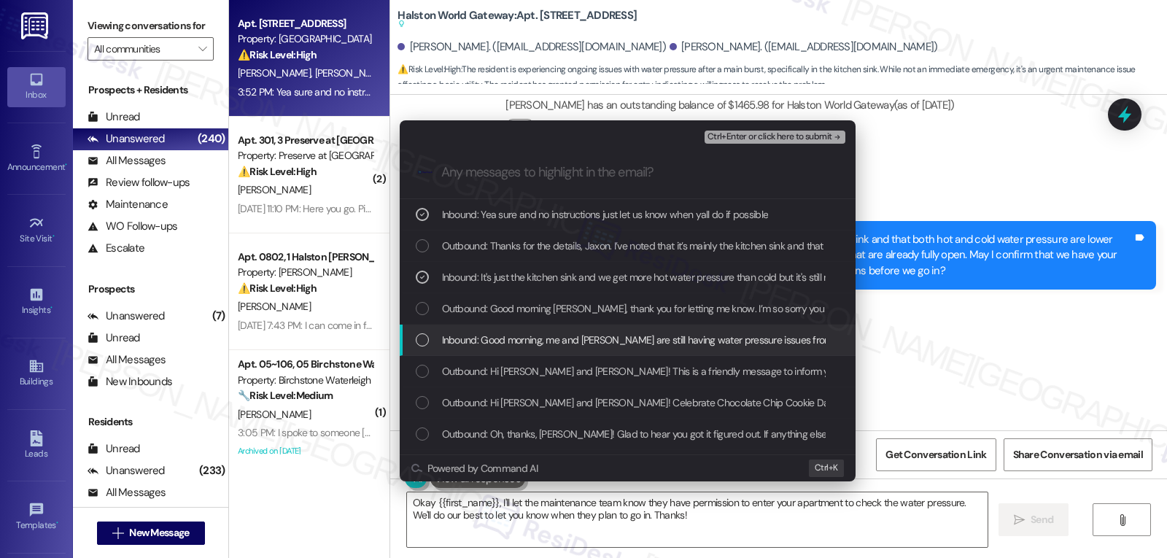
click at [420, 337] on div "List of options" at bounding box center [422, 339] width 13 height 13
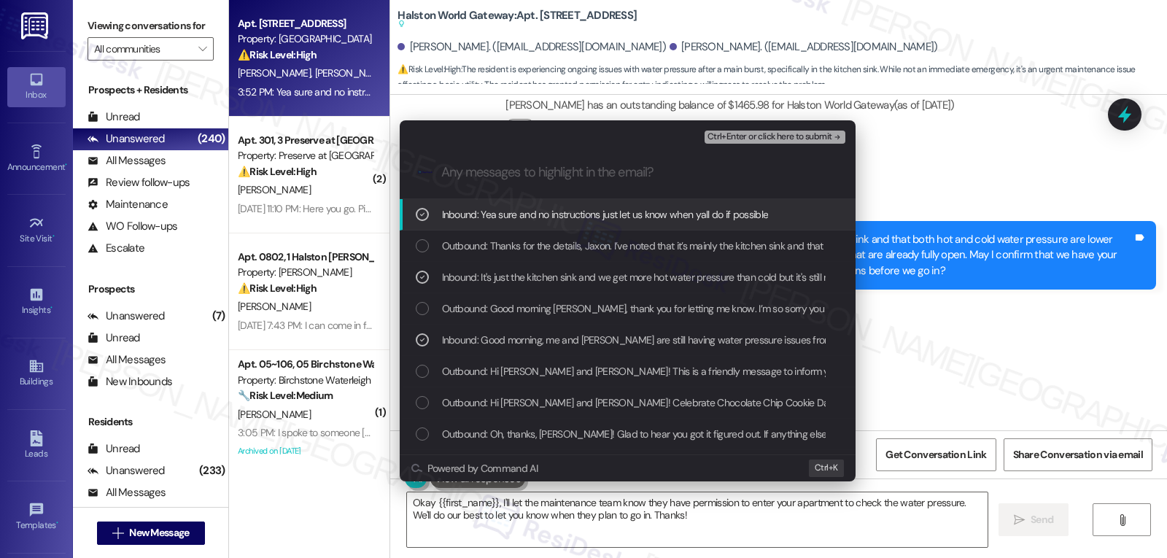
click at [793, 132] on span "Ctrl+Enter or click here to submit" at bounding box center [770, 137] width 125 height 10
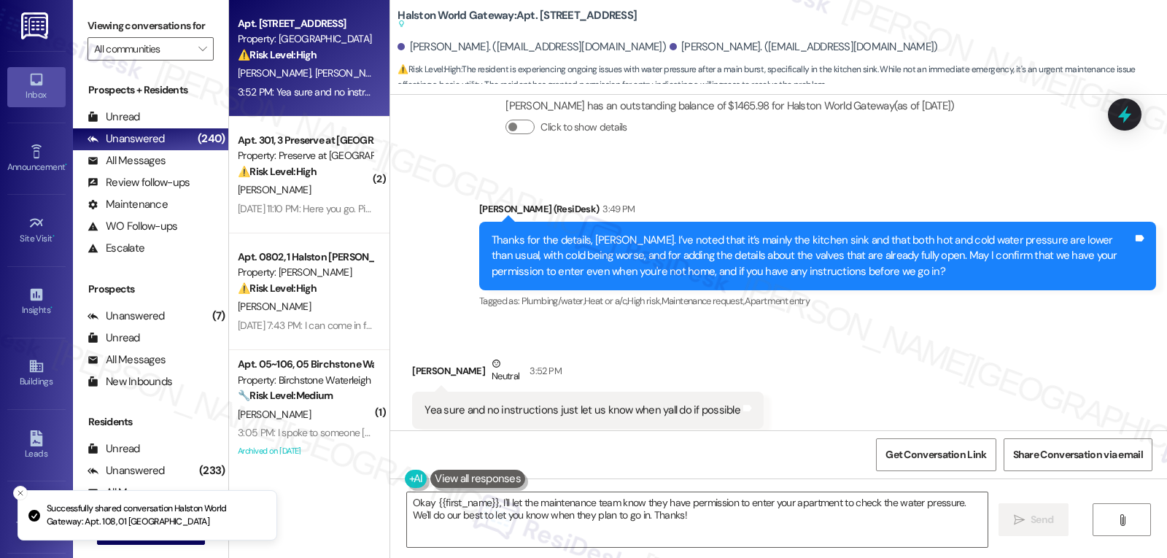
scroll to position [3737, 0]
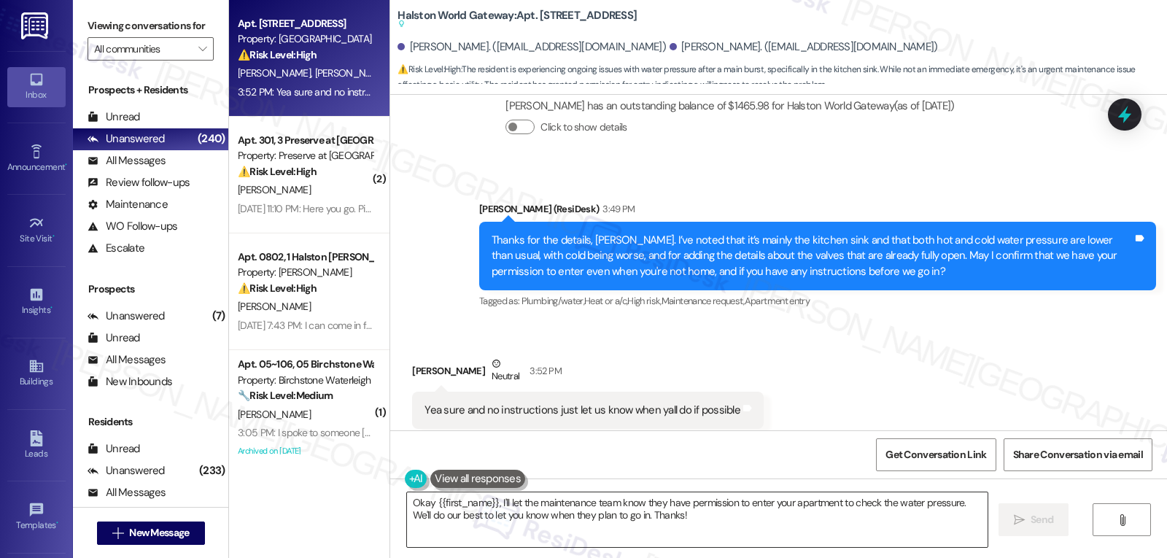
click at [734, 518] on textarea "Okay {{first_name}}, I'll let the maintenance team know they have permission to…" at bounding box center [697, 519] width 581 height 55
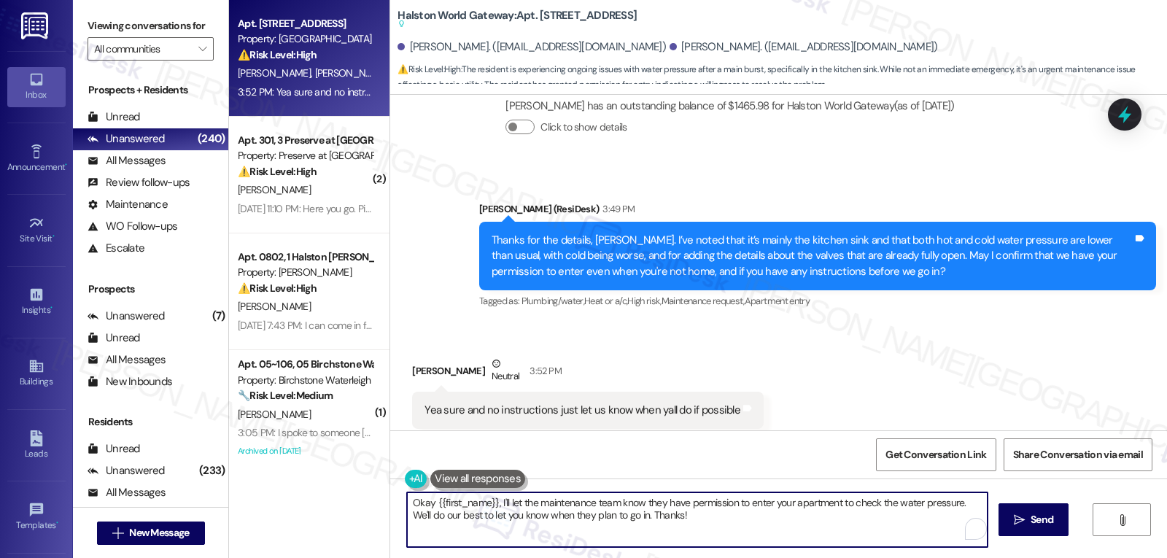
scroll to position [3738, 0]
drag, startPoint x: 489, startPoint y: 506, endPoint x: 1145, endPoint y: 581, distance: 660.8
click at [1145, 557] on html "Inbox Go to Inbox Announcement • Send A Text Announcement Site Visit • Go to Si…" at bounding box center [583, 279] width 1167 height 558
click at [910, 534] on textarea "Okay {{first_name}}, Thank you. I have submitted the work order and notified th…" at bounding box center [695, 519] width 581 height 55
paste textarea "Work Order 16117593 filed by ResiDesk - Wate pressure"
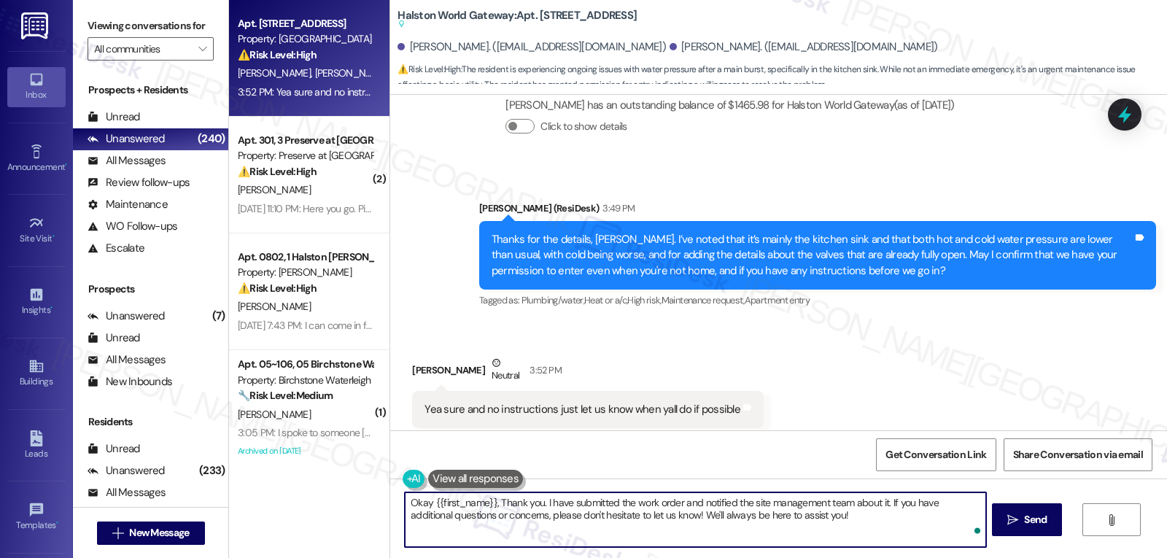
click at [882, 520] on textarea "Okay {{first_name}}, Thank you. I have submitted the work order and notified th…" at bounding box center [695, 519] width 581 height 55
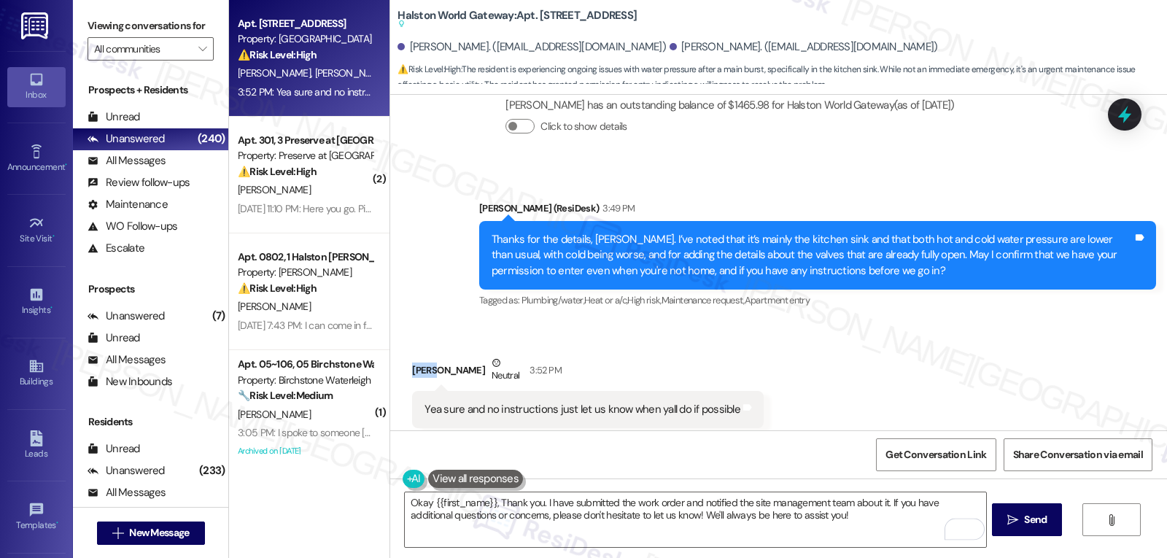
drag, startPoint x: 427, startPoint y: 336, endPoint x: 393, endPoint y: 336, distance: 33.6
click at [401, 344] on div "Received via SMS Jaxon Mcleod Neutral 3:52 PM Yea sure and no instructions just…" at bounding box center [587, 402] width 373 height 117
copy div "Jaxon"
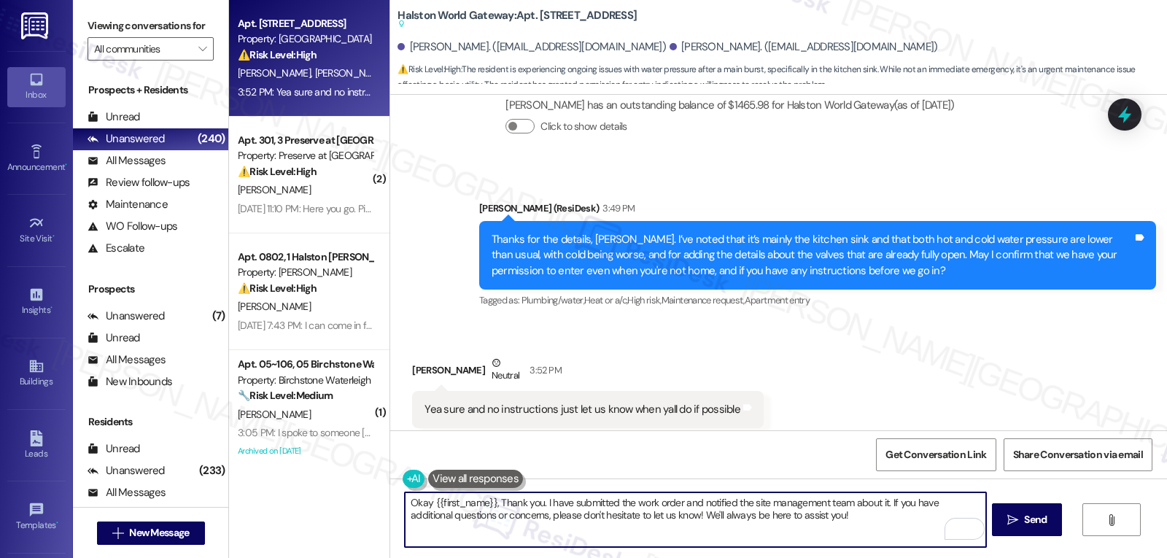
drag, startPoint x: 423, startPoint y: 501, endPoint x: 487, endPoint y: 491, distance: 64.3
click at [487, 491] on div "Okay {{first_name}}, Thank you. I have submitted the work order and notified th…" at bounding box center [778, 533] width 777 height 109
paste textarea "Jaxon"
click at [814, 521] on textarea "OkayJaxon, thank you. I have submitted the work order and notified the site man…" at bounding box center [695, 519] width 581 height 55
type textarea "OkayJaxon, thank you. I have submitted the work order and notified the site man…"
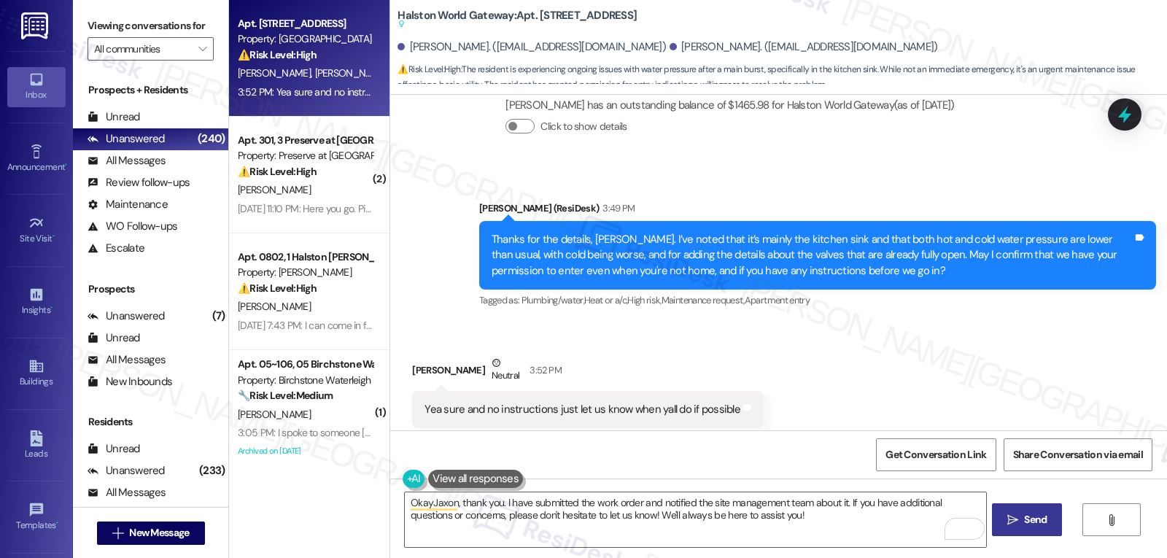
click at [1041, 527] on span "Send" at bounding box center [1035, 519] width 23 height 15
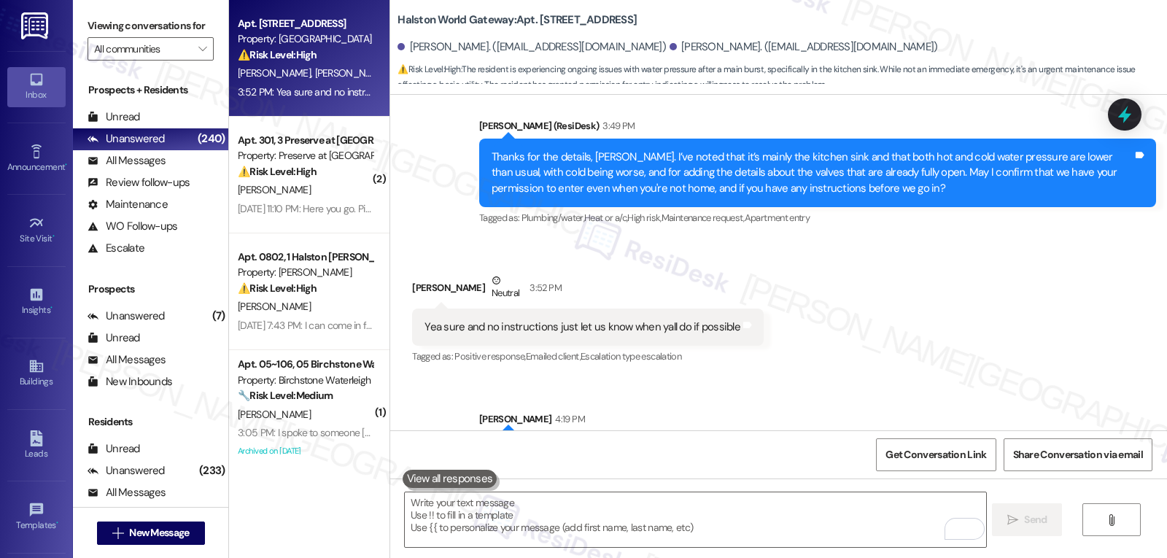
scroll to position [3855, 0]
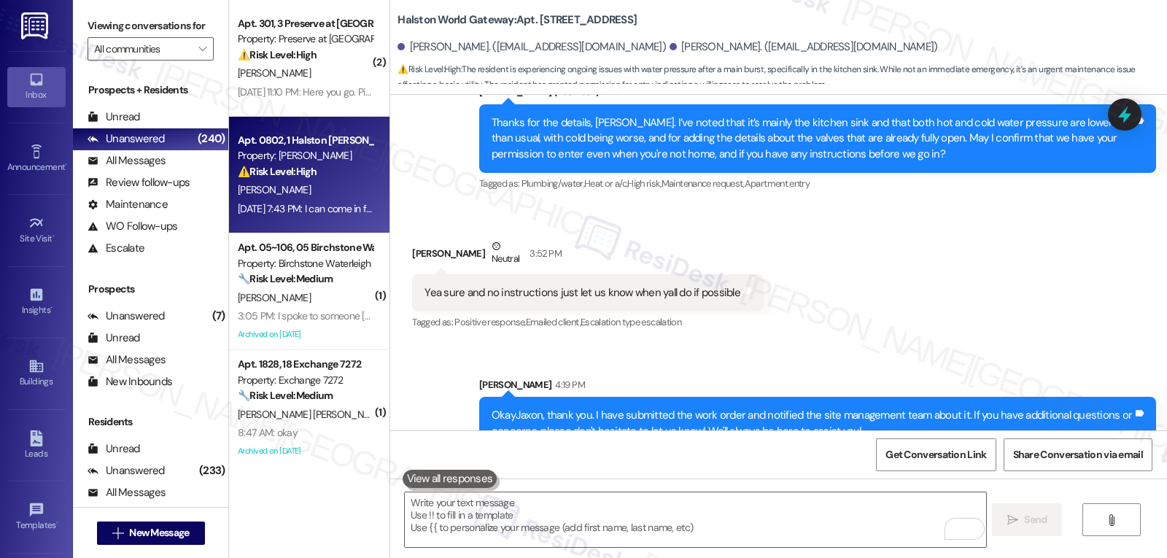
click at [295, 155] on div "Property: [PERSON_NAME]" at bounding box center [305, 155] width 135 height 15
type textarea "Fetching suggested responses. Please feel free to read through the conversation…"
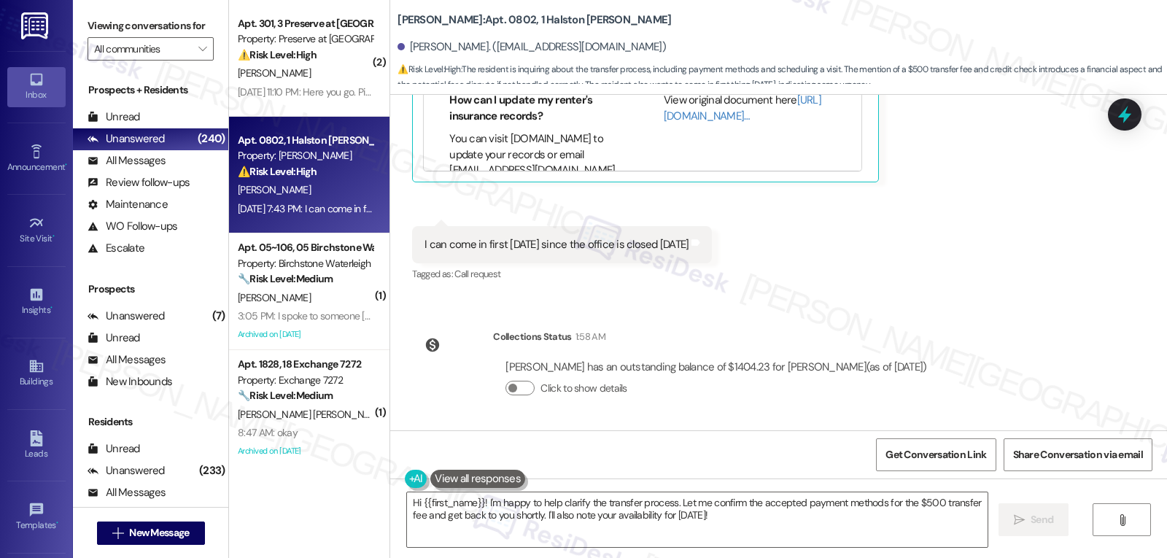
scroll to position [5601, 0]
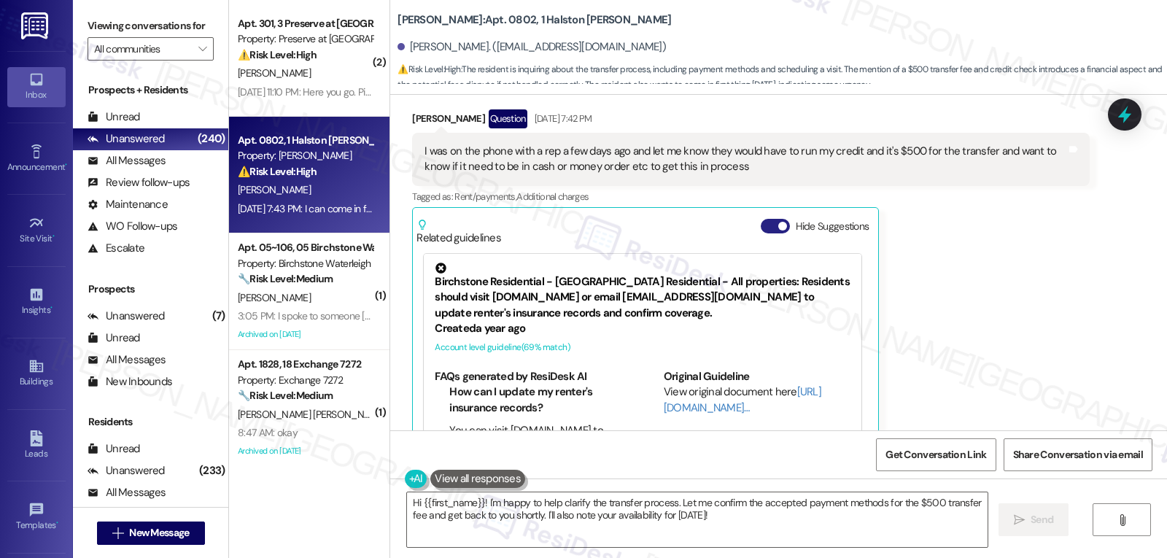
click at [761, 229] on button "Hide Suggestions" at bounding box center [775, 226] width 29 height 15
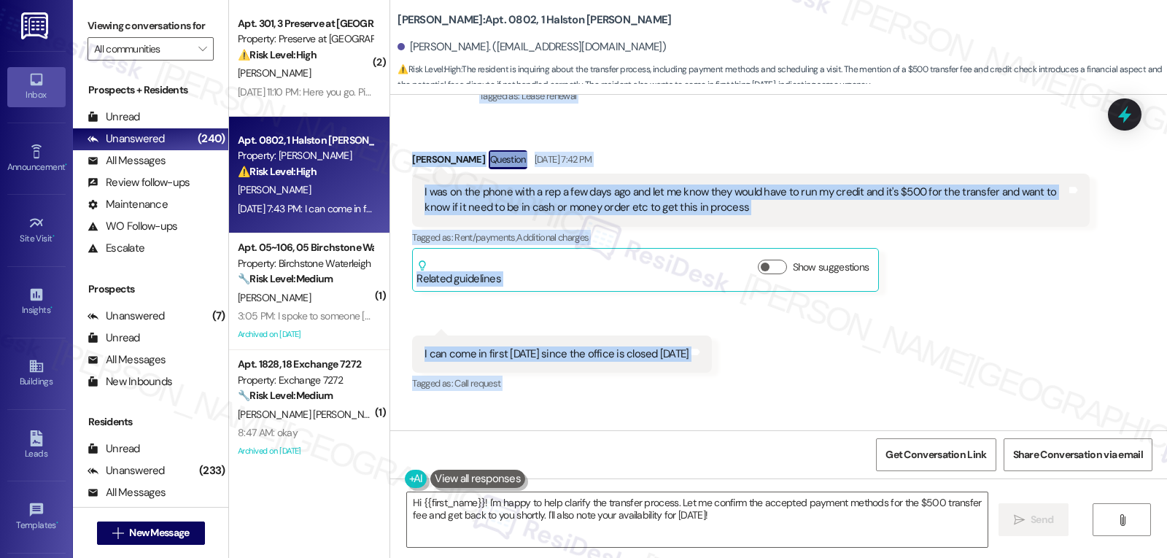
scroll to position [5669, 0]
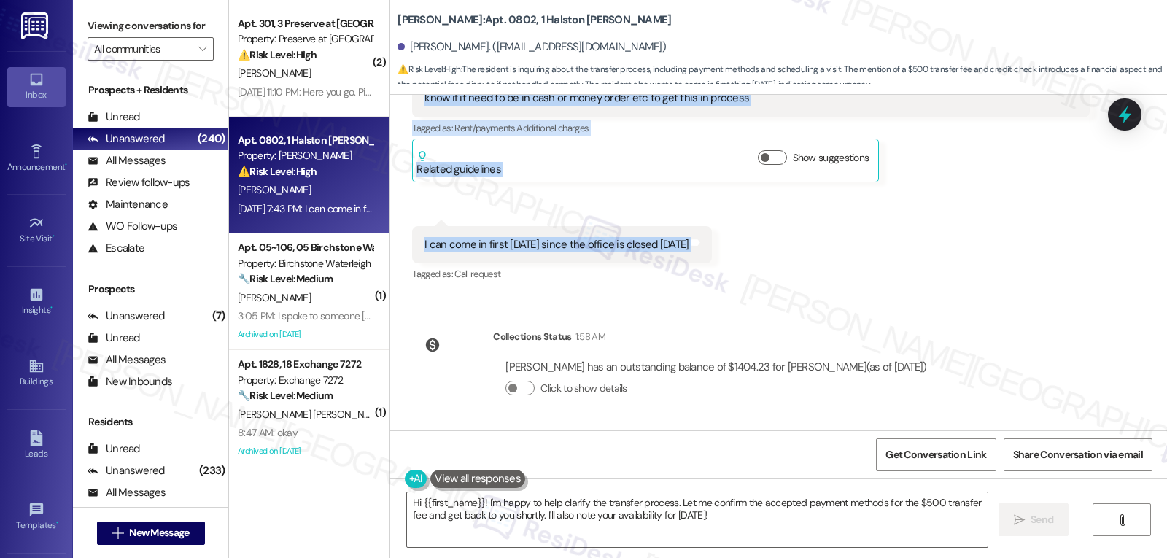
drag, startPoint x: 398, startPoint y: 204, endPoint x: 798, endPoint y: 247, distance: 402.0
click at [798, 247] on div "Lease started Sep 10, 2024 at 8:00 PM Announcement, sent via SMS Sarah (ResiDes…" at bounding box center [778, 263] width 777 height 336
copy div "Wilkenson Alcime Aug 28, 2025 at 6:59 PM Good evening! I was seeing when I woul…"
click at [605, 512] on textarea "Hi {{first_name}}! I'm happy to help clarify the transfer process. Let me confi…" at bounding box center [697, 519] width 581 height 55
paste textarea "Thanks for the update, Wilkenson! I’ll let the team know you plan to come by Tu…"
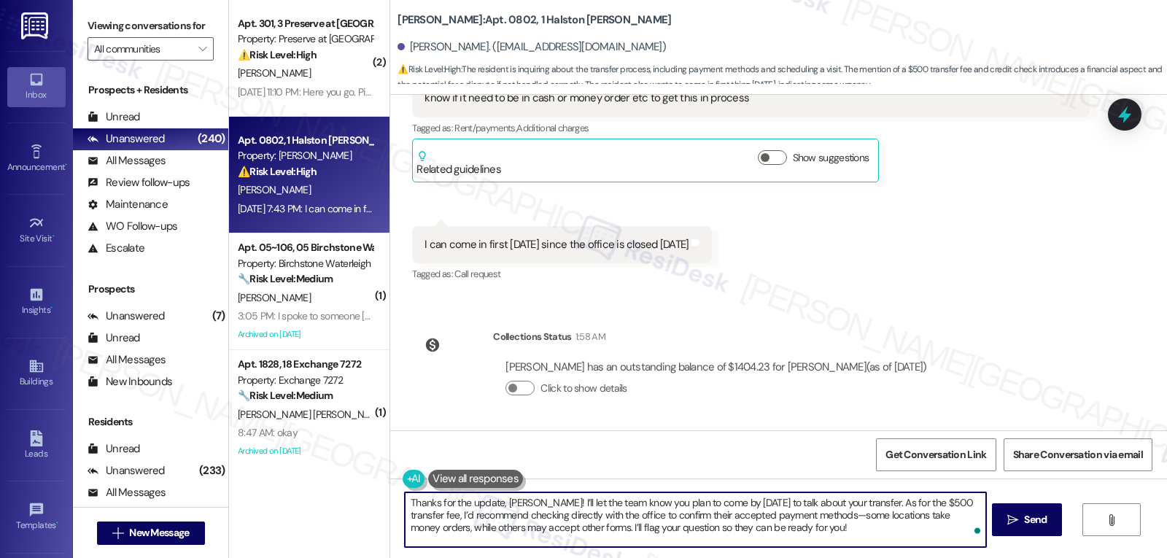
click at [826, 518] on textarea "Thanks for the update, Wilkenson! I’ll let the team know you plan to come by Tu…" at bounding box center [695, 519] width 581 height 55
click at [850, 541] on textarea "Thanks for the update, Wilkenson! I’ll let the team know you plan to come by on…" at bounding box center [695, 519] width 581 height 55
type textarea "Thanks for the update, Wilkenson! I’ll let the team know you plan to come by on…"
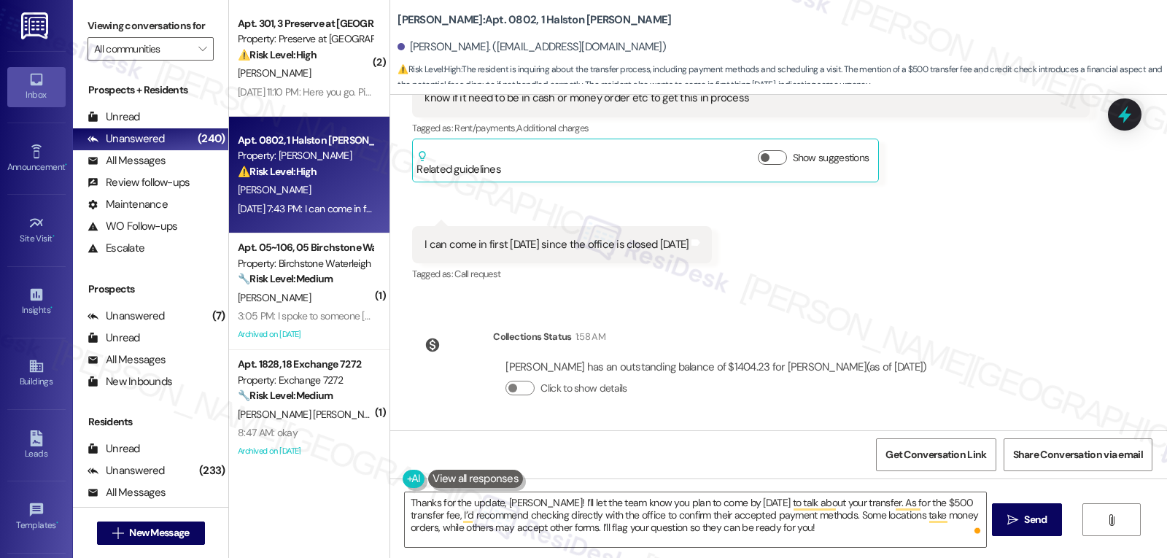
click at [1083, 503] on div "Thanks for the update, Wilkenson! I’ll let the team know you plan to come by on…" at bounding box center [778, 533] width 777 height 109
click at [1035, 504] on button " Send" at bounding box center [1027, 519] width 71 height 33
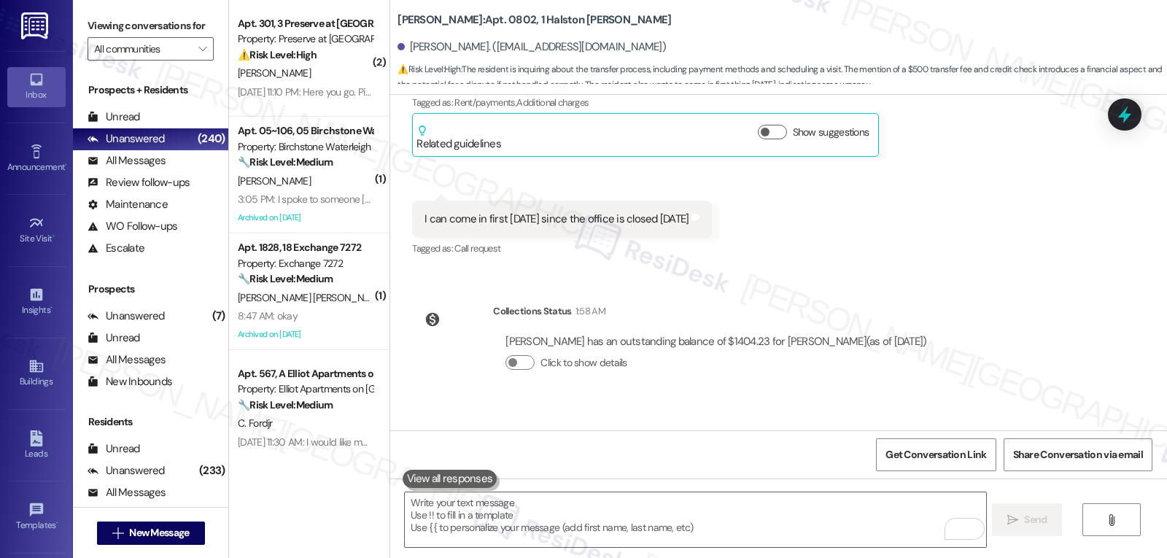
scroll to position [5803, 0]
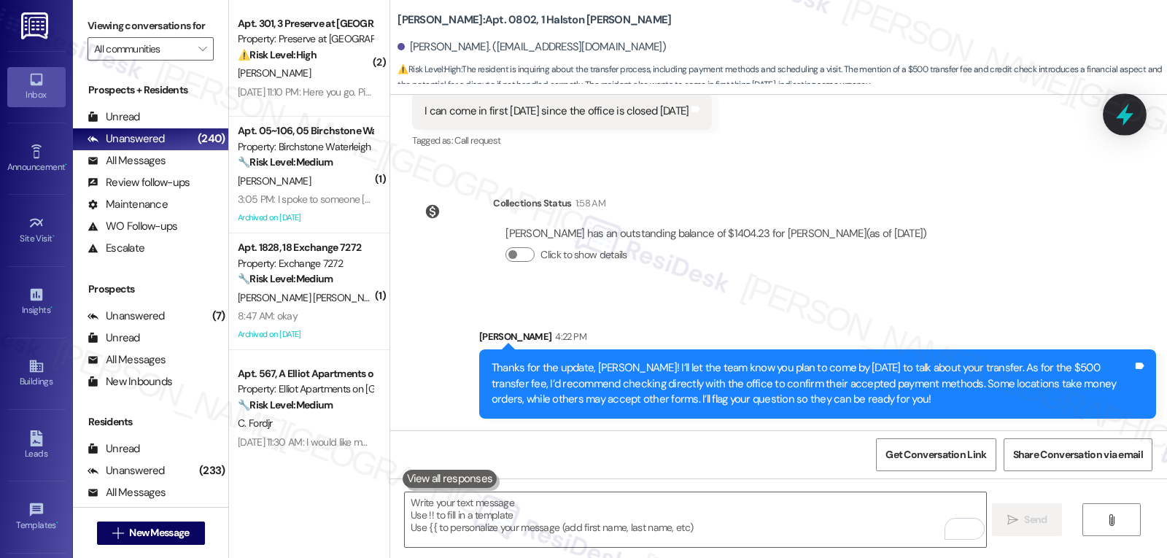
click at [1123, 117] on icon at bounding box center [1125, 115] width 18 height 23
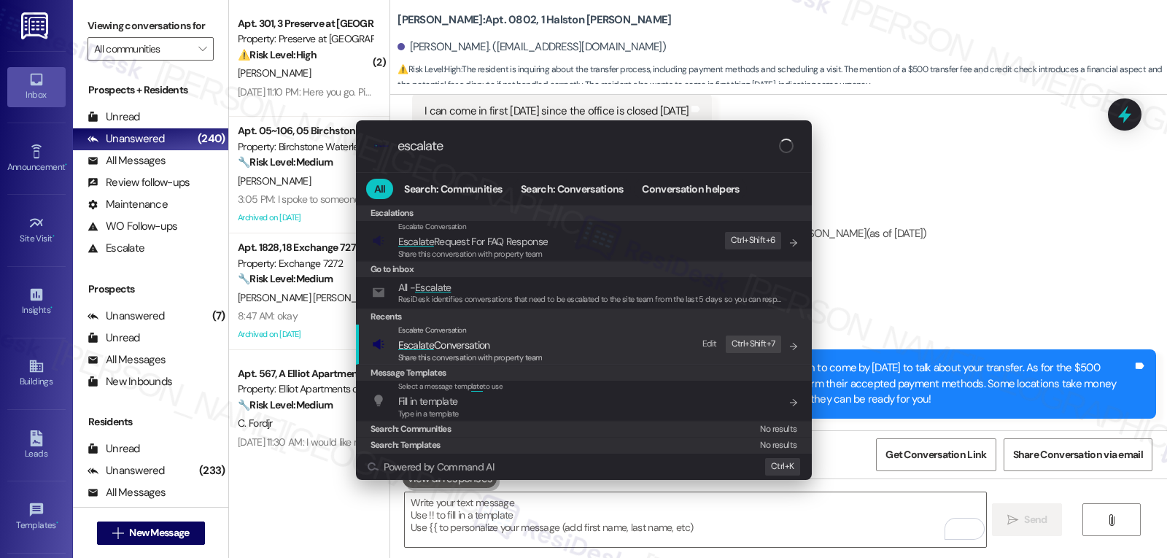
type input "escalate"
click at [497, 350] on span "Escalate Conversation" at bounding box center [470, 345] width 144 height 16
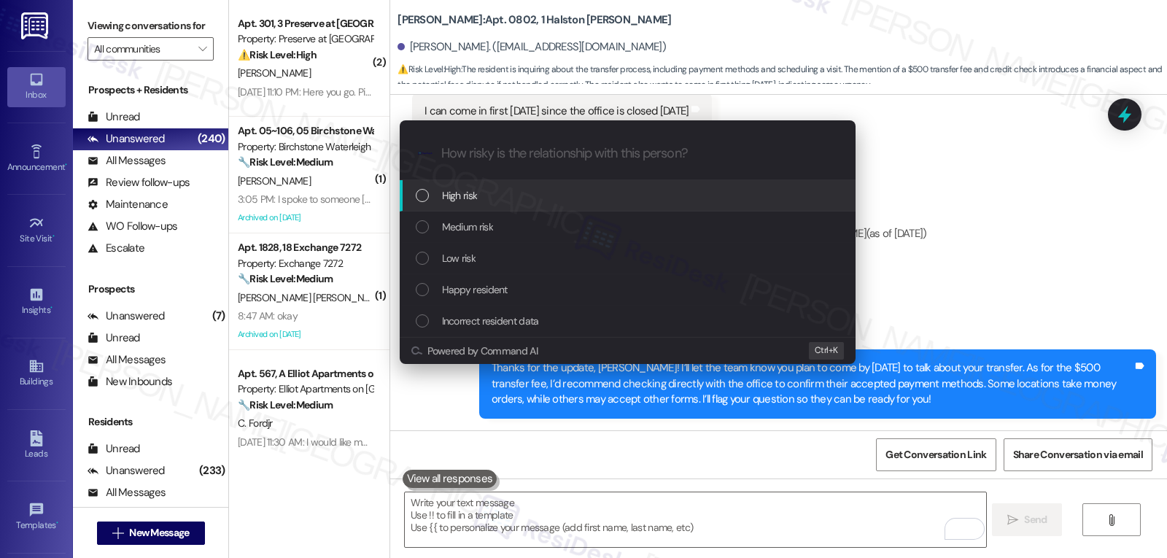
click at [535, 226] on div "Medium risk" at bounding box center [629, 227] width 427 height 16
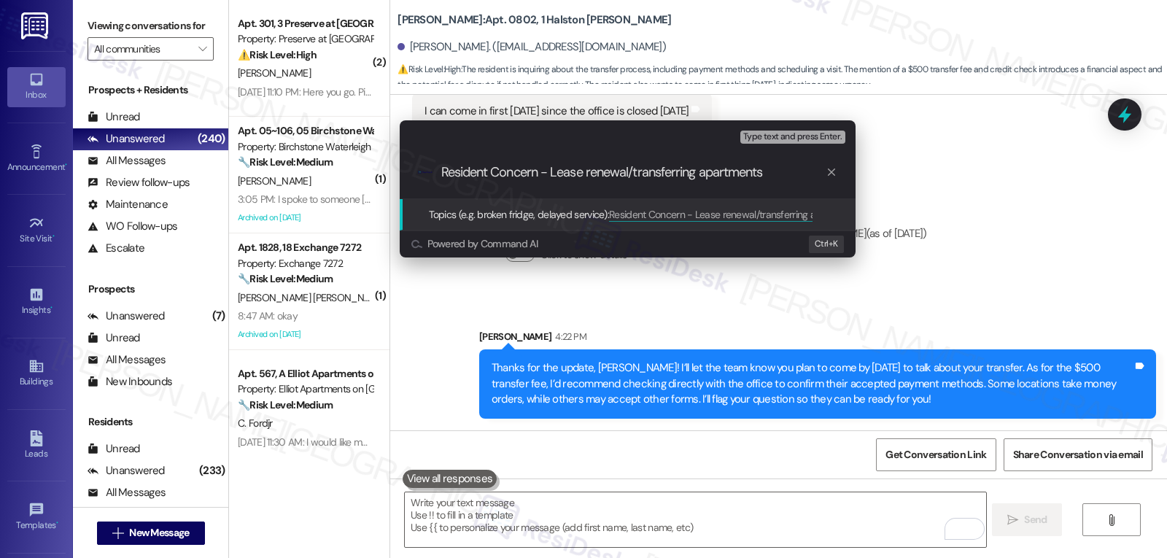
click at [600, 179] on input "Resident Concern - Lease renewal/transferring apartments" at bounding box center [633, 172] width 384 height 15
click at [566, 171] on input "Resident Concern - Lease renewal/transferring apartments" at bounding box center [633, 172] width 384 height 15
click at [550, 174] on input "Resident Concern - Lease renewal/transferring apartments" at bounding box center [633, 172] width 384 height 15
drag, startPoint x: 551, startPoint y: 171, endPoint x: 640, endPoint y: 176, distance: 89.1
click at [640, 176] on input "Resident Concern - Lease renewal/transferring apartments" at bounding box center [633, 172] width 384 height 15
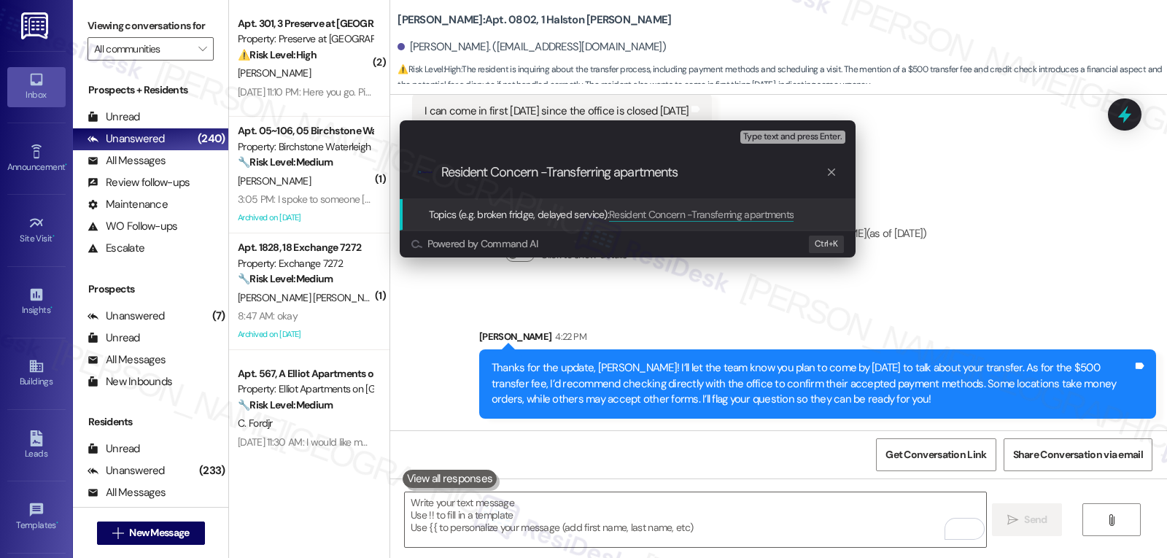
type input "Resident Concern -Transferring apartments"
click at [743, 182] on div ".cls-1{fill:#0a055f;}.cls-2{fill:#0cc4c4;} resideskLogoBlueOrange Resident Conc…" at bounding box center [628, 173] width 456 height 52
click at [713, 172] on input "Resident Concern -Transferring apartments" at bounding box center [633, 172] width 384 height 15
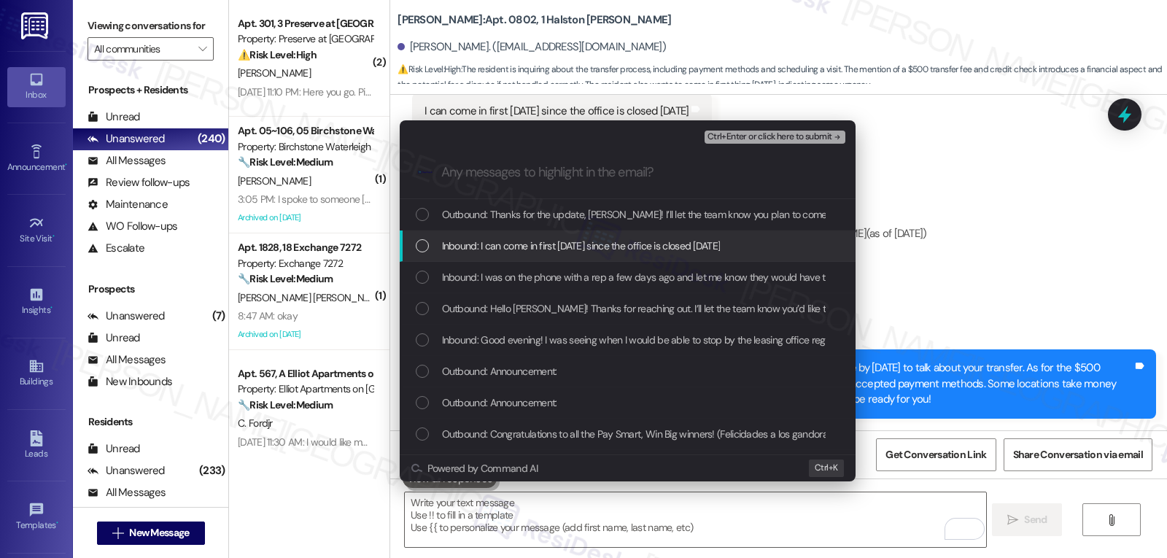
click at [430, 255] on div "Inbound: I can come in first this Tuesday since the office is closed on Monday" at bounding box center [628, 246] width 456 height 31
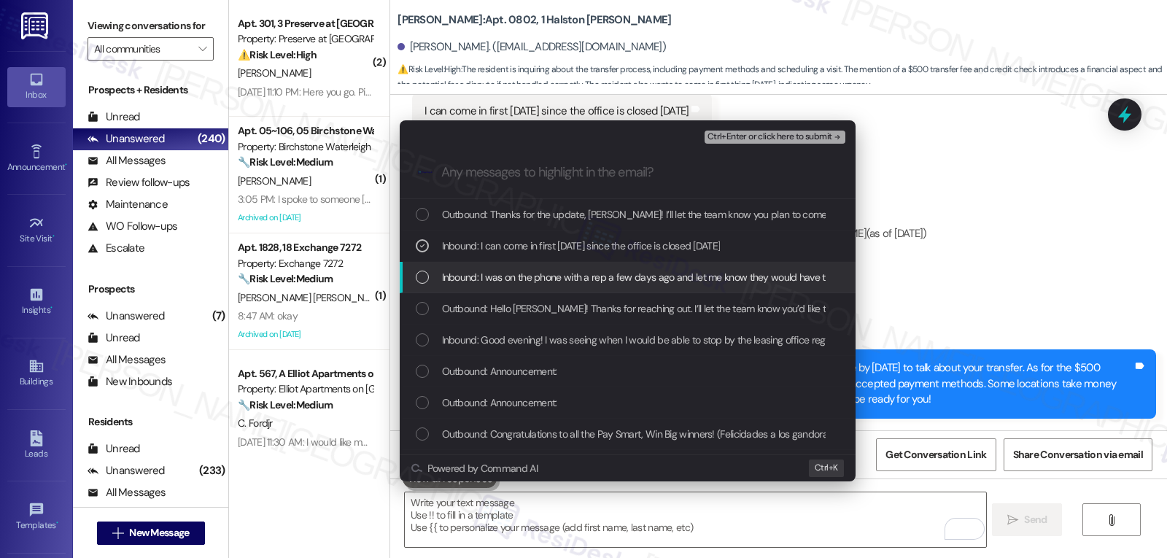
click at [429, 274] on div "Inbound: I was on the phone with a rep a few days ago and let me know they woul…" at bounding box center [629, 277] width 427 height 16
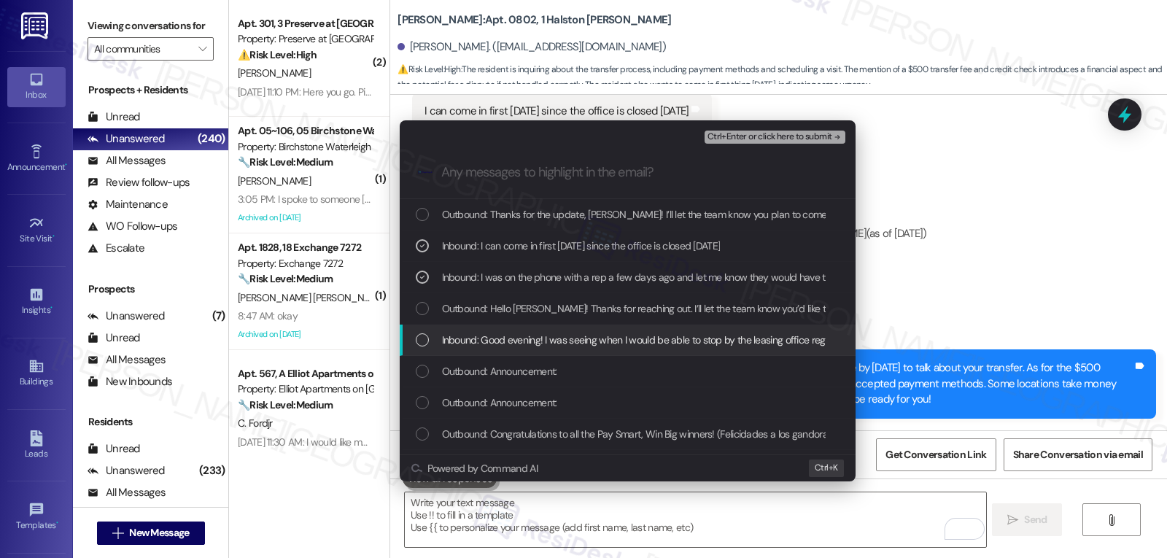
click at [445, 337] on span "Inbound: Good evening! I was seeing when I would be able to stop by the leasing…" at bounding box center [686, 340] width 489 height 16
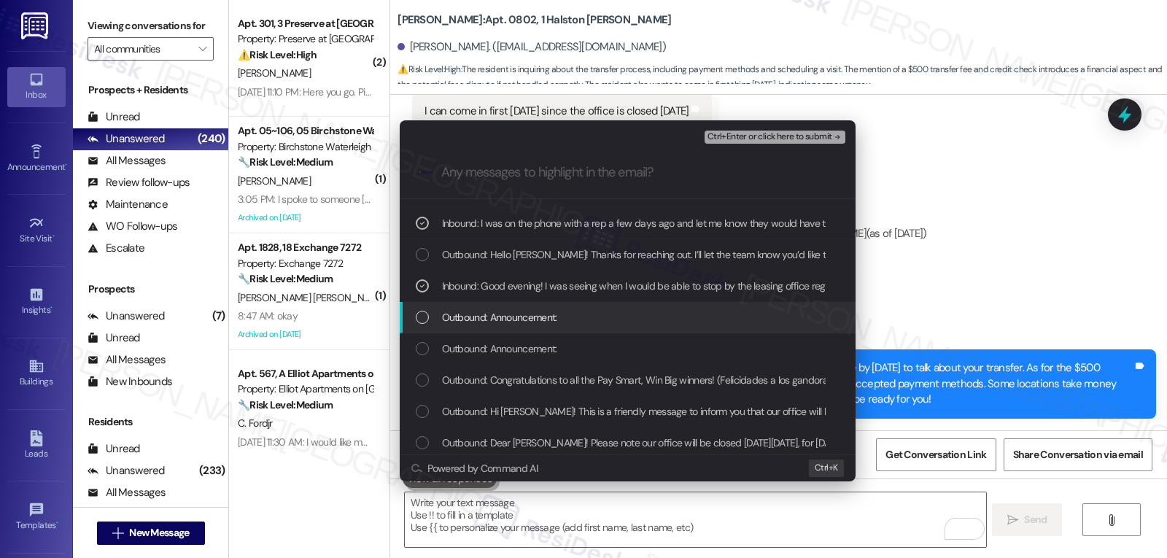
scroll to position [0, 0]
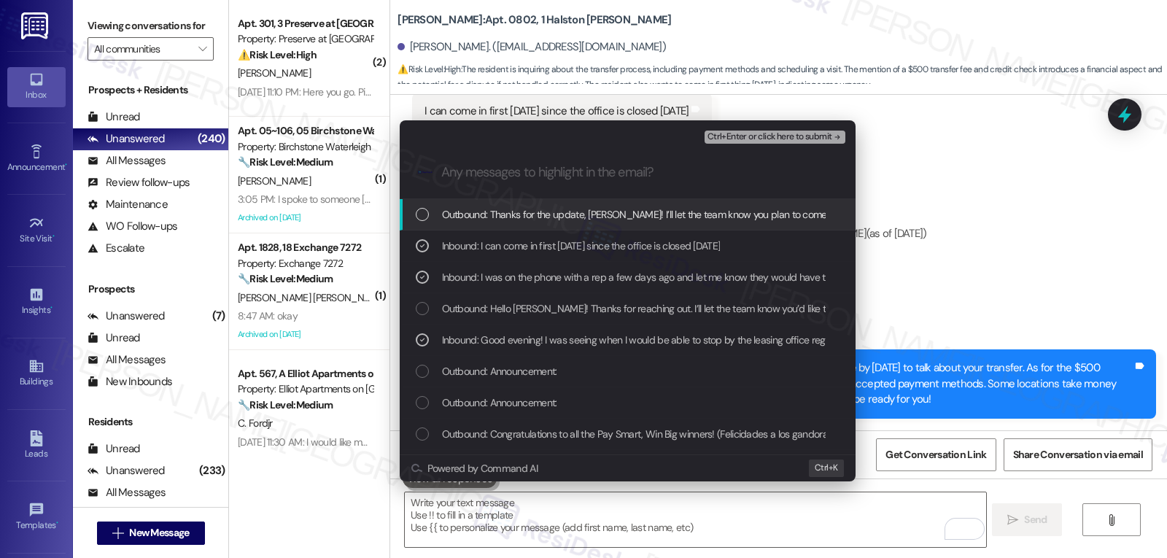
click at [787, 139] on span "Ctrl+Enter or click here to submit" at bounding box center [770, 137] width 125 height 10
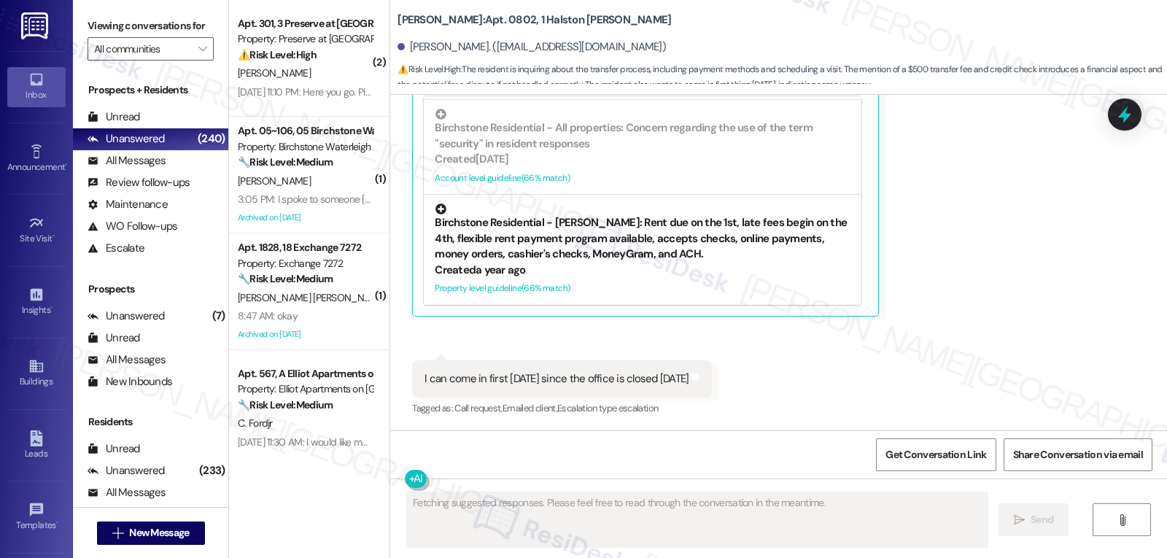
scroll to position [6047, 0]
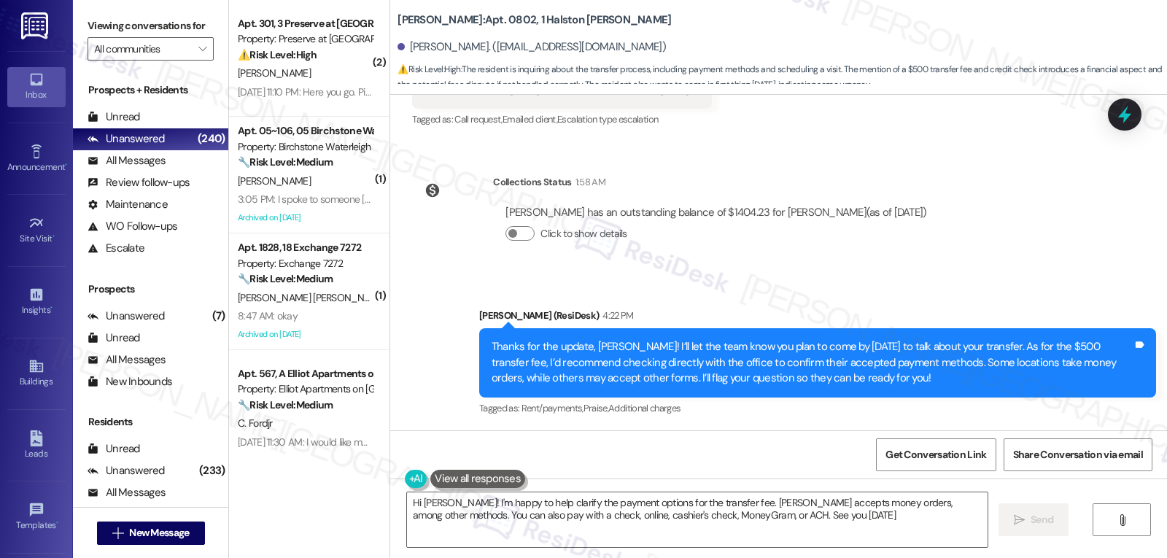
type textarea "Hi Wilkenson! I'm happy to help clarify the payment options for the transfer fe…"
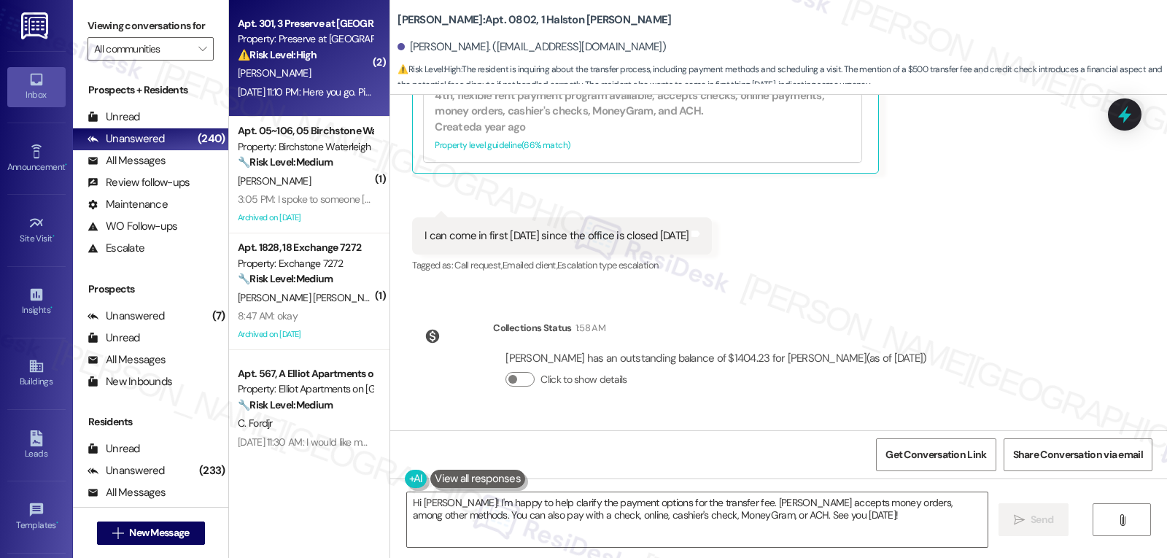
click at [295, 88] on div "Aug 29, 2025 at 11:10 PM: Here you go. Pics. Aug 29, 2025 at 11:10 PM: Here you…" at bounding box center [307, 91] width 139 height 13
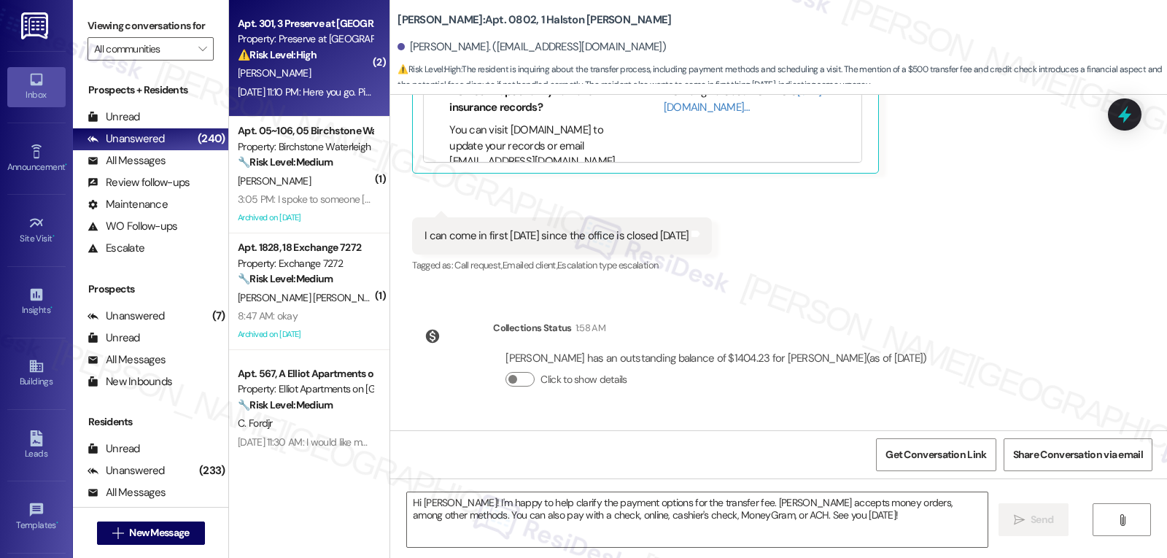
type textarea "Fetching suggested responses. Please feel free to read through the conversation…"
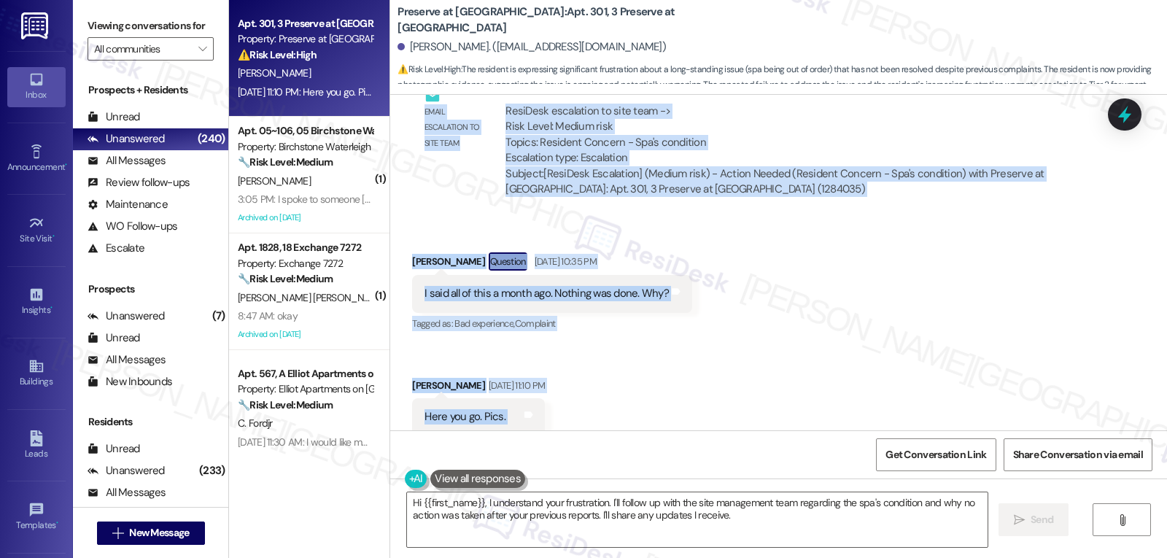
scroll to position [14692, 0]
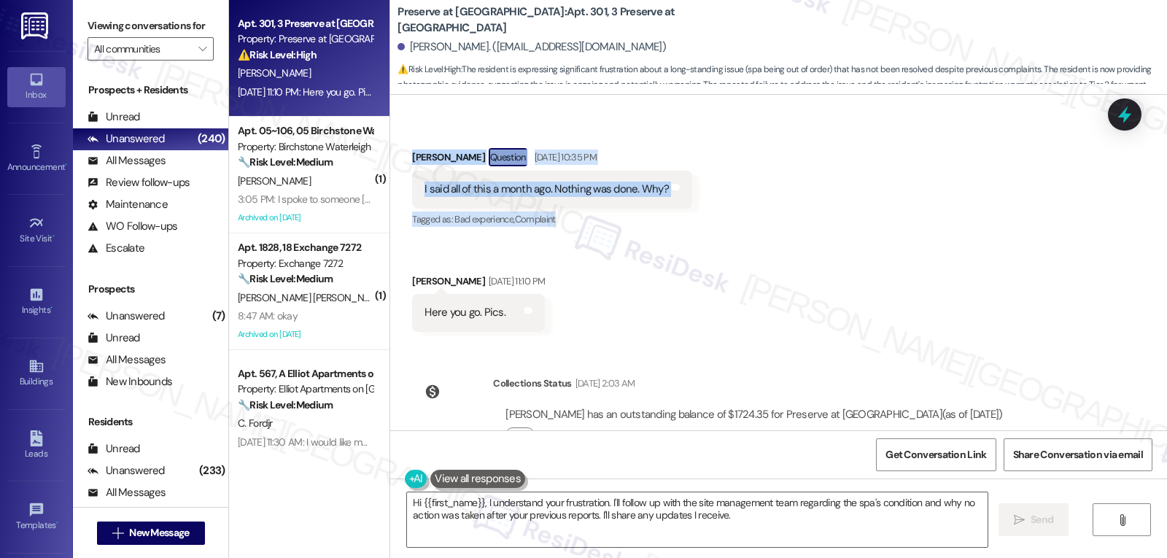
drag, startPoint x: 397, startPoint y: 279, endPoint x: 701, endPoint y: 180, distance: 319.7
click at [701, 180] on div "Review Douglas Goliat Jun 25, 2022 at 5:22 PM - See review WO Lease started Oct…" at bounding box center [778, 263] width 777 height 336
copy div "Douglas Goliat Question Neutral Aug 25, 2025 at 6:34 PM Hey Sarah. Hope you had…"
click at [705, 530] on textarea "Hi {{first_name}}, I understand your frustration. I'll follow up with the site …" at bounding box center [697, 519] width 581 height 55
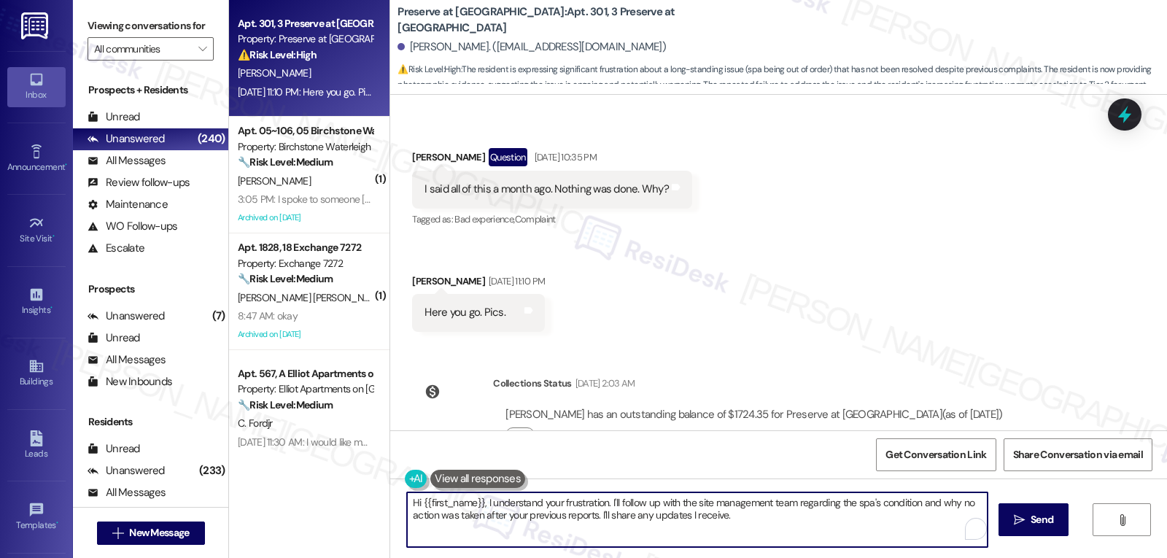
paste textarea "Douglas, I completely understand your frustration, especially since you brought…"
drag, startPoint x: 630, startPoint y: 531, endPoint x: 640, endPoint y: 525, distance: 12.4
click at [630, 530] on textarea "Hi Douglas, I completely understand your frustration, especially since you brou…" at bounding box center [695, 519] width 581 height 55
click at [906, 516] on textarea "Hi Douglas, I completely understand your frustration, especially since you brou…" at bounding box center [695, 519] width 581 height 55
paste textarea "let you know as soon as I hear back on what steps will be taken."
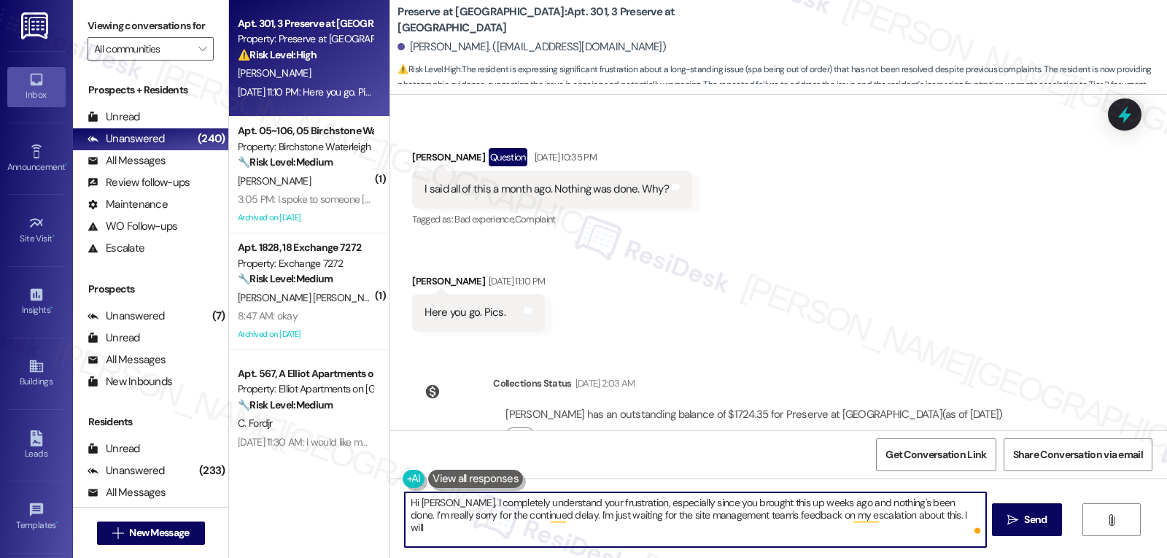
type textarea "Hi Douglas, I completely understand your frustration, especially since you brou…"
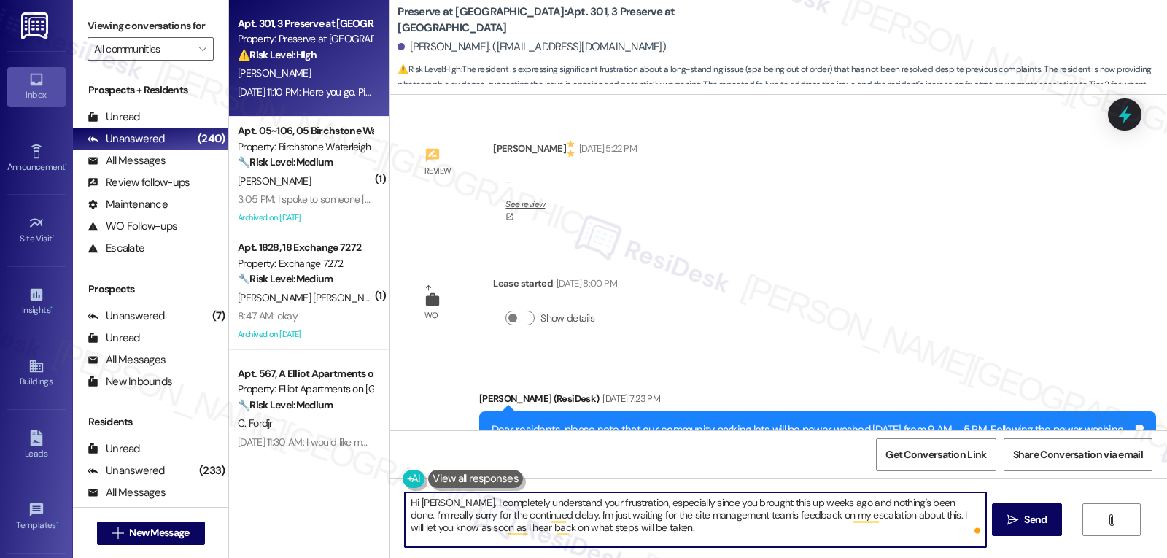
scroll to position [14692, 0]
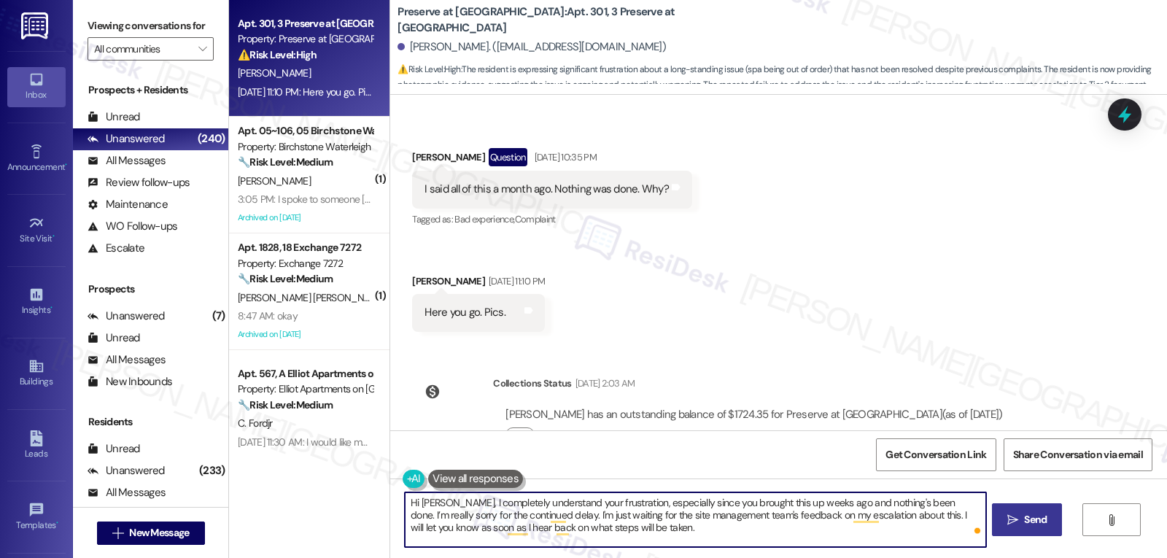
type textarea "Hi Douglas, I completely understand your frustration, especially since you brou…"
click at [1040, 529] on button " Send" at bounding box center [1027, 519] width 71 height 33
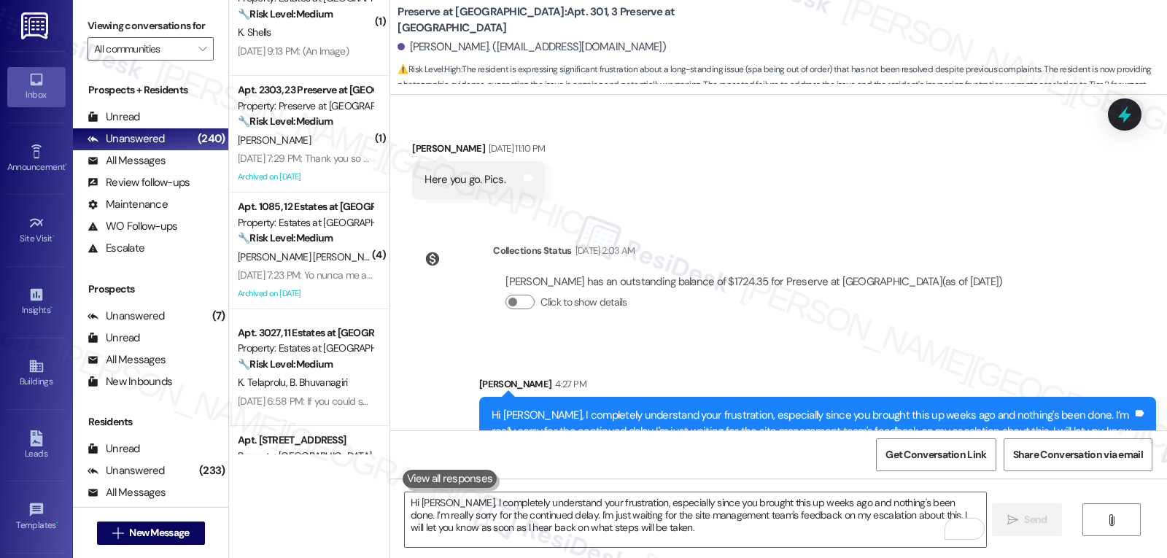
scroll to position [584, 0]
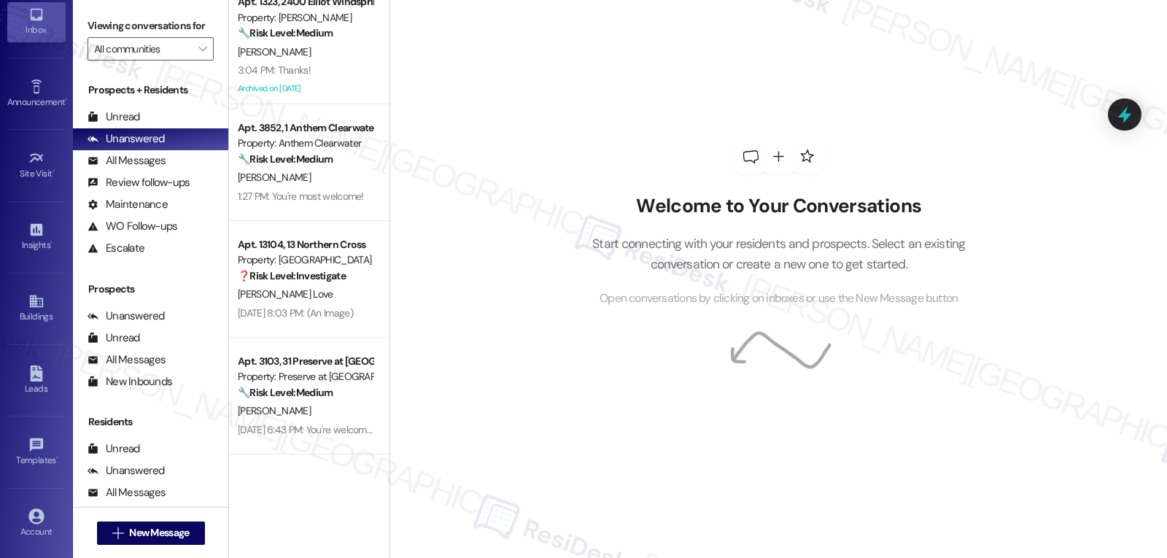
scroll to position [138, 0]
click at [35, 467] on link "Account" at bounding box center [36, 450] width 58 height 39
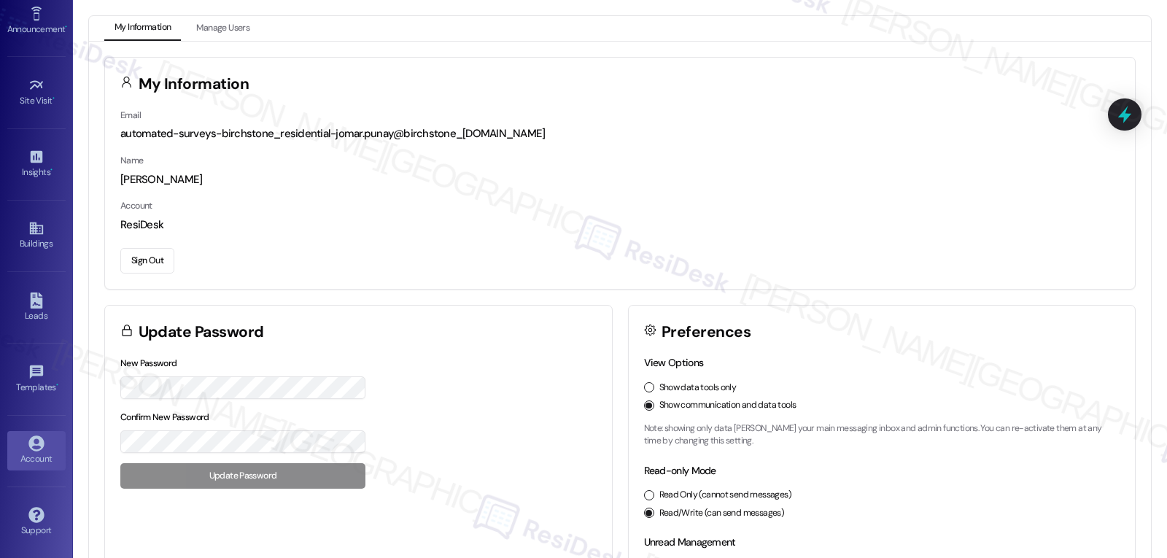
click at [152, 274] on div "Email automated-surveys-birchstone_residential-jomar.punay@birchstone_residenti…" at bounding box center [620, 198] width 1030 height 182
click at [150, 261] on button "Sign Out" at bounding box center [147, 261] width 54 height 26
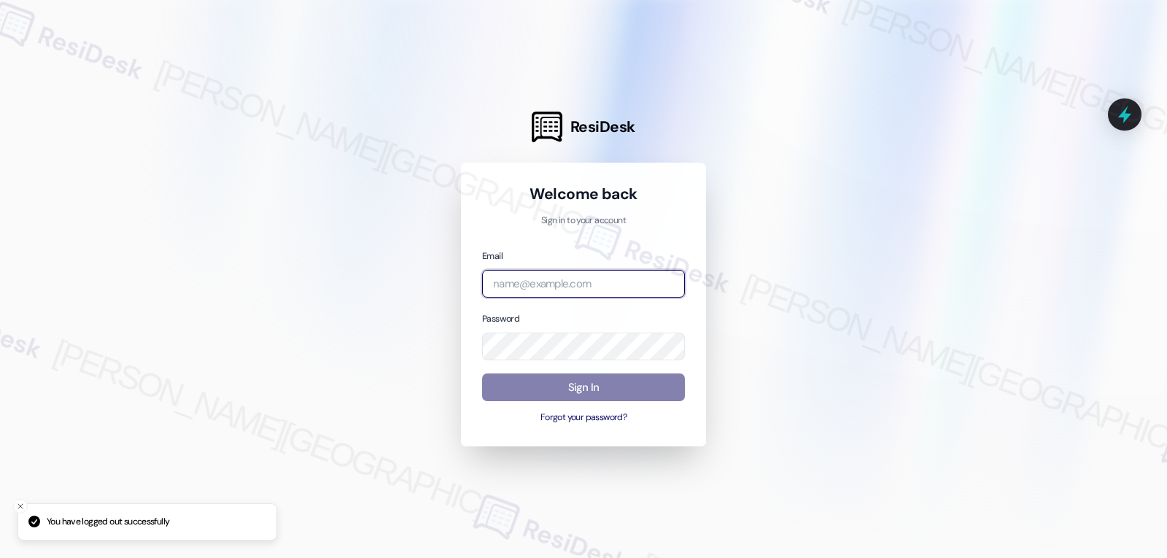
click at [613, 283] on input "email" at bounding box center [583, 284] width 203 height 28
click at [575, 283] on input "email" at bounding box center [583, 284] width 203 height 28
paste input "automated-surveys-willowbridge-jomar.punay@willowbridge.com"
type input "automated-surveys-willowbridge-jomar.punay@willowbridge.com"
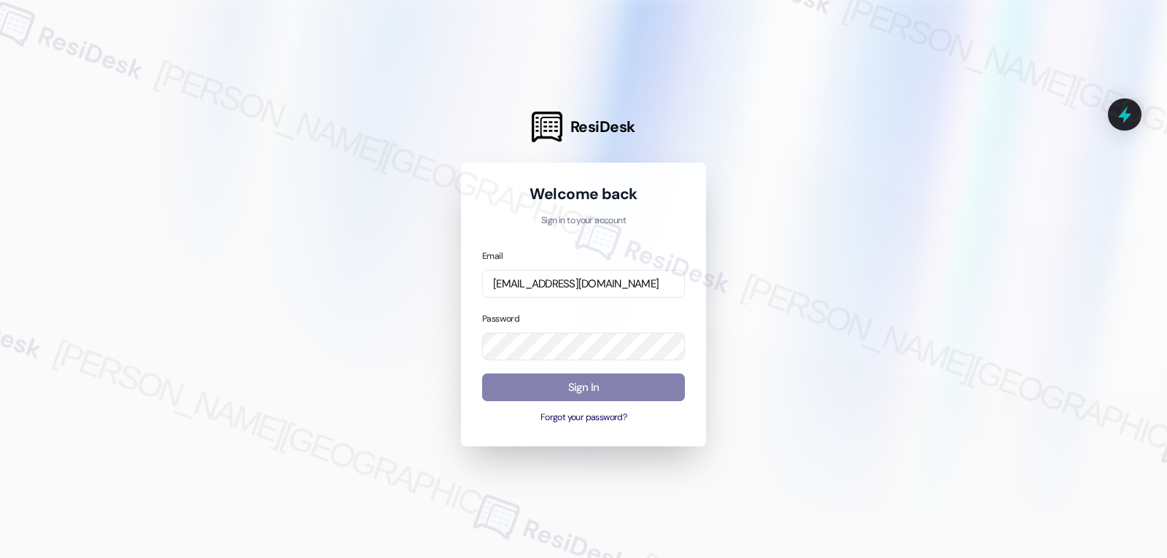
scroll to position [0, 0]
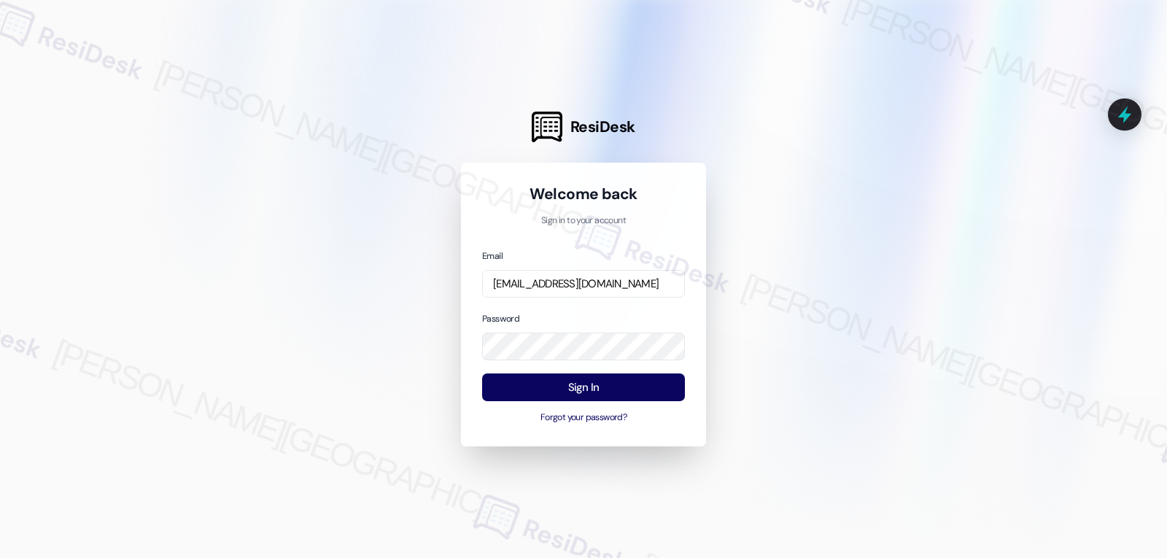
click at [605, 316] on div "Password" at bounding box center [583, 336] width 203 height 50
click at [602, 391] on button "Sign In" at bounding box center [583, 387] width 203 height 28
